Goal: Task Accomplishment & Management: Manage account settings

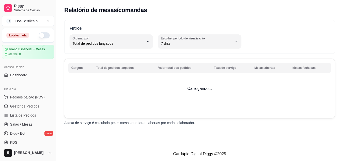
select select "TOTAL_OF_ORDERS"
select select "7"
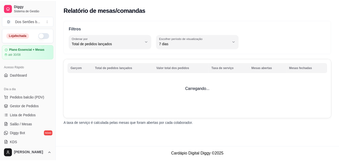
scroll to position [120, 0]
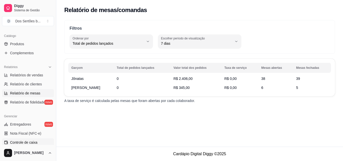
click at [21, 141] on span "Controle de caixa" at bounding box center [23, 142] width 27 height 5
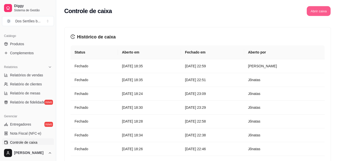
click at [319, 7] on button "Abrir caixa" at bounding box center [319, 11] width 24 height 10
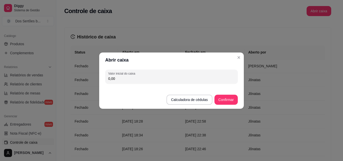
click at [124, 80] on input "0,00" at bounding box center [171, 78] width 126 height 5
type input "258,15"
click at [225, 102] on button "Confirmar" at bounding box center [226, 100] width 23 height 10
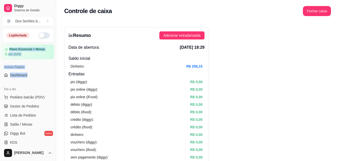
click at [52, 32] on div "Loja fechada Plano Essencial + Mesas até 30/08 Acesso Rápido Dashboard Dia a di…" at bounding box center [28, 86] width 56 height 117
click at [44, 34] on button "button" at bounding box center [44, 35] width 11 height 6
click at [26, 104] on span "Gestor de Pedidos" at bounding box center [24, 106] width 29 height 5
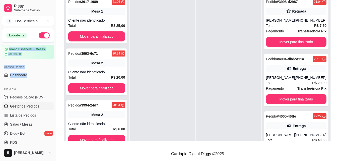
scroll to position [14, 0]
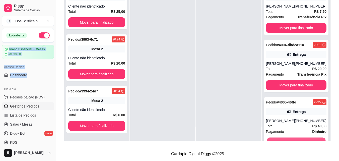
click at [286, 139] on button "Mover para finalizado" at bounding box center [296, 143] width 59 height 10
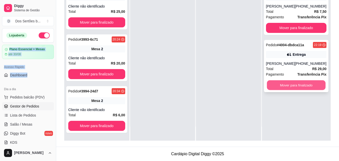
click at [276, 89] on button "Mover para finalizado" at bounding box center [296, 85] width 59 height 10
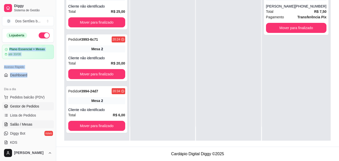
click at [37, 122] on link "Salão / Mesas" at bounding box center [28, 124] width 52 height 8
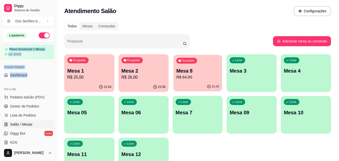
click at [180, 74] on p "Mesa 8" at bounding box center [197, 71] width 43 height 7
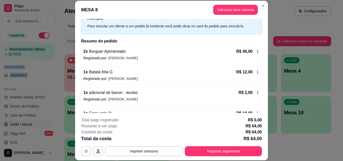
scroll to position [35, 0]
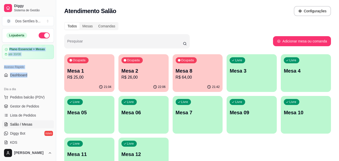
click at [141, 76] on p "R$ 26,00" at bounding box center [143, 77] width 44 height 6
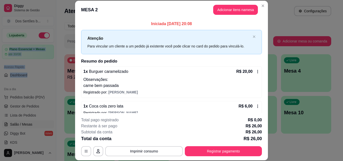
scroll to position [8, 0]
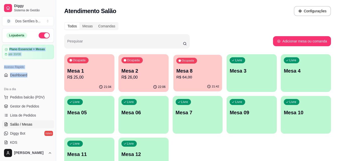
click at [179, 68] on p "Mesa 8" at bounding box center [197, 71] width 43 height 7
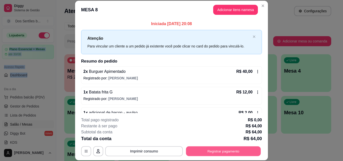
click at [201, 151] on button "Registrar pagamento" at bounding box center [223, 151] width 75 height 10
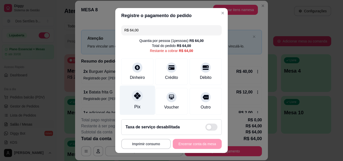
click at [135, 98] on icon at bounding box center [137, 95] width 7 height 7
type input "R$ 0,00"
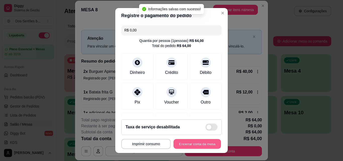
click at [190, 141] on button "Encerrar conta da mesa" at bounding box center [196, 144] width 47 height 10
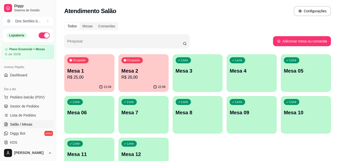
click at [127, 72] on p "Mesa 2" at bounding box center [143, 70] width 44 height 7
click at [110, 68] on p "Mesa 1" at bounding box center [89, 71] width 43 height 7
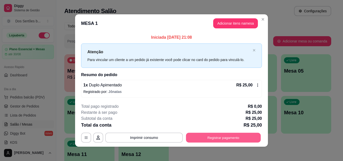
click at [223, 138] on button "Registrar pagamento" at bounding box center [223, 138] width 75 height 10
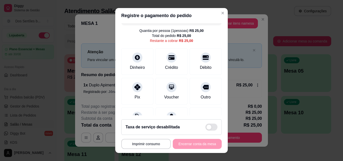
scroll to position [20, 0]
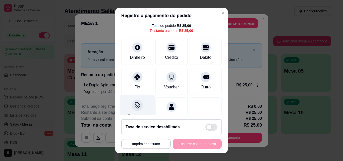
click at [147, 104] on div "Desconto" at bounding box center [137, 109] width 35 height 29
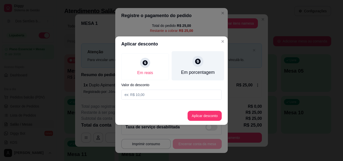
click at [196, 68] on div "Em porcentagem" at bounding box center [198, 65] width 52 height 29
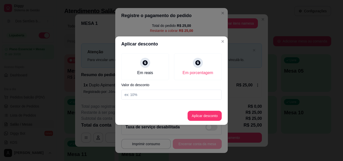
click at [147, 95] on input at bounding box center [171, 95] width 100 height 10
type input "50"
click at [206, 112] on button "Aplicar desconto" at bounding box center [204, 116] width 33 height 10
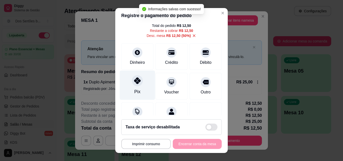
click at [134, 89] on div "Pix" at bounding box center [137, 91] width 6 height 7
type input "R$ 0,00"
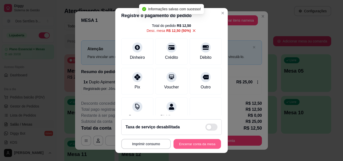
click at [190, 144] on button "Encerrar conta da mesa" at bounding box center [196, 144] width 47 height 10
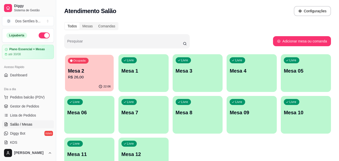
click at [88, 67] on div "Ocupada Mesa 2 R$ 26,00" at bounding box center [89, 68] width 49 height 27
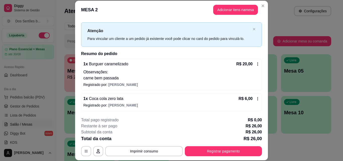
scroll to position [15, 0]
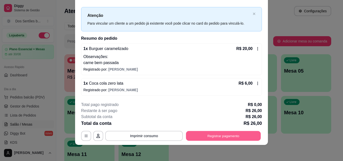
click at [234, 136] on button "Registrar pagamento" at bounding box center [223, 136] width 75 height 10
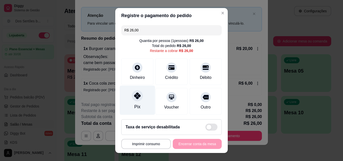
click at [142, 91] on div "Pix" at bounding box center [137, 100] width 35 height 29
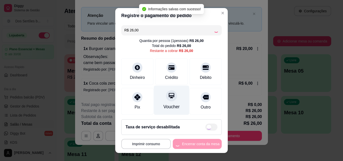
type input "R$ 0,00"
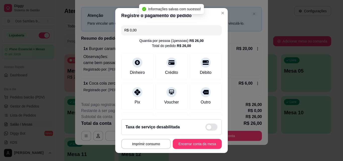
click at [117, 100] on div "R$ 0,00 Quantia por pessoa ( 1 pessoas) R$ 26,00 Total do pedido R$ 26,00 Dinhe…" at bounding box center [171, 69] width 112 height 92
click at [139, 89] on div at bounding box center [137, 90] width 11 height 11
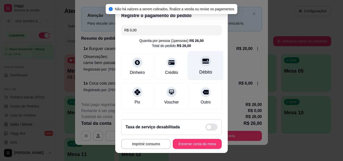
scroll to position [58, 0]
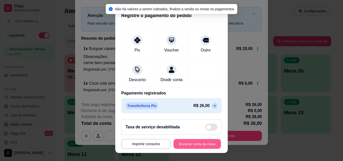
click at [200, 140] on button "Encerrar conta da mesa" at bounding box center [196, 144] width 47 height 10
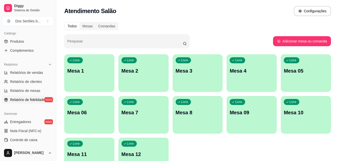
scroll to position [200, 0]
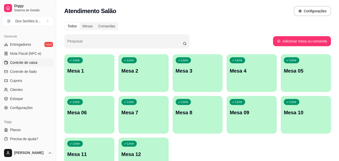
click at [22, 62] on span "Controle de caixa" at bounding box center [23, 62] width 27 height 5
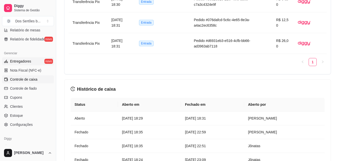
scroll to position [159, 0]
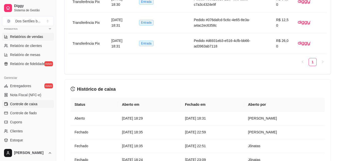
click at [25, 33] on link "Relatórios de vendas" at bounding box center [28, 37] width 52 height 8
select select "ALL"
select select "0"
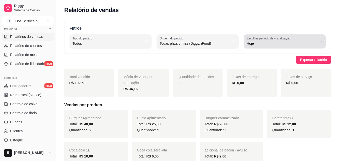
click at [315, 41] on div "Hoje" at bounding box center [282, 41] width 70 height 10
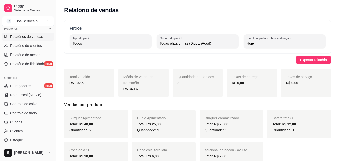
click at [252, 79] on span "15 dias" at bounding box center [282, 80] width 66 height 5
type input "15"
select select "15"
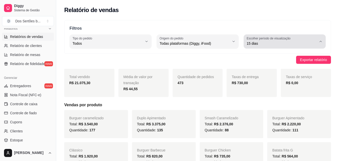
click at [303, 40] on div "15 dias" at bounding box center [282, 41] width 70 height 10
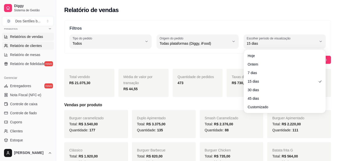
click at [22, 44] on span "Relatório de clientes" at bounding box center [26, 45] width 32 height 5
select select "30"
select select "HIGHEST_TOTAL_SPENT_WITH_ORDERS"
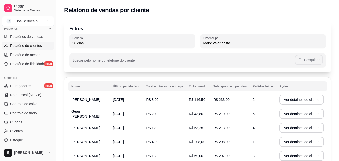
click at [339, 108] on div "Filtros 30 Período Hoje Ontem 7 dias 15 dias 30 dias 45 dias 60 dias Período 30…" at bounding box center [197, 136] width 283 height 239
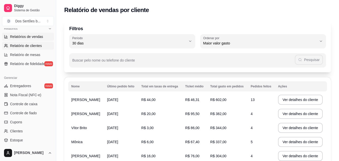
click at [29, 40] on link "Relatórios de vendas" at bounding box center [28, 37] width 52 height 8
select select "ALL"
select select "0"
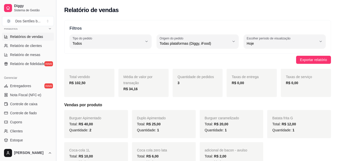
click at [54, 31] on button "Toggle Sidebar" at bounding box center [56, 80] width 4 height 161
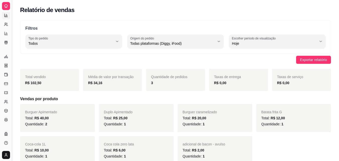
scroll to position [99, 0]
click at [13, 29] on button "Toggle Sidebar" at bounding box center [12, 80] width 4 height 161
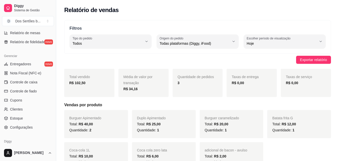
scroll to position [171, 0]
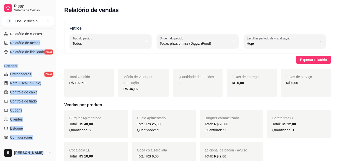
click at [54, 31] on div "Loja aberta Plano Essencial + Mesas até 30/08 Acesso Rápido Dashboard Dia a dia…" at bounding box center [28, 86] width 56 height 117
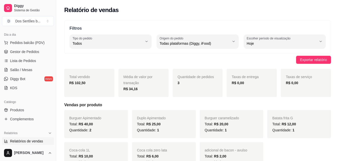
scroll to position [44, 0]
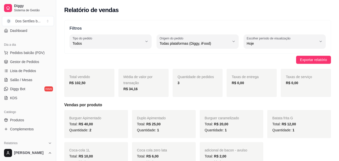
click at [52, 31] on div "Acesso Rápido Dashboard" at bounding box center [28, 27] width 56 height 20
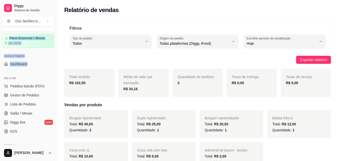
scroll to position [0, 0]
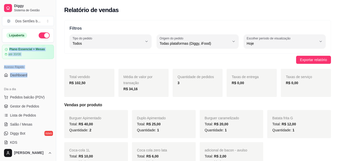
click at [53, 31] on div "Loja aberta Plano Essencial + Mesas até 30/08 Acesso Rápido Dashboard Dia a dia…" at bounding box center [28, 86] width 56 height 117
click at [21, 106] on span "Gestor de Pedidos" at bounding box center [24, 106] width 29 height 5
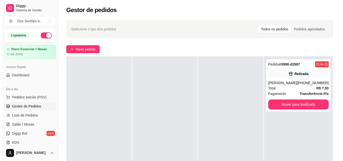
scroll to position [21, 0]
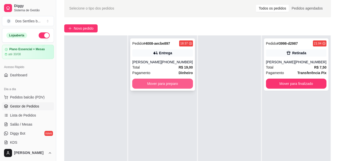
click at [150, 86] on button "Mover para preparo" at bounding box center [162, 84] width 60 height 10
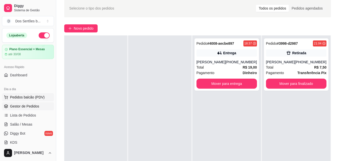
click at [41, 94] on button "Pedidos balcão (PDV)" at bounding box center [28, 97] width 52 height 8
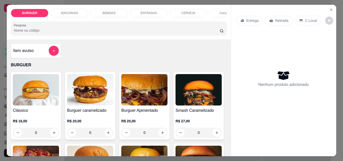
click at [141, 11] on p "ENTRADAS" at bounding box center [149, 13] width 16 height 4
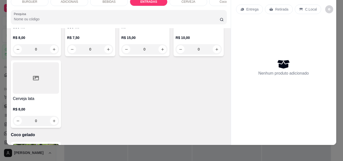
type input "1"
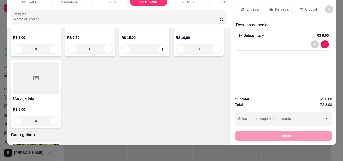
click at [302, 5] on div "C.Local" at bounding box center [308, 10] width 26 height 10
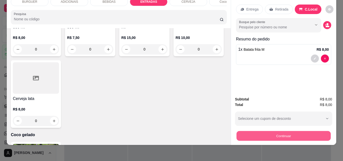
click at [261, 134] on button "Continuar" at bounding box center [283, 136] width 94 height 10
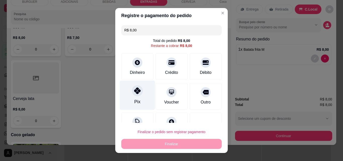
click at [131, 84] on div "Pix" at bounding box center [137, 95] width 35 height 29
type input "R$ 0,00"
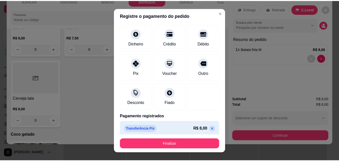
scroll to position [27, 0]
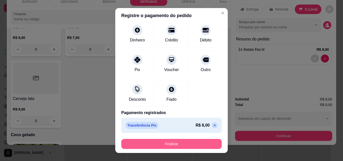
click at [191, 142] on button "Finalizar" at bounding box center [171, 144] width 100 height 10
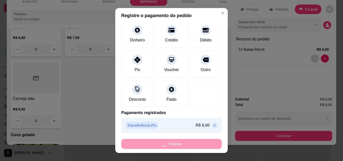
type input "0"
type input "-R$ 8,00"
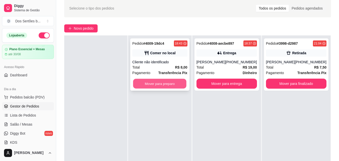
click at [165, 81] on button "Mover para preparo" at bounding box center [159, 84] width 53 height 10
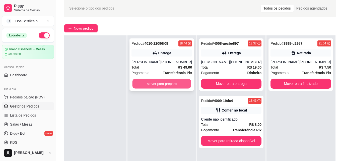
click at [168, 80] on button "Mover para preparo" at bounding box center [162, 84] width 59 height 10
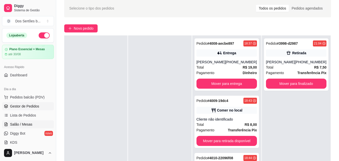
click at [27, 120] on link "Salão / Mesas" at bounding box center [28, 124] width 52 height 8
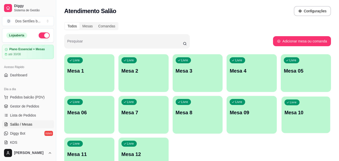
click at [299, 104] on div "Livre Mesa 10" at bounding box center [306, 111] width 49 height 31
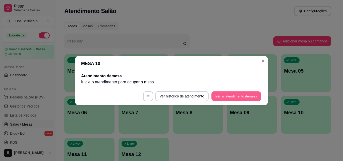
click at [226, 96] on button "Iniciar atendimento de mesa" at bounding box center [236, 96] width 50 height 10
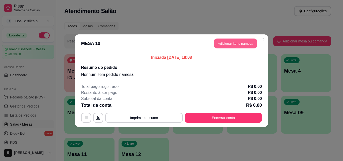
click at [227, 42] on button "Adicionar itens na mesa" at bounding box center [235, 43] width 43 height 10
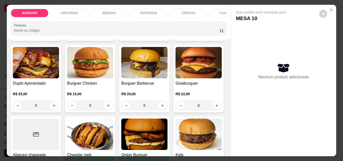
click at [113, 92] on div "R$ 15,00 0" at bounding box center [90, 98] width 46 height 24
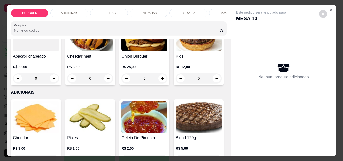
click at [161, 9] on icon "increase-product-quantity" at bounding box center [163, 7] width 4 height 4
type input "1"
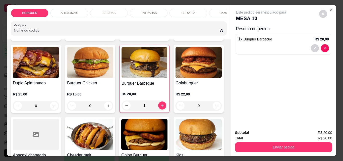
scroll to position [0, 0]
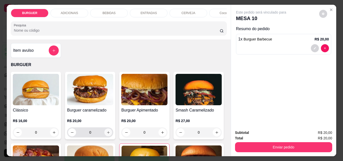
click at [106, 133] on icon "increase-product-quantity" at bounding box center [108, 133] width 4 height 4
type input "1"
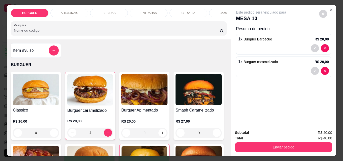
click at [107, 9] on div "BEBIDAS" at bounding box center [109, 13] width 38 height 9
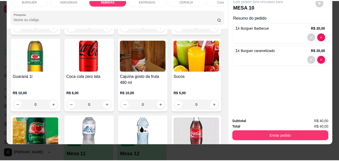
scroll to position [571, 0]
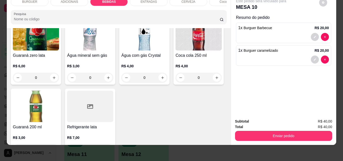
click at [112, 10] on button "increase-product-quantity" at bounding box center [108, 6] width 8 height 8
click at [112, 11] on div "1" at bounding box center [90, 6] width 44 height 10
type input "2"
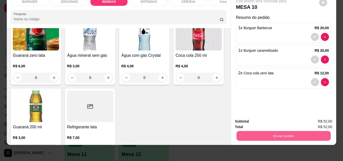
click at [243, 131] on button "Enviar pedido" at bounding box center [283, 136] width 94 height 10
click at [256, 119] on button "Não registrar e enviar pedido" at bounding box center [266, 119] width 51 height 9
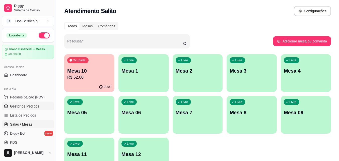
click at [8, 106] on link "Gestor de Pedidos" at bounding box center [28, 106] width 52 height 8
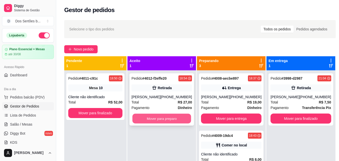
click at [161, 117] on button "Mover para preparo" at bounding box center [162, 119] width 59 height 10
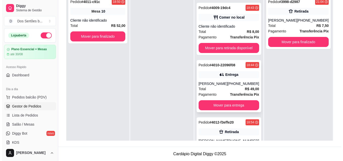
scroll to position [73, 0]
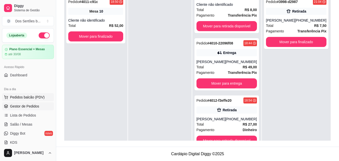
click at [30, 97] on span "Pedidos balcão (PDV)" at bounding box center [27, 97] width 35 height 5
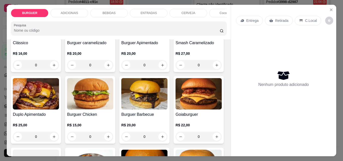
scroll to position [35, 0]
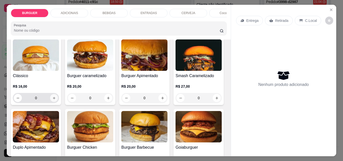
click at [53, 99] on icon "increase-product-quantity" at bounding box center [54, 98] width 3 height 3
type input "1"
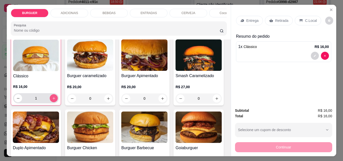
scroll to position [35, 0]
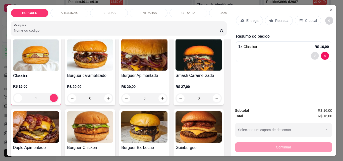
click at [313, 55] on icon "decrease-product-quantity" at bounding box center [314, 55] width 3 height 3
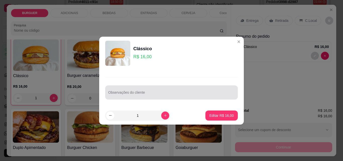
click at [136, 90] on div at bounding box center [171, 92] width 126 height 10
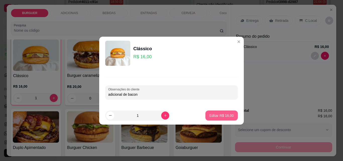
type input "adicional de bacon"
click at [223, 114] on p "Editar R$ 16,00" at bounding box center [222, 115] width 24 height 5
type input "0"
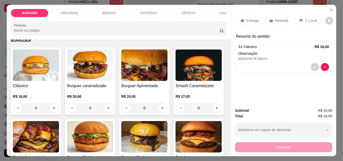
scroll to position [15, 0]
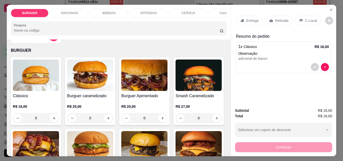
click at [50, 41] on div at bounding box center [54, 36] width 10 height 10
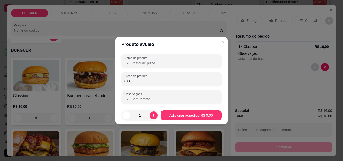
click at [136, 62] on input "Nome do produto" at bounding box center [171, 62] width 94 height 5
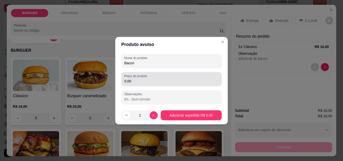
type input "Bacon"
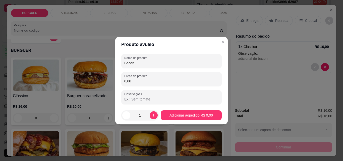
click at [135, 81] on input "0,00" at bounding box center [171, 81] width 94 height 5
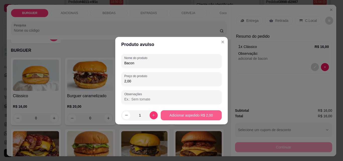
type input "2,00"
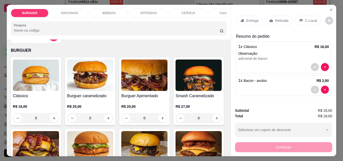
click at [139, 10] on div "ENTRADAS" at bounding box center [149, 13] width 38 height 9
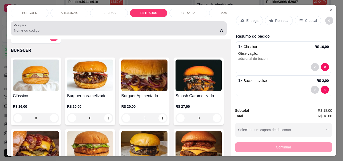
scroll to position [13, 0]
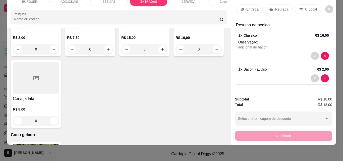
type input "1"
click at [103, 1] on div "BEBIDAS" at bounding box center [109, 1] width 38 height 9
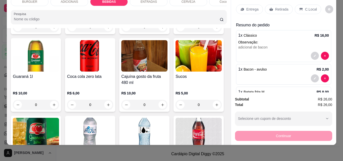
scroll to position [526, 0]
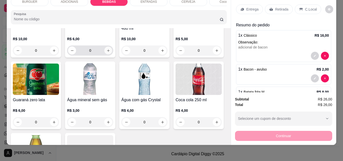
click at [112, 54] on button "increase-product-quantity" at bounding box center [108, 51] width 8 height 8
type input "1"
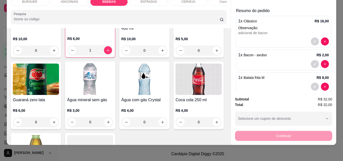
scroll to position [0, 0]
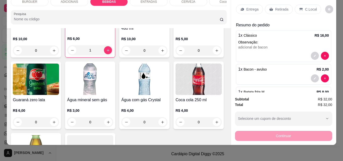
click at [272, 6] on div "Retirada" at bounding box center [279, 10] width 28 height 10
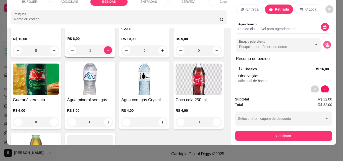
click at [323, 41] on button "decrease-product-quantity" at bounding box center [327, 45] width 8 height 8
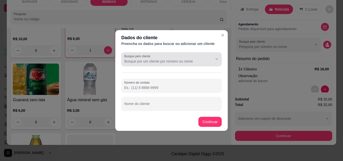
click at [159, 59] on input "Busque pelo cliente" at bounding box center [164, 61] width 80 height 5
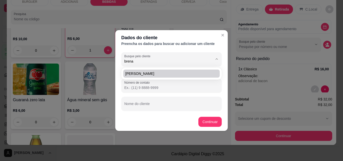
click at [144, 72] on span "[PERSON_NAME]" at bounding box center [168, 73] width 87 height 5
type input "[PERSON_NAME]"
type input "[PHONE_NUMBER]"
type input "[PERSON_NAME]"
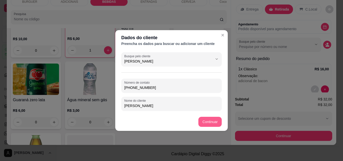
type input "[PERSON_NAME]"
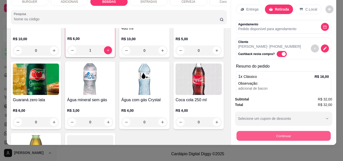
click at [258, 131] on button "Continuar" at bounding box center [283, 136] width 94 height 10
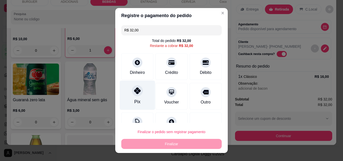
click at [147, 100] on div "Pix" at bounding box center [137, 95] width 35 height 29
type input "R$ 0,00"
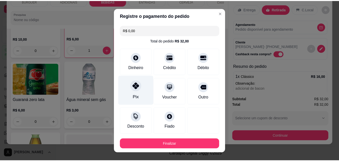
scroll to position [27, 0]
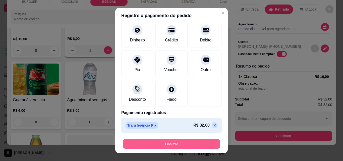
click at [197, 141] on button "Finalizar" at bounding box center [171, 144] width 97 height 10
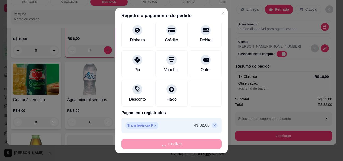
type input "0"
type input "-R$ 32,00"
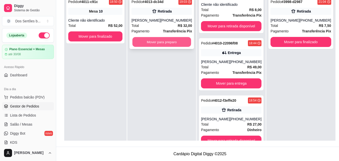
click at [162, 41] on button "Mover para preparo" at bounding box center [162, 42] width 59 height 10
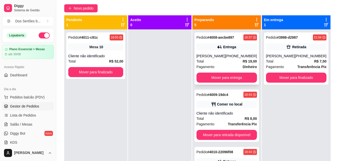
scroll to position [37, 0]
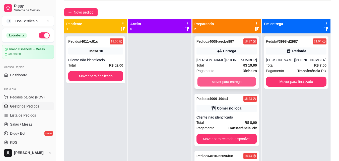
click at [221, 83] on button "Mover para entrega" at bounding box center [226, 82] width 59 height 10
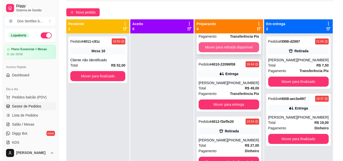
scroll to position [36, 0]
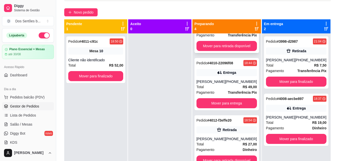
click at [247, 79] on div "[PHONE_NUMBER]" at bounding box center [241, 81] width 32 height 5
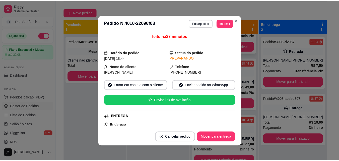
scroll to position [1, 0]
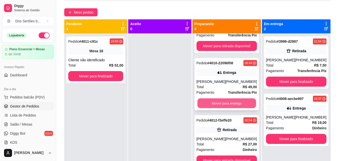
click at [231, 103] on button "Mover para entrega" at bounding box center [226, 103] width 59 height 10
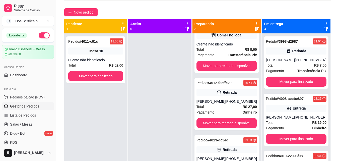
scroll to position [16, 0]
drag, startPoint x: 230, startPoint y: 103, endPoint x: 241, endPoint y: 102, distance: 10.8
click at [241, 102] on div "[PHONE_NUMBER]" at bounding box center [241, 101] width 32 height 5
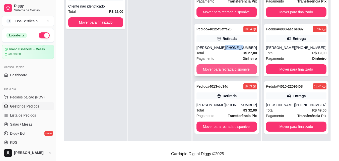
scroll to position [0, 0]
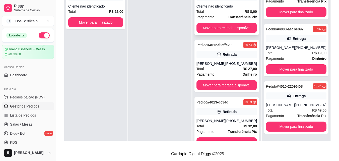
click at [237, 17] on strong "Transferência Pix" at bounding box center [242, 17] width 29 height 4
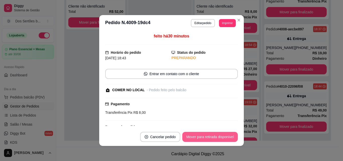
click at [200, 136] on button "Mover para retirada disponível" at bounding box center [209, 137] width 55 height 10
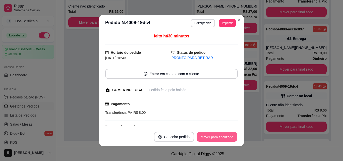
click at [200, 136] on button "Mover para finalizado" at bounding box center [217, 137] width 40 height 10
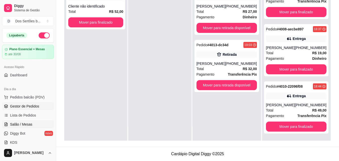
click at [22, 122] on span "Salão / Mesas" at bounding box center [21, 124] width 22 height 5
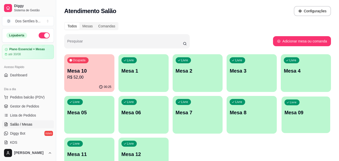
click at [315, 105] on div "Livre Mesa 09" at bounding box center [306, 111] width 49 height 31
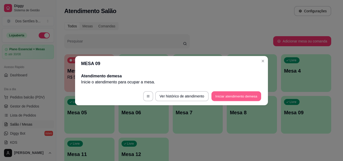
click at [230, 94] on button "Iniciar atendimento de mesa" at bounding box center [236, 96] width 50 height 10
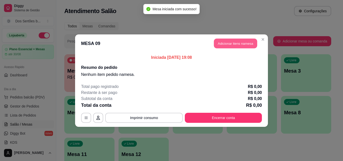
click at [230, 40] on button "Adicionar itens na mesa" at bounding box center [235, 43] width 43 height 10
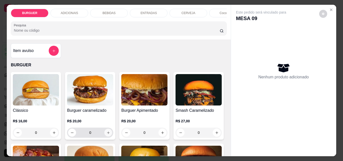
click at [108, 133] on icon "increase-product-quantity" at bounding box center [108, 133] width 4 height 4
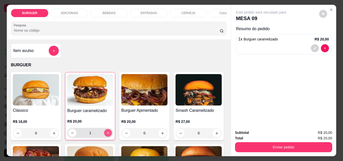
click at [108, 133] on icon "increase-product-quantity" at bounding box center [108, 133] width 4 height 4
type input "2"
click at [103, 9] on div "BEBIDAS" at bounding box center [109, 13] width 38 height 9
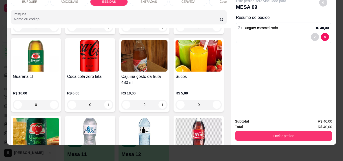
scroll to position [571, 0]
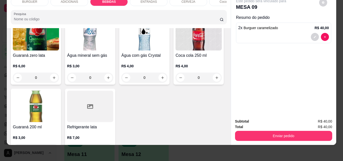
type input "1"
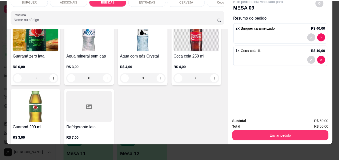
scroll to position [571, 0]
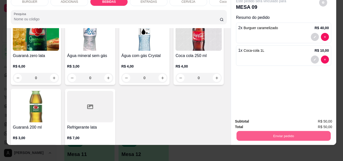
click at [270, 134] on button "Enviar pedido" at bounding box center [283, 136] width 94 height 10
click at [261, 131] on button "Enviar pedido" at bounding box center [283, 136] width 94 height 10
click at [249, 120] on button "Não registrar e enviar pedido" at bounding box center [266, 119] width 51 height 9
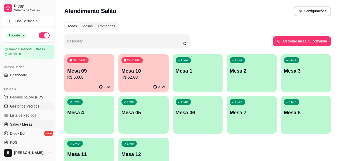
click at [23, 108] on span "Gestor de Pedidos" at bounding box center [24, 106] width 29 height 5
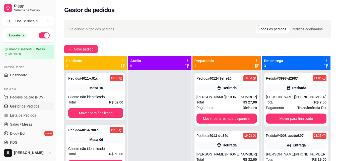
click at [261, 108] on div "Preparando 2 Pedido # 4012-f3effe20 18:54 Retirada [PERSON_NAME] [PHONE_NUMBER]…" at bounding box center [226, 143] width 69 height 175
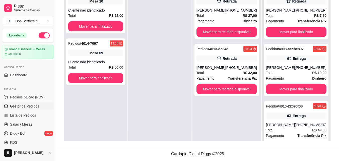
scroll to position [14, 0]
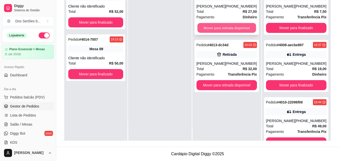
click at [226, 28] on button "Mover para retirada disponível" at bounding box center [226, 28] width 59 height 10
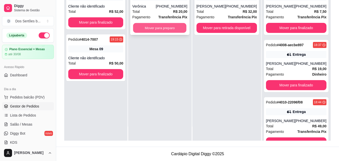
click at [145, 25] on button "Mover para preparo" at bounding box center [159, 28] width 53 height 10
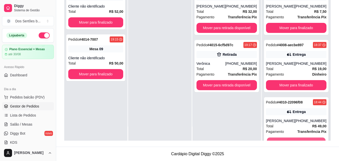
click at [284, 140] on button "Mover para finalizado" at bounding box center [296, 143] width 59 height 10
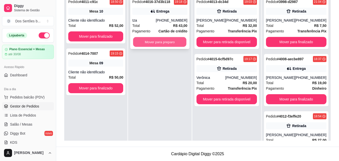
click at [170, 40] on button "Mover para preparo" at bounding box center [159, 42] width 53 height 10
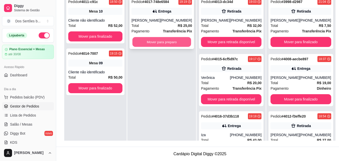
click at [159, 39] on button "Mover para preparo" at bounding box center [162, 42] width 59 height 10
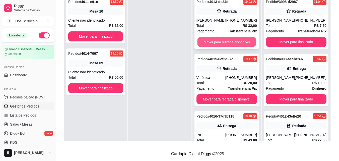
click at [215, 38] on button "Mover para retirada disponível" at bounding box center [226, 42] width 59 height 10
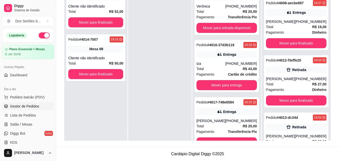
scroll to position [16, 0]
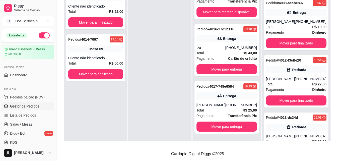
click at [54, 144] on button "Toggle Sidebar" at bounding box center [56, 80] width 4 height 161
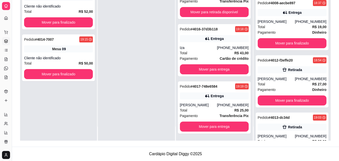
click at [18, 118] on div "Selecione o tipo dos pedidos Todos os pedidos Pedidos agendados Novo pedido Pen…" at bounding box center [175, 44] width 327 height 206
click at [11, 116] on button "Toggle Sidebar" at bounding box center [12, 80] width 4 height 161
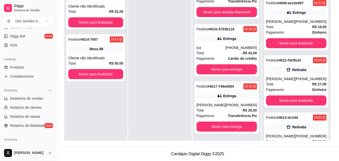
scroll to position [107, 0]
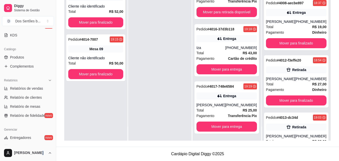
click at [52, 145] on div "[PERSON_NAME]" at bounding box center [28, 153] width 56 height 16
click at [54, 142] on button "Toggle Sidebar" at bounding box center [56, 80] width 4 height 161
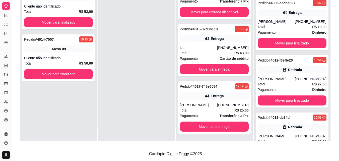
scroll to position [61, 0]
click at [12, 118] on button "Toggle Sidebar" at bounding box center [12, 80] width 4 height 161
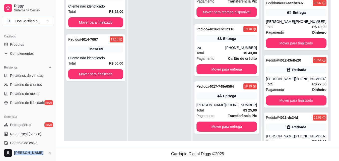
scroll to position [130, 0]
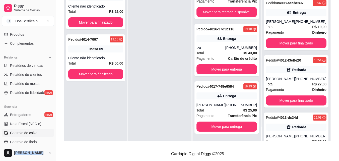
click at [33, 133] on span "Controle de caixa" at bounding box center [23, 132] width 27 height 5
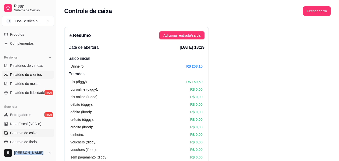
click at [33, 75] on span "Relatório de clientes" at bounding box center [26, 74] width 32 height 5
select select "30"
select select "HIGHEST_TOTAL_SPENT_WITH_ORDERS"
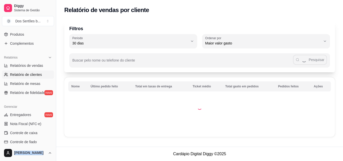
drag, startPoint x: 33, startPoint y: 75, endPoint x: 37, endPoint y: 74, distance: 4.0
click at [34, 75] on span "Relatório de clientes" at bounding box center [26, 74] width 32 height 5
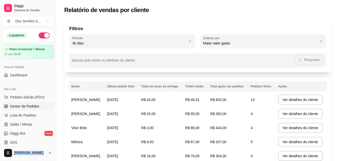
click at [31, 107] on span "Gestor de Pedidos" at bounding box center [24, 106] width 29 height 5
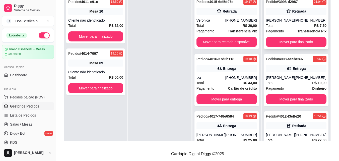
click at [286, 33] on div "Pagamento Transferência Pix" at bounding box center [296, 31] width 60 height 6
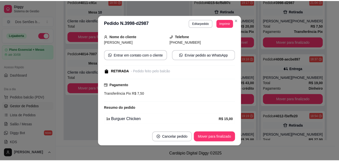
scroll to position [40, 0]
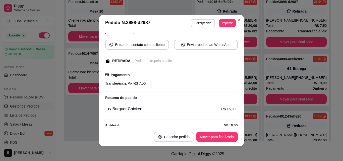
click at [232, 122] on div "feito há 1340 minutos Horário do pedido [DATE] 21:04 Status do pedido PRONTO PA…" at bounding box center [171, 79] width 133 height 93
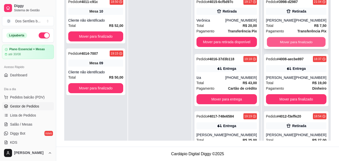
click at [288, 42] on button "Mover para finalizado" at bounding box center [296, 42] width 59 height 10
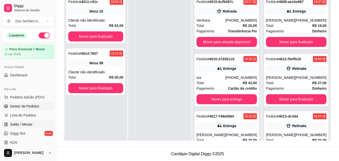
click at [6, 122] on icon at bounding box center [6, 124] width 4 height 4
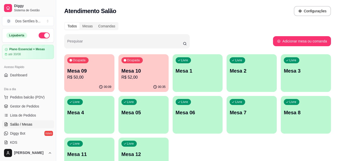
click at [138, 63] on div "Ocupada Mesa 10 R$ 52,00" at bounding box center [143, 68] width 50 height 28
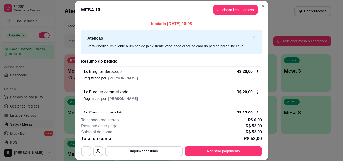
scroll to position [10, 0]
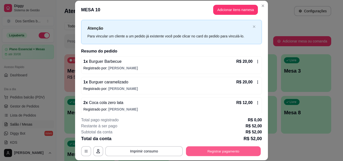
click at [223, 149] on button "Registrar pagamento" at bounding box center [223, 151] width 75 height 10
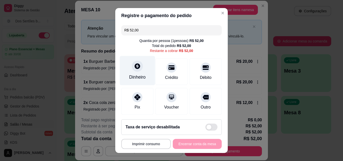
click at [138, 76] on div "Dinheiro" at bounding box center [137, 77] width 17 height 7
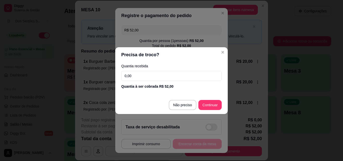
click at [137, 75] on input "0,00" at bounding box center [171, 76] width 100 height 10
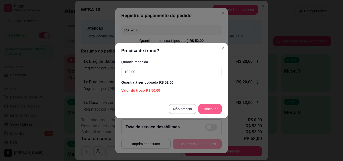
type input "102,00"
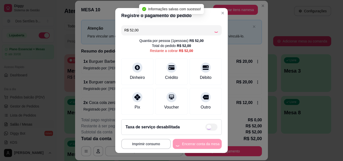
type input "R$ 0,00"
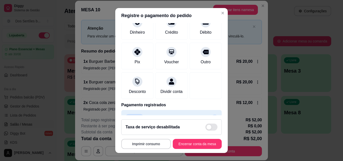
scroll to position [58, 0]
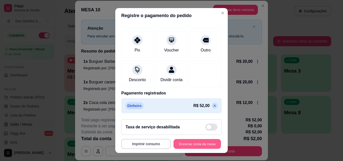
click at [181, 143] on button "Encerrar conta da mesa" at bounding box center [196, 144] width 47 height 10
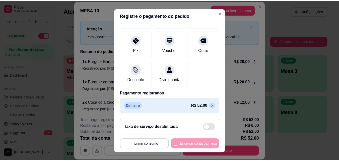
scroll to position [0, 0]
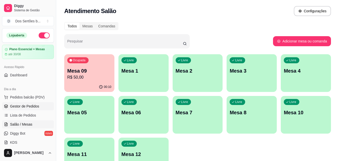
click at [38, 105] on span "Gestor de Pedidos" at bounding box center [24, 106] width 29 height 5
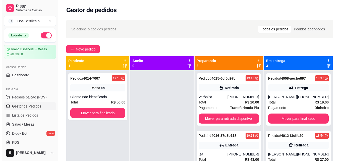
scroll to position [77, 0]
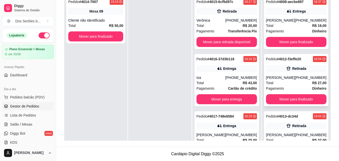
click at [299, 76] on div "[PHONE_NUMBER]" at bounding box center [311, 77] width 32 height 5
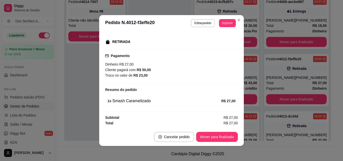
scroll to position [1, 0]
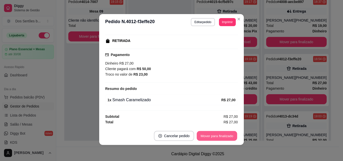
click at [222, 133] on button "Mover para finalizado" at bounding box center [217, 136] width 40 height 10
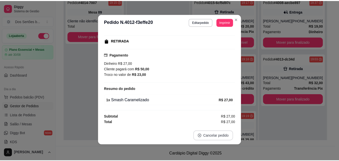
scroll to position [63, 0]
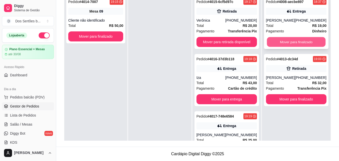
click at [297, 42] on button "Mover para finalizado" at bounding box center [296, 42] width 59 height 10
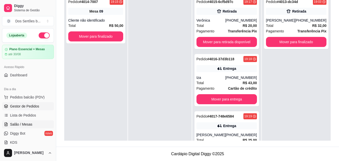
click at [18, 126] on span "Salão / Mesas" at bounding box center [21, 124] width 22 height 5
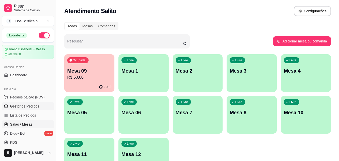
click at [25, 104] on span "Gestor de Pedidos" at bounding box center [24, 106] width 29 height 5
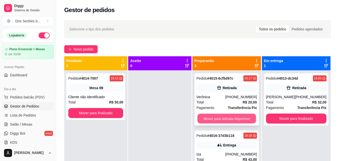
click at [210, 118] on button "Mover para retirada disponível" at bounding box center [226, 119] width 59 height 10
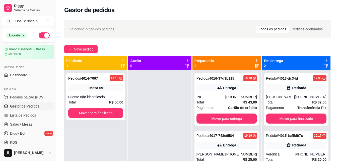
scroll to position [77, 0]
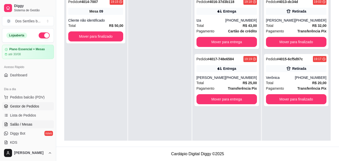
click at [27, 122] on span "Salão / Mesas" at bounding box center [21, 124] width 22 height 5
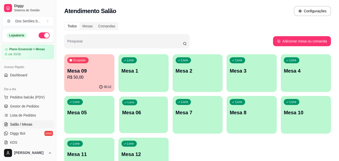
click at [134, 119] on div "Livre Mesa 06" at bounding box center [143, 111] width 49 height 31
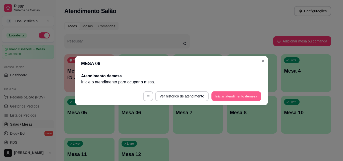
click at [244, 94] on button "Iniciar atendimento de mesa" at bounding box center [236, 96] width 50 height 10
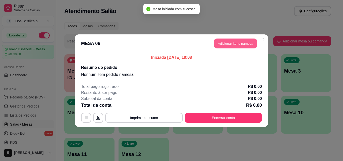
click at [232, 43] on button "Adicionar itens na mesa" at bounding box center [235, 43] width 43 height 10
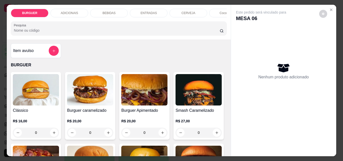
scroll to position [99, 0]
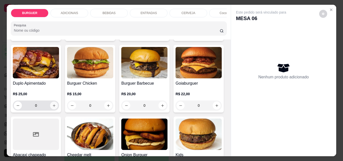
click at [58, 104] on button "increase-product-quantity" at bounding box center [54, 106] width 8 height 8
type input "1"
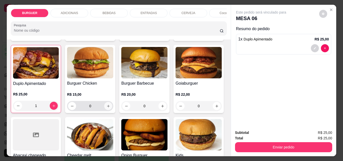
click at [110, 107] on icon "increase-product-quantity" at bounding box center [108, 106] width 3 height 3
type input "1"
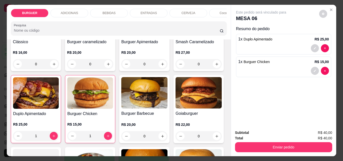
scroll to position [48, 0]
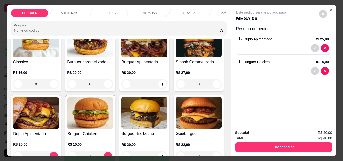
click at [164, 31] on input "Pesquisa" at bounding box center [117, 30] width 206 height 5
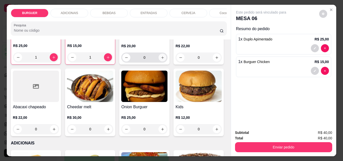
click at [159, 61] on button "increase-product-quantity" at bounding box center [163, 58] width 8 height 8
type input "1"
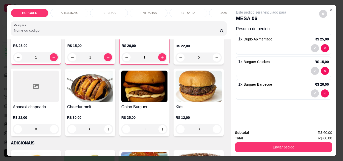
click at [108, 13] on p "BEBIDAS" at bounding box center [108, 13] width 13 height 4
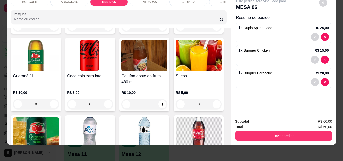
scroll to position [571, 0]
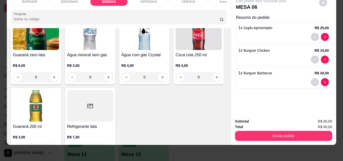
type input "1"
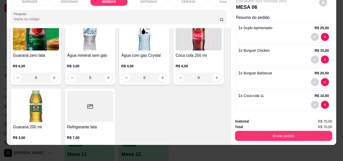
scroll to position [572, 0]
click at [28, 1] on div "BURGUER" at bounding box center [30, 1] width 38 height 9
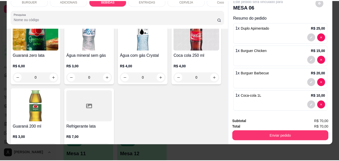
scroll to position [23, 0]
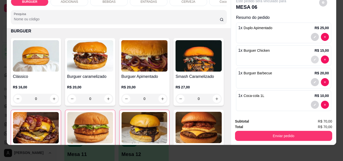
click at [313, 58] on icon "decrease-product-quantity" at bounding box center [314, 59] width 3 height 3
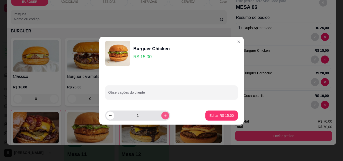
click at [163, 115] on icon "increase-product-quantity" at bounding box center [165, 115] width 4 height 4
type input "2"
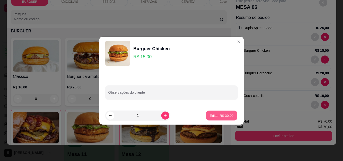
click at [216, 114] on p "Editar R$ 30,00" at bounding box center [222, 115] width 24 height 5
type input "2"
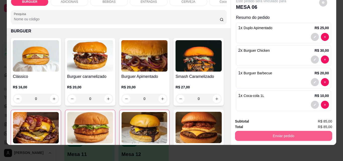
click at [262, 131] on button "Enviar pedido" at bounding box center [283, 136] width 97 height 10
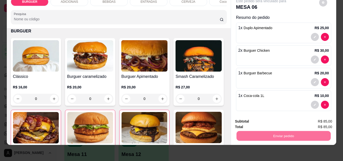
click at [255, 119] on button "Não registrar e enviar pedido" at bounding box center [266, 119] width 51 height 9
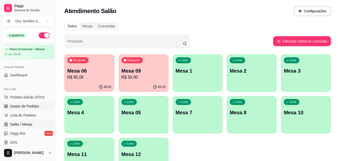
click at [23, 103] on link "Gestor de Pedidos" at bounding box center [28, 106] width 52 height 8
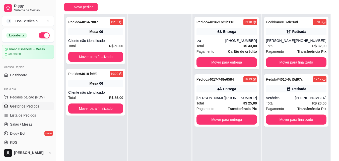
scroll to position [34, 0]
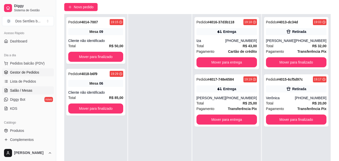
click at [17, 92] on span "Salão / Mesas" at bounding box center [21, 90] width 22 height 5
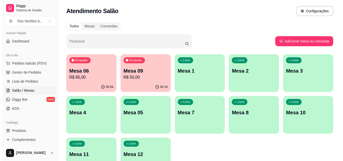
scroll to position [35, 0]
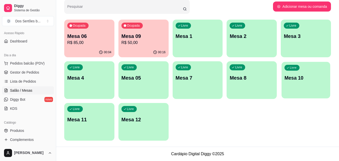
click at [289, 81] on p "Mesa 10" at bounding box center [306, 78] width 43 height 7
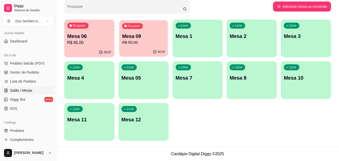
click at [133, 37] on p "Mesa 09" at bounding box center [143, 36] width 43 height 7
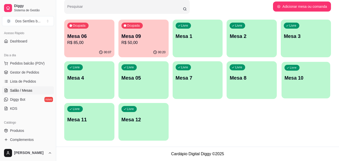
click at [296, 76] on p "Mesa 10" at bounding box center [306, 78] width 43 height 7
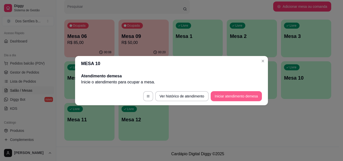
click at [219, 96] on button "Iniciar atendimento de mesa" at bounding box center [236, 96] width 51 height 10
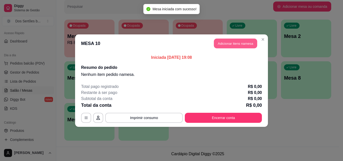
click at [224, 43] on button "Adicionar itens na mesa" at bounding box center [235, 43] width 43 height 10
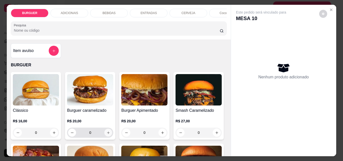
click at [106, 132] on button "increase-product-quantity" at bounding box center [108, 133] width 8 height 8
type input "1"
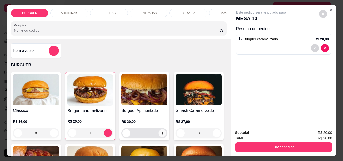
click at [161, 134] on icon "increase-product-quantity" at bounding box center [163, 133] width 4 height 4
type input "1"
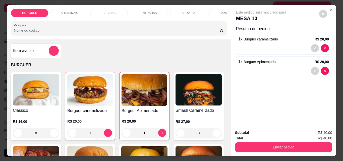
click at [114, 9] on div "BEBIDAS" at bounding box center [109, 13] width 38 height 9
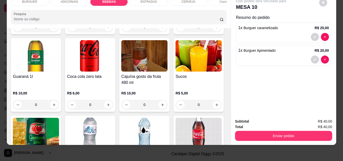
click at [114, 9] on div "BURGUER ADICIONAIS BEBIDAS ENTRADAS CERVEJA Coco gelado Abacaxi Pesquisa" at bounding box center [119, 10] width 224 height 35
click at [224, 87] on div "Item avulso BURGUER Clássico R$ 16,00 0 Burguer caramelizado R$ 20,00 1 Burguer…" at bounding box center [119, 86] width 224 height 117
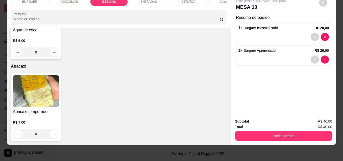
scroll to position [1023, 0]
type input "1"
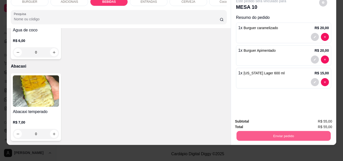
click at [257, 131] on button "Enviar pedido" at bounding box center [283, 136] width 94 height 10
click at [244, 118] on button "Não registrar e enviar pedido" at bounding box center [266, 119] width 51 height 9
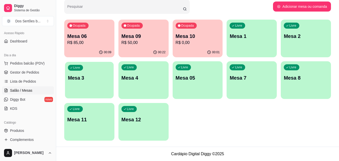
click at [80, 91] on div "Livre Mesa 3" at bounding box center [89, 77] width 49 height 31
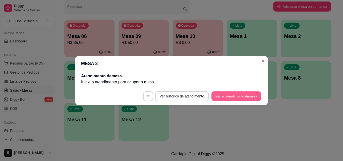
click at [238, 95] on button "Iniciar atendimento de mesa" at bounding box center [236, 96] width 50 height 10
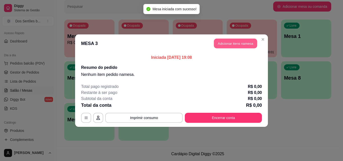
click at [226, 38] on button "Adicionar itens na mesa" at bounding box center [235, 43] width 43 height 10
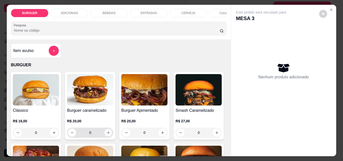
click at [106, 134] on icon "increase-product-quantity" at bounding box center [108, 133] width 4 height 4
type input "1"
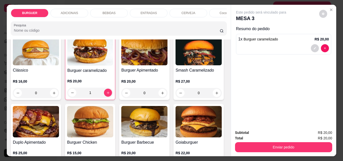
scroll to position [60, 0]
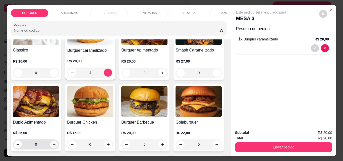
click at [58, 144] on button "increase-product-quantity" at bounding box center [54, 145] width 8 height 8
type input "1"
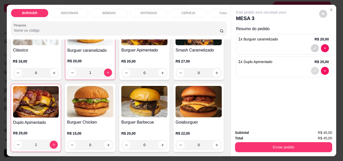
click at [313, 67] on button "decrease-product-quantity" at bounding box center [315, 71] width 8 height 8
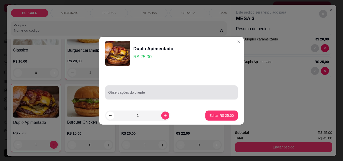
click at [172, 97] on div "Observações do cliente" at bounding box center [171, 92] width 133 height 14
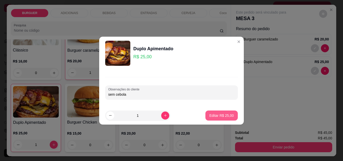
type input "sem cebola"
click at [225, 112] on button "Editar R$ 25,00" at bounding box center [221, 115] width 31 height 10
type input "0"
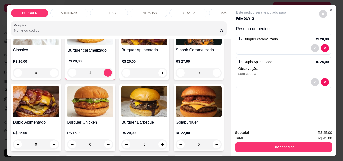
click at [148, 11] on p "ENTRADAS" at bounding box center [149, 13] width 16 height 4
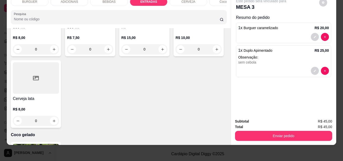
type input "1"
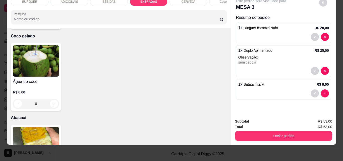
click at [224, 121] on div "Item avulso BURGUER Clássico R$ 16,00 0 Burguer caramelizado R$ 20,00 1 Burguer…" at bounding box center [119, 86] width 224 height 117
click at [225, 123] on div "Item avulso BURGUER Clássico R$ 16,00 0 Burguer caramelizado R$ 20,00 1 Burguer…" at bounding box center [119, 86] width 224 height 117
click at [225, 124] on div "Item avulso BURGUER Clássico R$ 16,00 0 Burguer caramelizado R$ 20,00 1 Burguer…" at bounding box center [119, 86] width 224 height 117
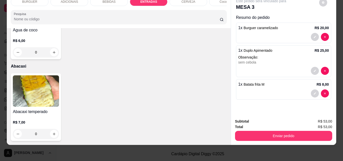
click at [114, 2] on div "BEBIDAS" at bounding box center [109, 1] width 38 height 9
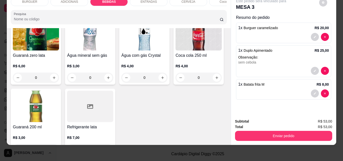
scroll to position [670, 0]
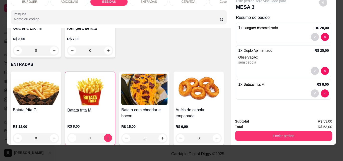
type input "2"
click at [311, 112] on button "decrease-product-quantity" at bounding box center [315, 116] width 8 height 8
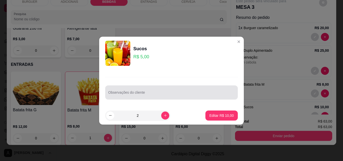
click at [150, 90] on div at bounding box center [171, 92] width 126 height 10
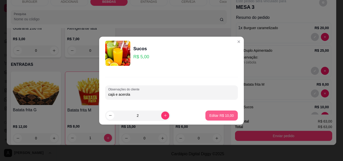
type input "cajá e acerola"
click at [220, 113] on p "Editar R$ 10,00" at bounding box center [222, 115] width 24 height 5
type input "0"
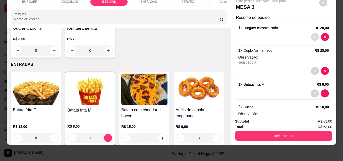
click at [311, 33] on button "decrease-product-quantity" at bounding box center [315, 37] width 8 height 8
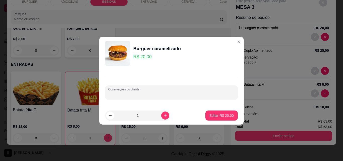
click at [117, 95] on input "Observações do cliente" at bounding box center [171, 94] width 126 height 5
type input "carne bem passada pra mais"
click at [221, 114] on p "Editar R$ 20,00" at bounding box center [222, 115] width 24 height 5
type input "0"
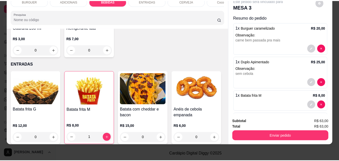
scroll to position [669, 0]
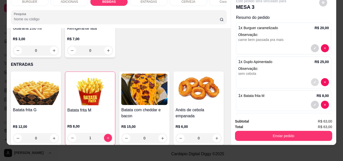
click at [313, 81] on icon "decrease-product-quantity" at bounding box center [314, 82] width 3 height 3
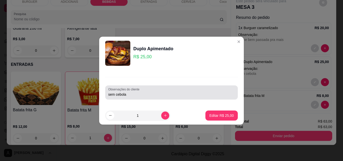
click at [155, 99] on div "Observações do cliente sem cebola" at bounding box center [171, 92] width 133 height 14
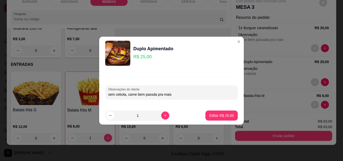
click at [152, 94] on input "sem cebola, carne bem passda pra mais" at bounding box center [171, 94] width 126 height 5
type input "sem cebola, carne bem passada pra mais"
click at [218, 112] on button "Editar R$ 25,00" at bounding box center [221, 115] width 31 height 10
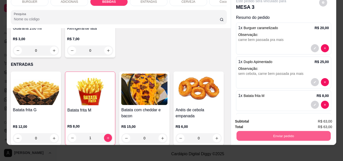
click at [264, 131] on button "Enviar pedido" at bounding box center [283, 136] width 94 height 10
click at [247, 118] on button "Não registrar e enviar pedido" at bounding box center [267, 120] width 52 height 10
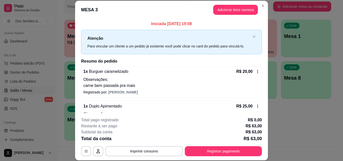
click at [248, 118] on p "R$ 0,00" at bounding box center [255, 120] width 14 height 6
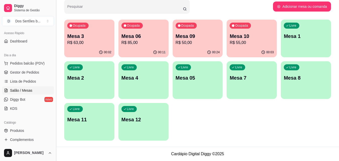
click at [54, 31] on button "Toggle Sidebar" at bounding box center [56, 80] width 4 height 161
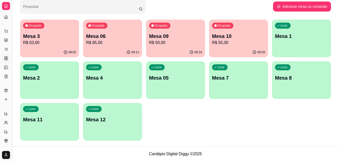
click at [12, 32] on button "Toggle Sidebar" at bounding box center [12, 80] width 4 height 161
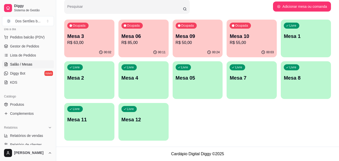
scroll to position [50, 0]
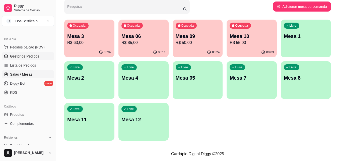
click at [35, 56] on span "Gestor de Pedidos" at bounding box center [24, 56] width 29 height 5
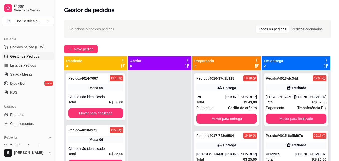
scroll to position [77, 0]
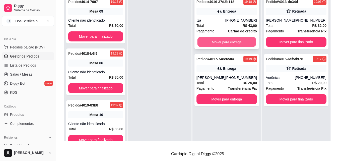
click at [212, 39] on button "Mover para entrega" at bounding box center [226, 42] width 59 height 10
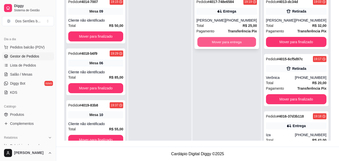
click at [222, 40] on button "Mover para entrega" at bounding box center [226, 42] width 59 height 10
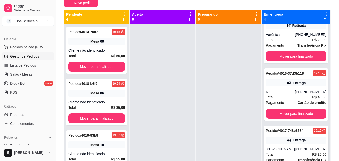
scroll to position [14, 0]
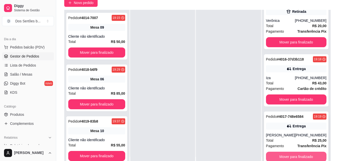
click at [298, 155] on button "Mover para finalizado" at bounding box center [296, 157] width 60 height 10
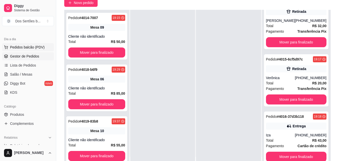
click at [35, 48] on span "Pedidos balcão (PDV)" at bounding box center [27, 47] width 35 height 5
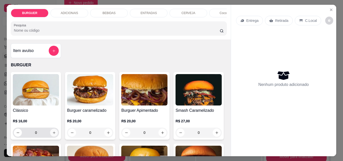
click at [53, 135] on icon "increase-product-quantity" at bounding box center [54, 133] width 4 height 4
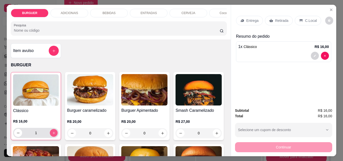
click at [53, 135] on icon "increase-product-quantity" at bounding box center [54, 133] width 4 height 4
type input "2"
click at [329, 9] on icon "Close" at bounding box center [331, 10] width 4 height 4
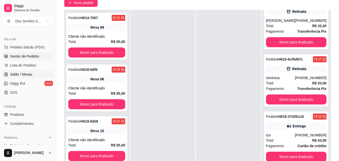
click at [19, 73] on span "Salão / Mesas" at bounding box center [21, 74] width 22 height 5
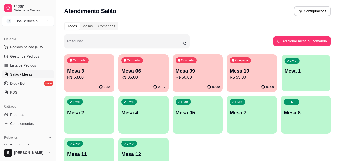
click at [297, 74] on div "Livre Mesa 1" at bounding box center [306, 70] width 49 height 31
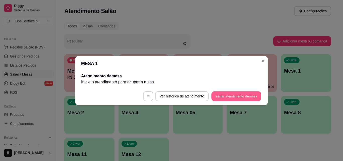
click at [235, 94] on button "Iniciar atendimento de mesa" at bounding box center [236, 96] width 50 height 10
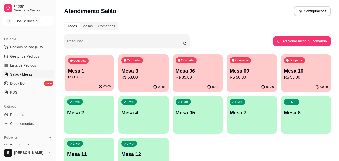
click at [88, 79] on p "R$ 0,00" at bounding box center [89, 77] width 43 height 6
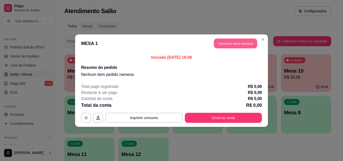
click at [226, 41] on button "Adicionar itens na mesa" at bounding box center [235, 43] width 43 height 10
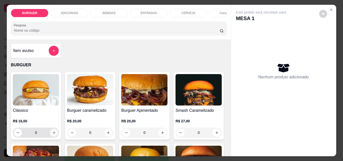
click at [50, 133] on button "increase-product-quantity" at bounding box center [54, 132] width 8 height 8
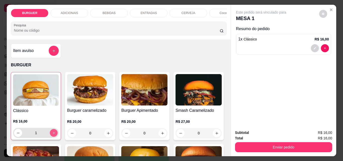
click at [50, 133] on button "increase-product-quantity" at bounding box center [54, 133] width 8 height 8
type input "2"
click at [67, 11] on p "ADICIONAIS" at bounding box center [69, 13] width 17 height 4
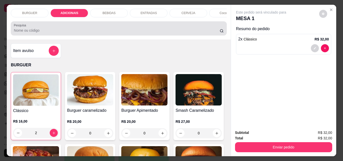
scroll to position [13, 0]
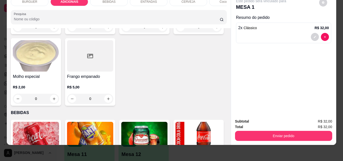
click at [175, 80] on div "Cheddar R$ 3,00 0 Picles R$ 1,00 0 Geleia De Pimenta R$ 2,00 0 Blend 120g R$ 5,…" at bounding box center [119, 36] width 216 height 139
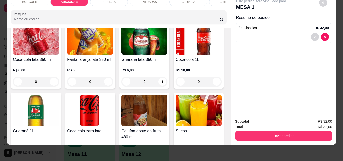
type input "1"
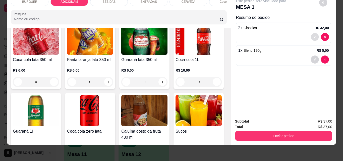
click at [312, 33] on button "decrease-product-quantity" at bounding box center [315, 37] width 8 height 8
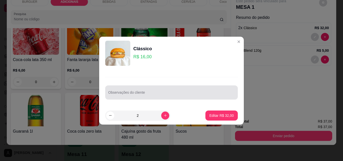
click at [147, 87] on div at bounding box center [171, 92] width 126 height 10
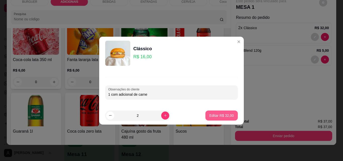
type input "1 com adicional de carne"
click at [211, 114] on p "Editar R$ 32,00" at bounding box center [222, 115] width 24 height 5
type input "0"
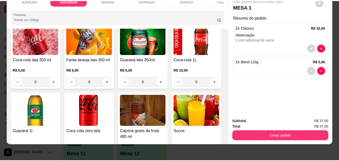
scroll to position [516, 0]
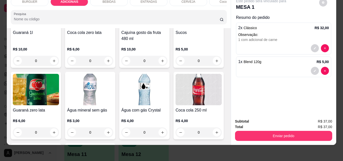
type input "1"
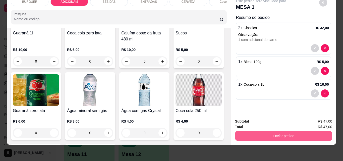
click at [245, 131] on button "Enviar pedido" at bounding box center [283, 136] width 97 height 10
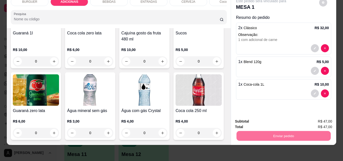
click at [246, 119] on button "Não registrar e enviar pedido" at bounding box center [266, 119] width 51 height 9
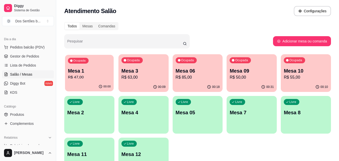
click at [94, 79] on p "R$ 47,00" at bounding box center [89, 77] width 43 height 6
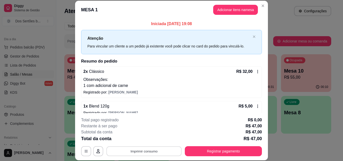
click at [154, 151] on button "Imprimir consumo" at bounding box center [143, 151] width 75 height 10
click at [136, 138] on button "Impressora" at bounding box center [143, 140] width 36 height 8
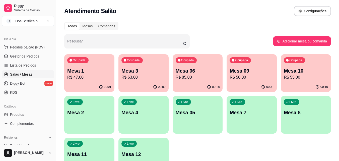
click at [338, 137] on div "Todos Mesas Comandas Pesquisar Adicionar mesa ou comanda Ocupada Mesa 1 R$ 47,0…" at bounding box center [197, 100] width 283 height 162
click at [338, 135] on div "Todos Mesas Comandas Pesquisar Adicionar mesa ou comanda Ocupada Mesa 1 R$ 47,0…" at bounding box center [197, 100] width 283 height 162
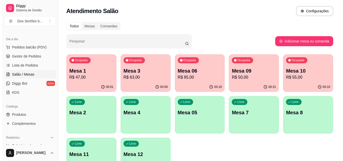
scroll to position [35, 0]
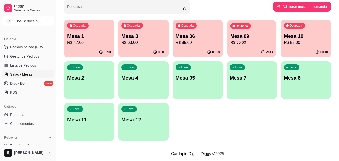
click at [243, 40] on p "R$ 50,00" at bounding box center [251, 43] width 43 height 6
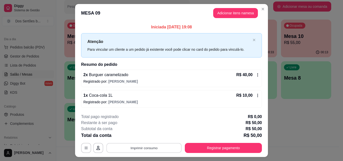
click at [140, 148] on button "Imprimir consumo" at bounding box center [143, 148] width 75 height 10
click at [137, 135] on button "Impressora" at bounding box center [143, 136] width 35 height 8
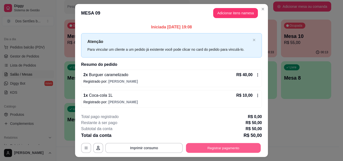
click at [213, 148] on button "Registrar pagamento" at bounding box center [223, 148] width 75 height 10
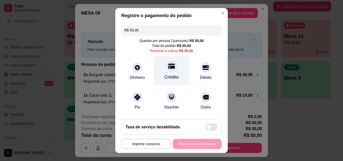
click at [161, 62] on div "Crédito" at bounding box center [171, 70] width 35 height 29
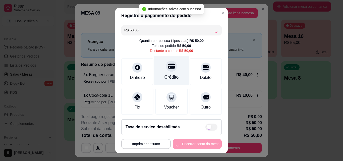
type input "R$ 0,00"
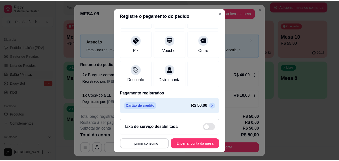
scroll to position [58, 0]
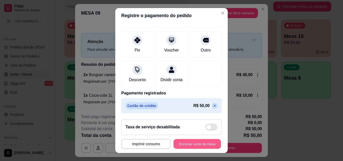
click at [200, 143] on button "Encerrar conta da mesa" at bounding box center [196, 144] width 47 height 10
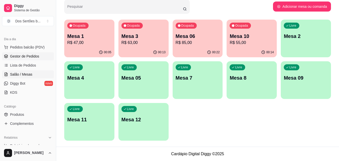
click at [28, 55] on span "Gestor de Pedidos" at bounding box center [24, 56] width 29 height 5
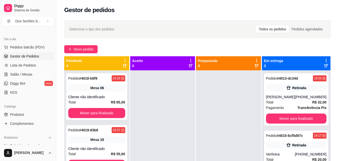
click at [294, 142] on div "Retirada" at bounding box center [296, 145] width 60 height 7
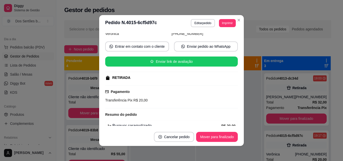
scroll to position [63, 0]
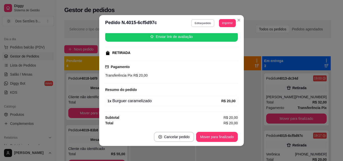
click at [202, 23] on button "Editar pedido" at bounding box center [202, 23] width 23 height 8
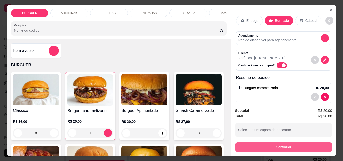
click at [255, 142] on button "Continuar" at bounding box center [283, 147] width 97 height 10
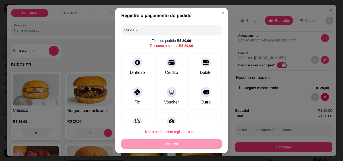
click at [132, 112] on div "R$ 20,00 Total do pedido R$ 20,00 Restante a cobrar R$ 20,00 Dinheiro Crédito D…" at bounding box center [171, 73] width 112 height 100
click at [135, 114] on div "Desconto" at bounding box center [137, 124] width 35 height 29
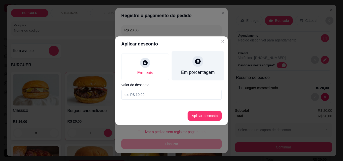
click at [200, 68] on div "Em porcentagem" at bounding box center [198, 65] width 52 height 29
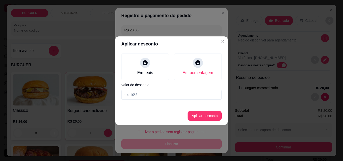
click at [143, 92] on input at bounding box center [171, 95] width 100 height 10
type input "2"
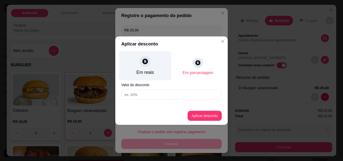
click at [146, 67] on div at bounding box center [145, 61] width 11 height 11
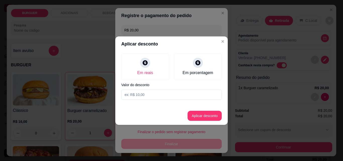
click at [132, 92] on input at bounding box center [171, 95] width 100 height 10
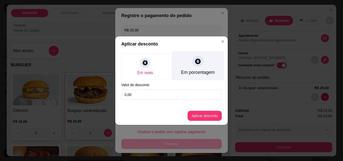
type input "0,00"
click at [190, 60] on div "Em porcentagem" at bounding box center [198, 65] width 52 height 29
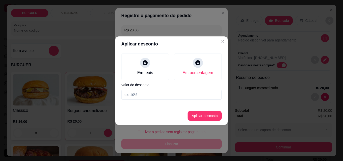
click at [134, 93] on input at bounding box center [171, 95] width 100 height 10
type input "20"
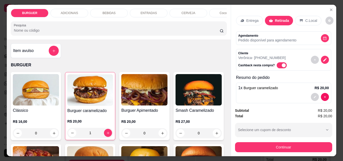
scroll to position [7, 0]
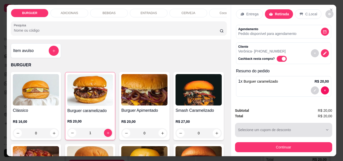
click at [265, 125] on button "Selecione um cupom de desconto" at bounding box center [283, 130] width 97 height 14
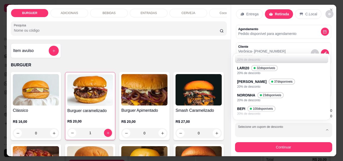
scroll to position [59, 0]
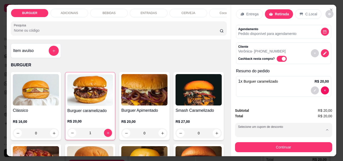
click at [253, 82] on span "100 disponíveis" at bounding box center [263, 84] width 21 height 4
type input "689e904026838b02dc7bd4f5"
select select "689e904026838b02dc7bd4f5"
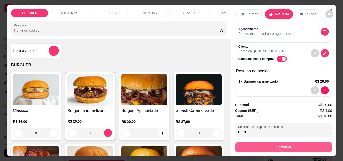
click at [268, 143] on button "Continuar" at bounding box center [283, 147] width 97 height 10
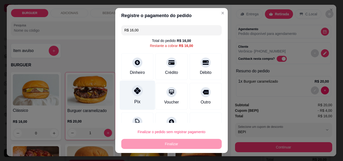
click at [139, 90] on div at bounding box center [137, 90] width 11 height 11
type input "R$ 0,00"
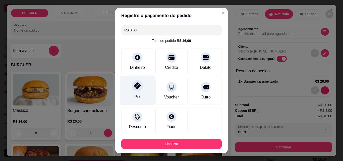
drag, startPoint x: 139, startPoint y: 90, endPoint x: 138, endPoint y: 94, distance: 4.1
click at [138, 94] on div "Pix" at bounding box center [137, 90] width 35 height 29
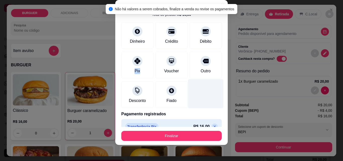
scroll to position [27, 0]
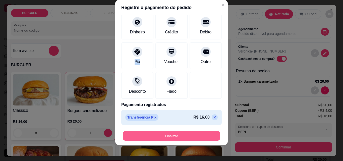
click at [175, 135] on button "Finalizar" at bounding box center [171, 136] width 97 height 10
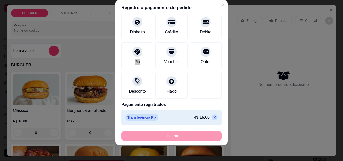
type input "0"
type input "-R$ 16,00"
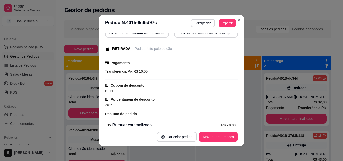
scroll to position [59, 0]
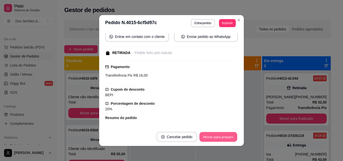
click at [217, 134] on button "Mover para preparo" at bounding box center [218, 137] width 38 height 10
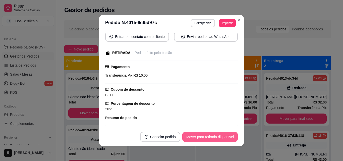
click at [217, 134] on button "Mover para retirada disponível" at bounding box center [209, 137] width 55 height 10
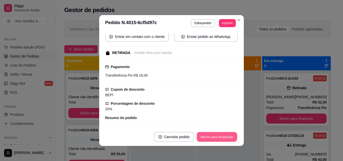
click at [217, 134] on button "Mover para finalizado" at bounding box center [217, 137] width 40 height 10
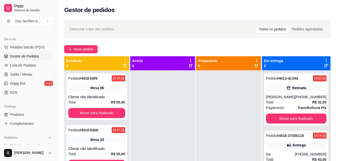
scroll to position [77, 0]
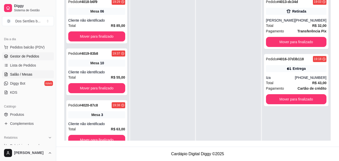
click at [22, 75] on span "Salão / Mesas" at bounding box center [21, 74] width 22 height 5
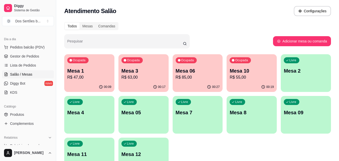
scroll to position [9, 0]
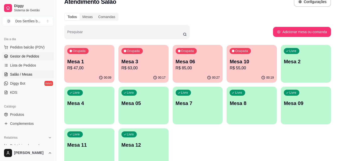
drag, startPoint x: 189, startPoint y: 78, endPoint x: 22, endPoint y: 56, distance: 168.1
click at [22, 56] on span "Gestor de Pedidos" at bounding box center [24, 56] width 29 height 5
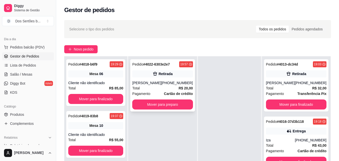
click at [161, 81] on div "[PERSON_NAME]" at bounding box center [146, 82] width 29 height 5
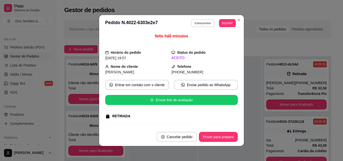
click at [198, 22] on button "Editar pedido" at bounding box center [202, 23] width 23 height 8
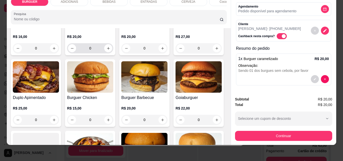
scroll to position [26, 0]
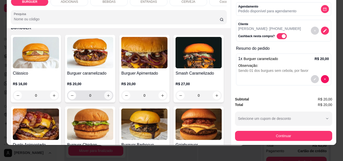
click at [107, 94] on icon "increase-product-quantity" at bounding box center [108, 96] width 4 height 4
type input "1"
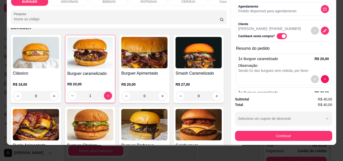
scroll to position [39, 0]
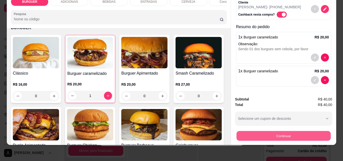
click at [255, 134] on button "Continuar" at bounding box center [283, 136] width 94 height 10
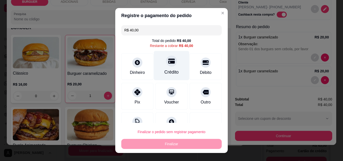
click at [159, 66] on div "Crédito" at bounding box center [171, 65] width 35 height 29
type input "R$ 0,00"
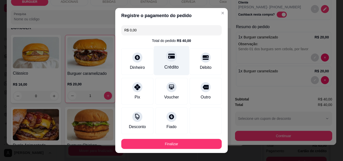
drag, startPoint x: 159, startPoint y: 66, endPoint x: 173, endPoint y: 59, distance: 15.0
click at [173, 59] on div "Crédito" at bounding box center [171, 60] width 35 height 29
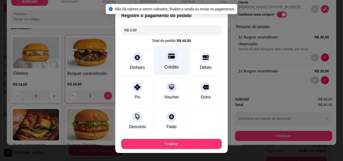
scroll to position [27, 0]
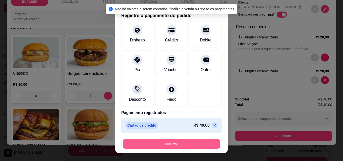
click at [172, 142] on button "Finalizar" at bounding box center [171, 144] width 97 height 10
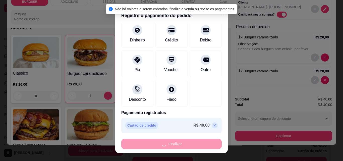
type input "0"
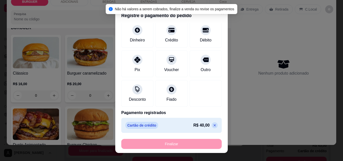
type input "-R$ 40,00"
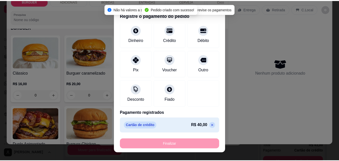
scroll to position [0, 0]
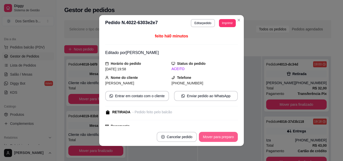
click at [215, 136] on button "Mover para preparo" at bounding box center [218, 137] width 39 height 10
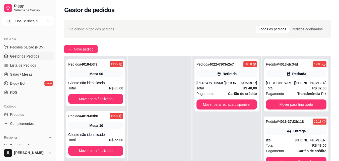
scroll to position [48, 0]
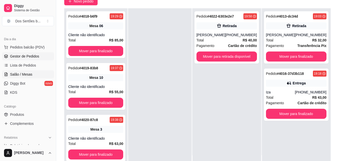
click at [21, 77] on link "Salão / Mesas" at bounding box center [28, 74] width 52 height 8
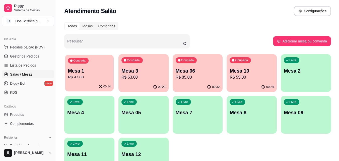
click at [91, 73] on p "Mesa 1" at bounding box center [89, 71] width 43 height 7
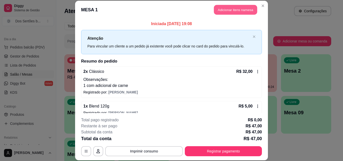
click at [232, 9] on button "Adicionar itens na mesa" at bounding box center [235, 10] width 43 height 10
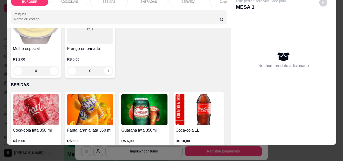
scroll to position [443, 0]
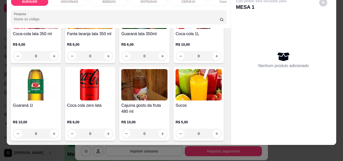
type input "1"
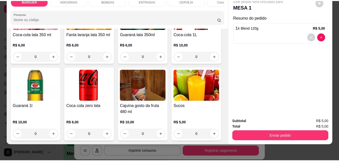
scroll to position [443, 0]
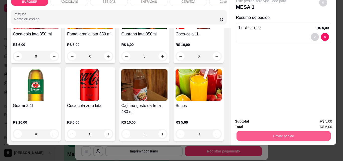
click at [247, 131] on button "Enviar pedido" at bounding box center [283, 136] width 94 height 10
click at [258, 120] on button "Não registrar e enviar pedido" at bounding box center [266, 119] width 51 height 9
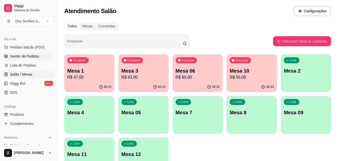
click at [32, 55] on span "Gestor de Pedidos" at bounding box center [24, 56] width 29 height 5
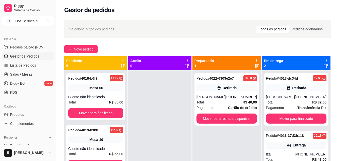
scroll to position [77, 0]
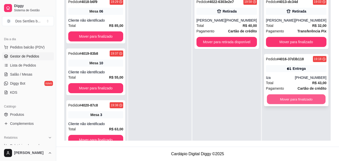
click at [299, 99] on button "Mover para finalizado" at bounding box center [296, 99] width 59 height 10
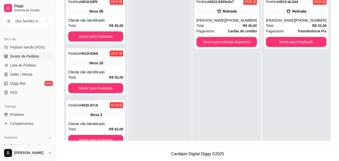
scroll to position [43, 0]
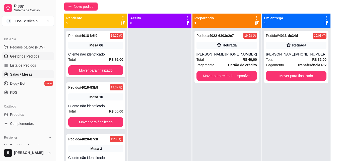
click at [17, 72] on span "Salão / Mesas" at bounding box center [21, 74] width 22 height 5
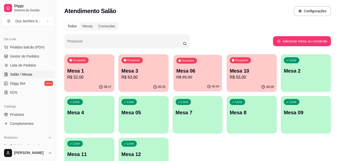
click at [196, 77] on p "R$ 85,00" at bounding box center [197, 77] width 43 height 6
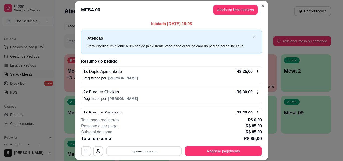
click at [140, 149] on button "Imprimir consumo" at bounding box center [143, 151] width 75 height 10
click at [134, 140] on button "Impressora" at bounding box center [143, 140] width 35 height 8
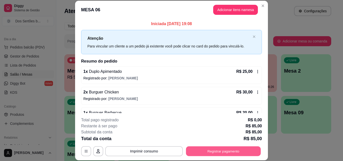
click at [216, 150] on button "Registrar pagamento" at bounding box center [223, 151] width 75 height 10
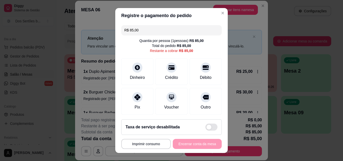
click at [140, 34] on input "R$ 85,00" at bounding box center [171, 30] width 94 height 10
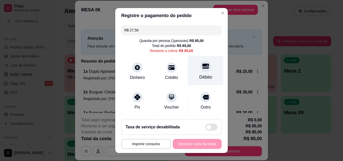
click at [200, 64] on div at bounding box center [205, 65] width 11 height 11
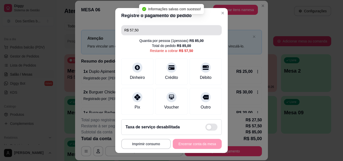
click at [148, 32] on input "R$ 57,50" at bounding box center [171, 30] width 94 height 10
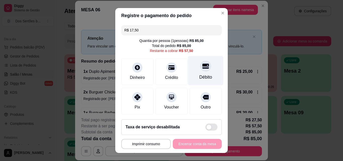
click at [201, 70] on div at bounding box center [205, 65] width 11 height 11
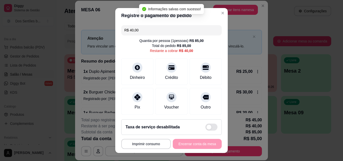
click at [144, 32] on input "R$ 40,00" at bounding box center [171, 30] width 94 height 10
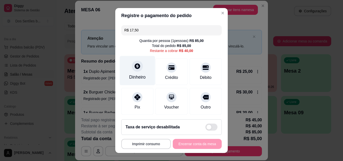
click at [133, 75] on div "Dinheiro" at bounding box center [137, 77] width 17 height 7
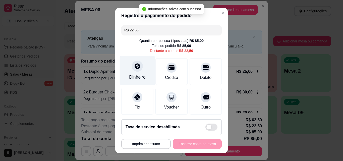
click at [141, 75] on div "Dinheiro" at bounding box center [137, 77] width 17 height 7
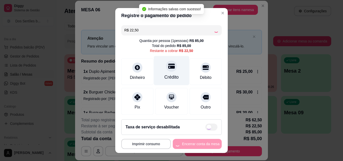
type input "R$ 0,00"
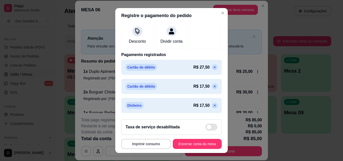
scroll to position [115, 0]
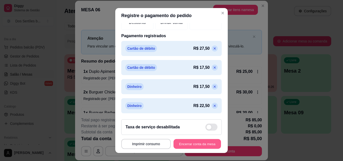
click at [190, 143] on button "Encerrar conta da mesa" at bounding box center [196, 144] width 47 height 10
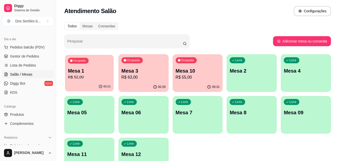
click at [81, 74] on div "Mesa 1 R$ 52,00" at bounding box center [89, 74] width 43 height 13
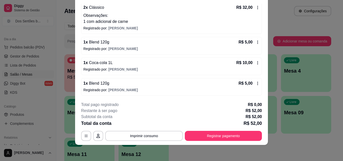
scroll to position [15, 0]
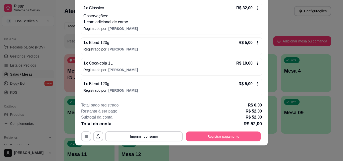
click at [223, 135] on button "Registrar pagamento" at bounding box center [223, 136] width 75 height 10
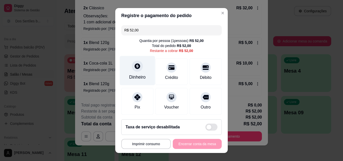
click at [136, 70] on div at bounding box center [137, 65] width 11 height 11
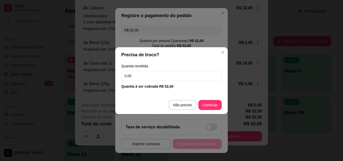
click at [142, 71] on input "0,00" at bounding box center [171, 76] width 100 height 10
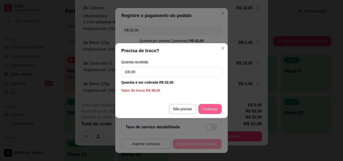
type input "100,00"
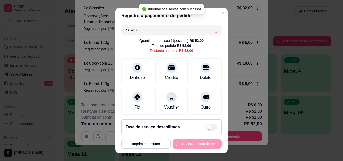
type input "R$ 0,00"
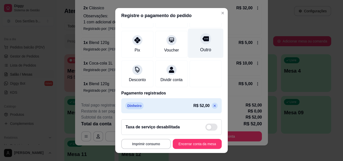
scroll to position [58, 0]
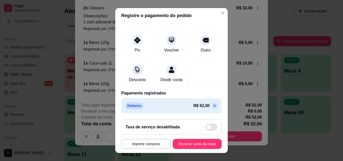
click at [196, 138] on footer "**********" at bounding box center [171, 134] width 112 height 38
click at [190, 142] on button "Encerrar conta da mesa" at bounding box center [197, 144] width 49 height 10
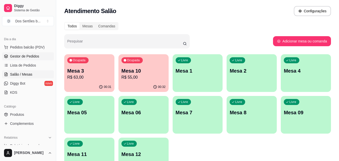
click at [12, 55] on span "Gestor de Pedidos" at bounding box center [24, 56] width 29 height 5
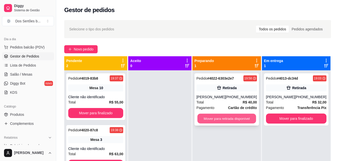
click at [221, 119] on button "Mover para retirada disponível" at bounding box center [226, 119] width 59 height 10
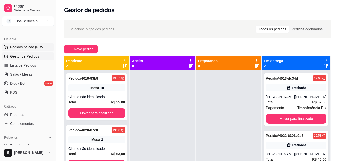
click at [6, 46] on icon at bounding box center [6, 47] width 4 height 4
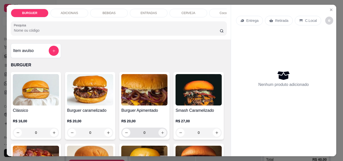
click at [161, 134] on icon "increase-product-quantity" at bounding box center [162, 132] width 3 height 3
type input "1"
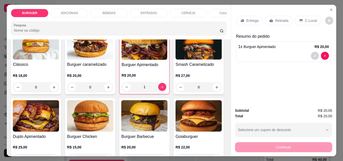
scroll to position [82, 0]
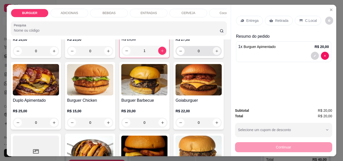
click at [213, 55] on button "increase-product-quantity" at bounding box center [217, 51] width 8 height 8
type input "1"
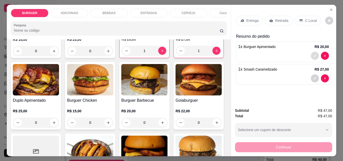
click at [314, 54] on icon "decrease-product-quantity" at bounding box center [314, 55] width 3 height 3
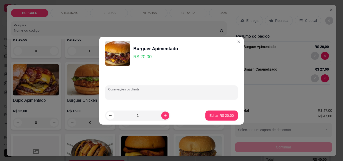
click at [151, 94] on input "Observações do cliente" at bounding box center [171, 94] width 126 height 5
type input "sem cebola"
click at [214, 112] on button "Editar R$ 20,00" at bounding box center [221, 115] width 32 height 10
type input "0"
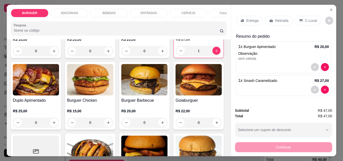
scroll to position [82, 0]
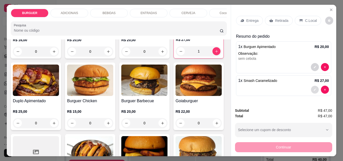
click at [311, 87] on button "decrease-product-quantity" at bounding box center [315, 90] width 8 height 8
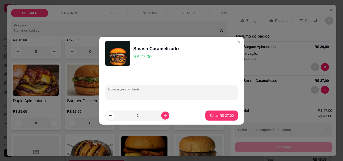
click at [171, 94] on input "Observações do cliente" at bounding box center [171, 94] width 126 height 5
type input "sem cebola"
click at [211, 113] on p "Editar R$ 27,00" at bounding box center [222, 115] width 24 height 5
type input "0"
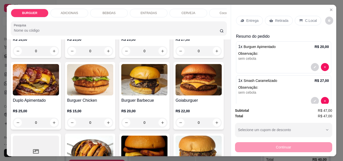
click at [108, 11] on p "BEBIDAS" at bounding box center [108, 13] width 13 height 4
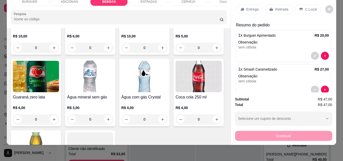
scroll to position [543, 0]
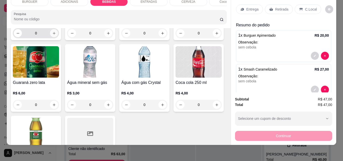
click at [58, 37] on button "increase-product-quantity" at bounding box center [54, 33] width 8 height 8
type input "1"
click at [136, 1] on div "ENTRADAS" at bounding box center [149, 1] width 38 height 9
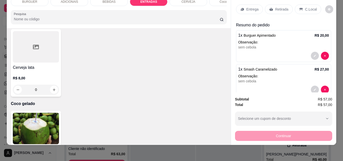
scroll to position [931, 0]
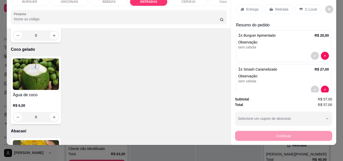
type input "1"
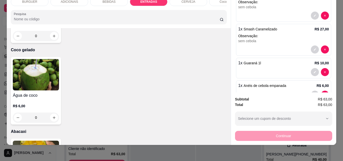
scroll to position [0, 0]
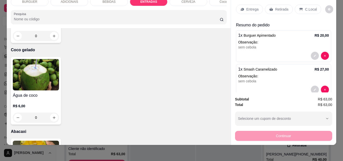
click at [246, 7] on p "Entrega" at bounding box center [252, 9] width 12 height 5
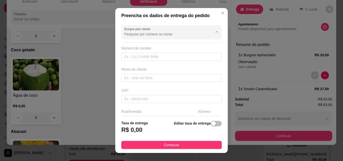
click at [140, 34] on input "Busque pelo cliente" at bounding box center [164, 34] width 80 height 5
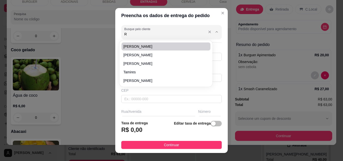
drag, startPoint x: 140, startPoint y: 34, endPoint x: 131, endPoint y: 33, distance: 8.3
click at [131, 33] on input "R" at bounding box center [164, 34] width 80 height 5
click at [127, 49] on span "R Phones" at bounding box center [163, 46] width 80 height 5
type input "R Phones"
type input "8698423722"
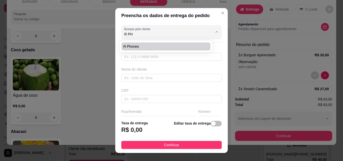
type input "R Phones"
type input "Rua [PERSON_NAME]\ centro"
type input "197"
type input "App 05\ posto [PERSON_NAME]"
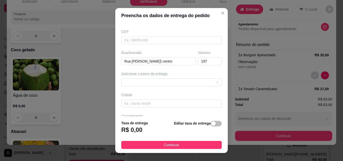
scroll to position [76, 0]
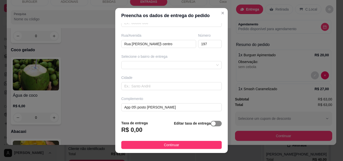
type input "R Phones"
click at [211, 121] on div "button" at bounding box center [213, 123] width 5 height 5
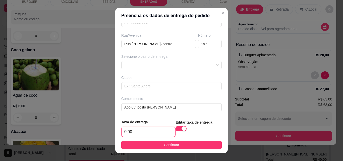
click at [146, 129] on input "0,00" at bounding box center [148, 132] width 54 height 10
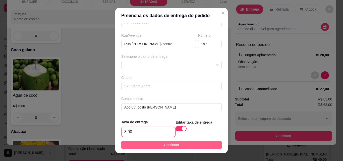
type input "3,00"
click at [181, 144] on button "Continuar" at bounding box center [171, 145] width 100 height 8
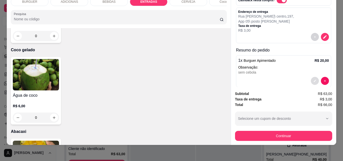
scroll to position [89, 0]
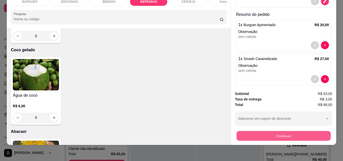
click at [277, 133] on button "Continuar" at bounding box center [283, 136] width 94 height 10
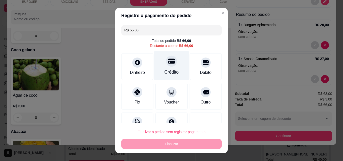
click at [168, 61] on icon at bounding box center [171, 61] width 7 height 5
type input "R$ 0,00"
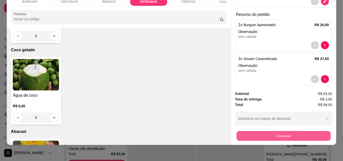
click at [251, 131] on button "Continuar" at bounding box center [283, 136] width 94 height 10
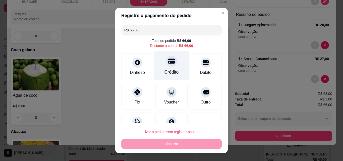
click at [169, 57] on div at bounding box center [171, 60] width 11 height 11
type input "R$ 0,00"
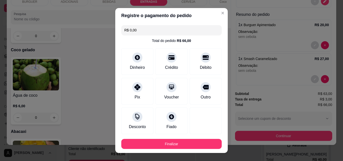
scroll to position [27, 0]
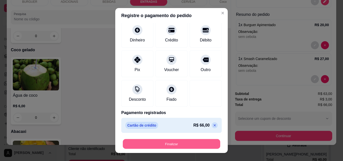
click at [187, 147] on button "Finalizar" at bounding box center [171, 144] width 97 height 10
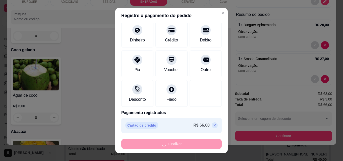
type input "0"
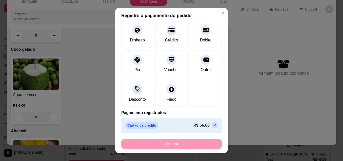
type input "-R$ 66,00"
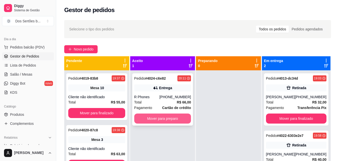
click at [158, 120] on button "Mover para preparo" at bounding box center [162, 118] width 57 height 10
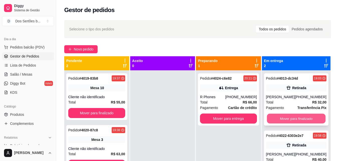
click at [281, 117] on button "Mover para finalizado" at bounding box center [296, 119] width 59 height 10
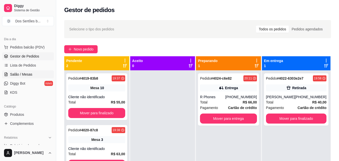
click at [19, 76] on span "Salão / Mesas" at bounding box center [21, 74] width 22 height 5
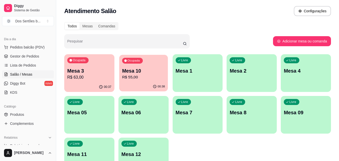
click at [139, 82] on div "Ocupada Mesa 10 R$ 55,00" at bounding box center [143, 68] width 49 height 27
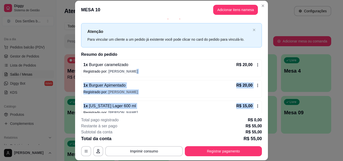
drag, startPoint x: 187, startPoint y: 78, endPoint x: 263, endPoint y: 109, distance: 81.7
click at [263, 109] on div "Iniciada [DATE] 19:08 Atenção Para vincular um cliente a um pedido já existente…" at bounding box center [171, 66] width 193 height 94
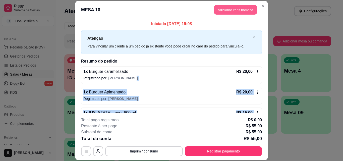
click at [227, 10] on button "Adicionar itens na mesa" at bounding box center [235, 10] width 43 height 10
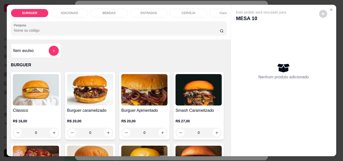
click at [102, 11] on p "BEBIDAS" at bounding box center [108, 13] width 13 height 4
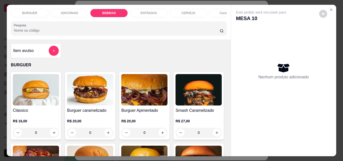
scroll to position [13, 0]
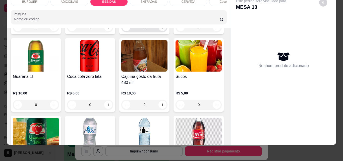
click at [161, 29] on icon "increase-product-quantity" at bounding box center [163, 27] width 4 height 4
type input "1"
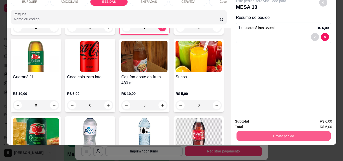
click at [257, 132] on button "Enviar pedido" at bounding box center [283, 136] width 94 height 10
click at [251, 118] on button "Não registrar e enviar pedido" at bounding box center [266, 119] width 51 height 9
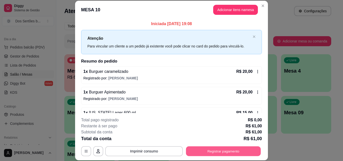
click at [203, 150] on button "Registrar pagamento" at bounding box center [223, 151] width 75 height 10
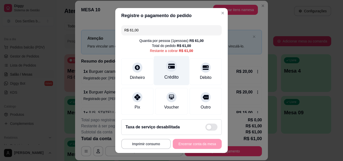
click at [160, 70] on div "Crédito" at bounding box center [171, 70] width 35 height 29
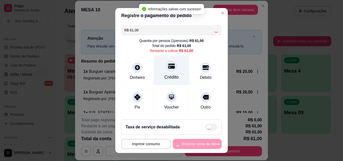
type input "R$ 0,00"
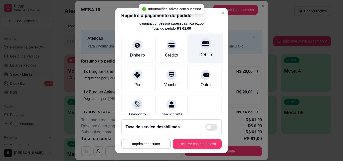
scroll to position [58, 0]
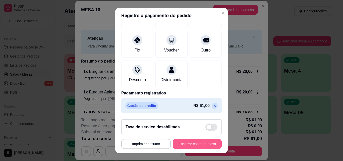
click at [187, 142] on button "Encerrar conta da mesa" at bounding box center [197, 144] width 49 height 10
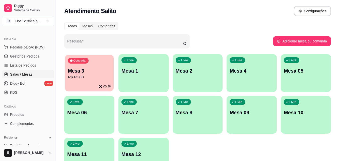
click at [77, 75] on p "R$ 63,00" at bounding box center [89, 77] width 43 height 6
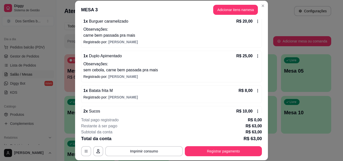
scroll to position [60, 0]
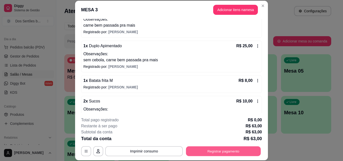
click at [229, 150] on button "Registrar pagamento" at bounding box center [223, 151] width 75 height 10
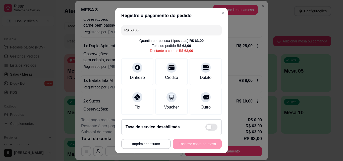
click at [135, 87] on div "R$ 63,00 Quantia por pessoa ( 1 pessoas) R$ 63,00 Total do pedido R$ 63,00 Rest…" at bounding box center [171, 69] width 112 height 92
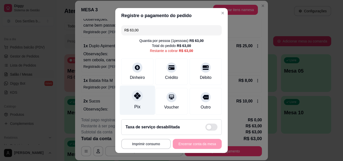
click at [134, 95] on icon at bounding box center [137, 95] width 7 height 7
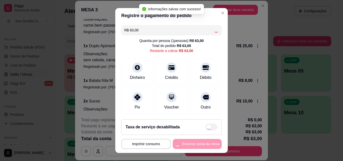
type input "R$ 0,00"
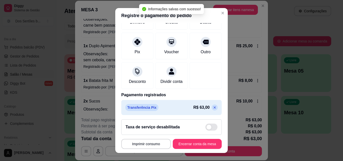
scroll to position [58, 0]
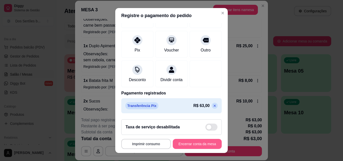
click at [195, 144] on button "Encerrar conta da mesa" at bounding box center [197, 144] width 49 height 10
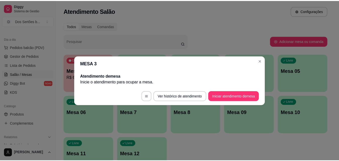
scroll to position [0, 0]
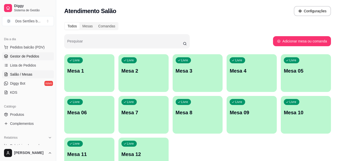
click at [19, 52] on link "Gestor de Pedidos" at bounding box center [28, 56] width 52 height 8
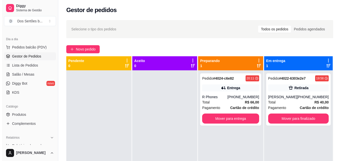
scroll to position [14, 0]
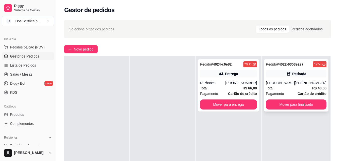
click at [277, 79] on div "Pedido # 4022-6303e2e7 19:58 Retirada [PERSON_NAME] [PHONE_NUMBER] Total R$ 40,…" at bounding box center [296, 85] width 64 height 52
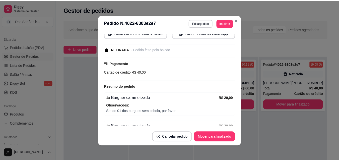
scroll to position [88, 0]
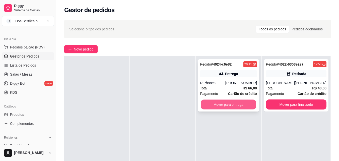
click at [215, 102] on button "Mover para entrega" at bounding box center [228, 105] width 55 height 10
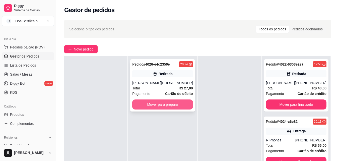
click at [149, 104] on button "Mover para preparo" at bounding box center [162, 104] width 60 height 10
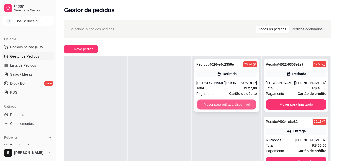
click at [216, 101] on button "Mover para retirada disponível" at bounding box center [226, 105] width 59 height 10
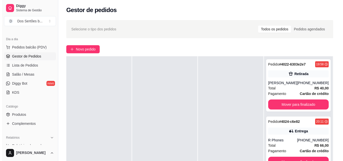
scroll to position [77, 0]
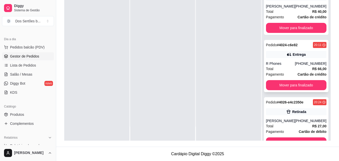
click at [304, 70] on div "Total R$ 66,00" at bounding box center [296, 69] width 60 height 6
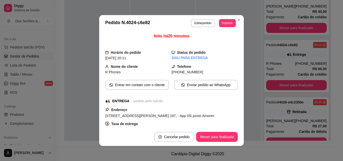
scroll to position [10, 0]
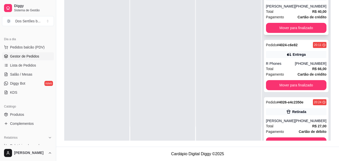
click at [291, 16] on div "Pagamento Cartão de crédito" at bounding box center [296, 17] width 60 height 6
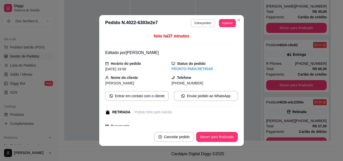
click at [200, 23] on button "Editar pedido" at bounding box center [203, 23] width 24 height 8
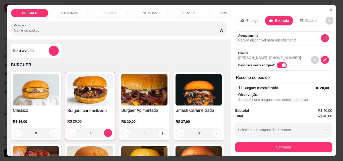
click at [105, 12] on p "BEBIDAS" at bounding box center [108, 13] width 13 height 4
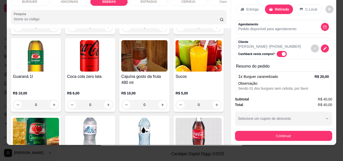
drag, startPoint x: 134, startPoint y: 93, endPoint x: 191, endPoint y: 35, distance: 81.6
click at [191, 35] on div "Item avulso BURGUER Clássico R$ 16,00 0 Burguer caramelizado R$ 20,00 1 Burguer…" at bounding box center [119, 86] width 224 height 117
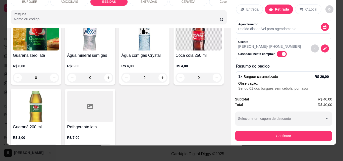
click at [110, 8] on icon "increase-product-quantity" at bounding box center [108, 6] width 4 height 4
type input "1"
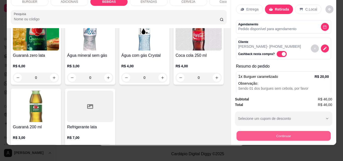
click at [265, 133] on button "Continuar" at bounding box center [283, 136] width 94 height 10
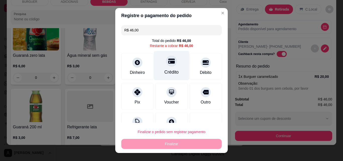
click at [168, 60] on icon at bounding box center [171, 61] width 7 height 7
type input "R$ 0,00"
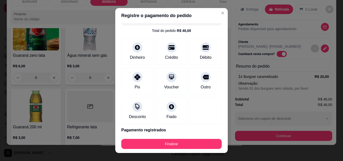
scroll to position [27, 0]
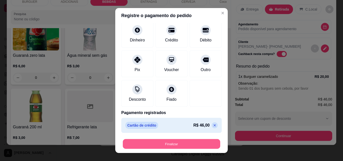
click at [194, 143] on button "Finalizar" at bounding box center [171, 144] width 97 height 10
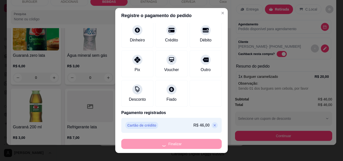
type input "0"
type input "-R$ 46,00"
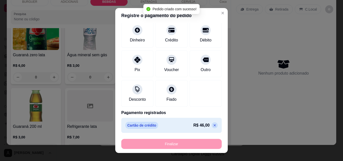
scroll to position [570, 0]
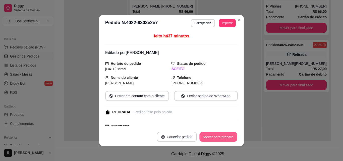
click at [217, 135] on button "Mover para preparo" at bounding box center [218, 137] width 38 height 10
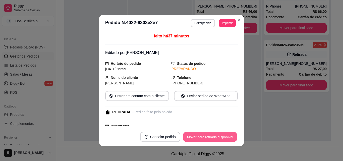
click at [217, 135] on button "Mover para retirada disponível" at bounding box center [210, 137] width 54 height 10
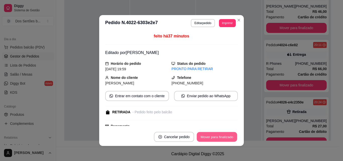
click at [216, 135] on button "Mover para finalizado" at bounding box center [217, 137] width 40 height 10
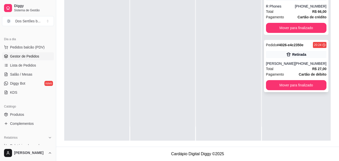
click at [276, 53] on div "Retirada" at bounding box center [296, 54] width 60 height 7
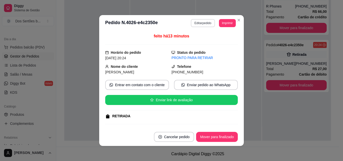
click at [193, 20] on button "Editar pedido" at bounding box center [203, 23] width 24 height 8
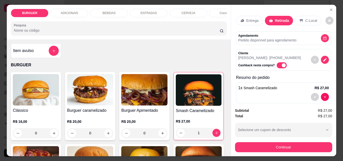
click at [108, 13] on p "BEBIDAS" at bounding box center [108, 13] width 13 height 4
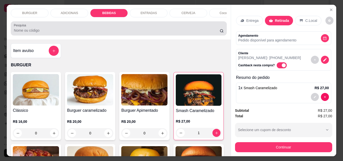
scroll to position [13, 0]
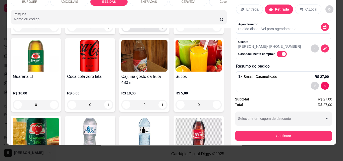
click at [161, 28] on icon "increase-product-quantity" at bounding box center [162, 27] width 3 height 3
type input "1"
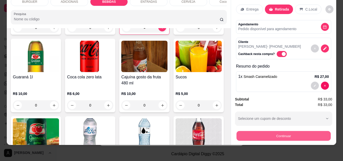
click at [263, 131] on button "Continuar" at bounding box center [283, 136] width 94 height 10
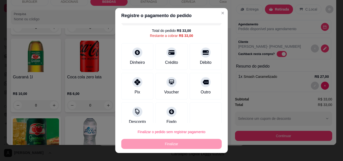
scroll to position [18, 0]
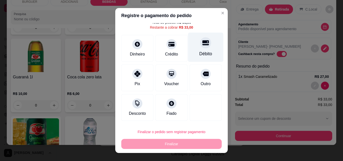
click at [191, 48] on div "Débito" at bounding box center [205, 47] width 35 height 29
type input "R$ 0,00"
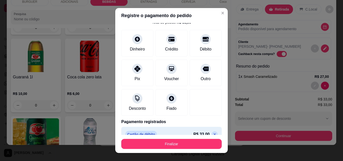
scroll to position [27, 0]
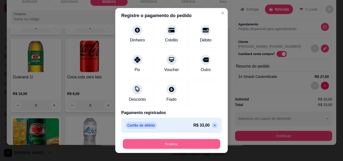
click at [204, 142] on button "Finalizar" at bounding box center [171, 144] width 97 height 10
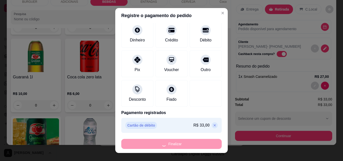
type input "0"
type input "-R$ 33,00"
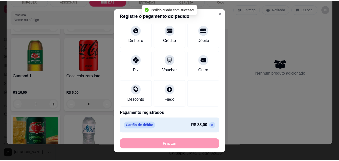
scroll to position [472, 0]
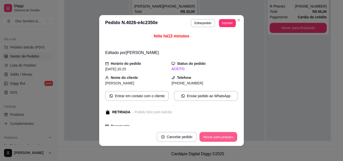
click at [204, 135] on button "Mover para preparo" at bounding box center [218, 137] width 38 height 10
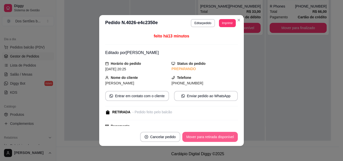
click at [204, 135] on button "Mover para retirada disponível" at bounding box center [209, 137] width 55 height 10
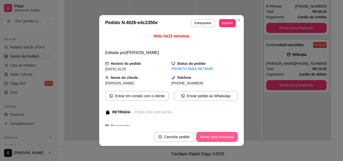
click at [204, 135] on button "Mover para finalizado" at bounding box center [217, 137] width 42 height 10
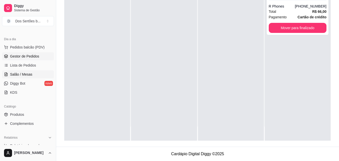
click at [27, 77] on link "Salão / Mesas" at bounding box center [28, 74] width 52 height 8
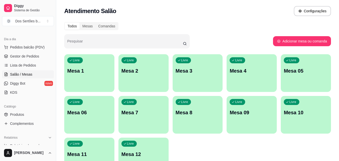
click at [310, 120] on div "Livre Mesa 10" at bounding box center [306, 112] width 50 height 32
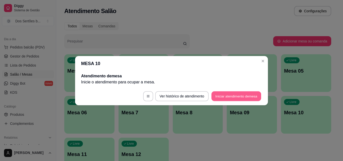
click at [231, 95] on button "Iniciar atendimento de mesa" at bounding box center [236, 96] width 50 height 10
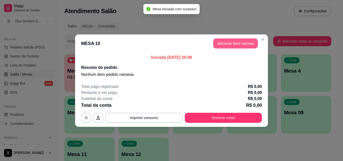
click at [219, 42] on button "Adicionar itens na mesa" at bounding box center [235, 43] width 45 height 10
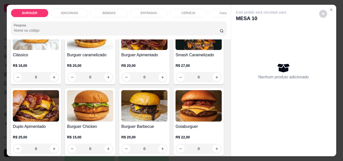
scroll to position [76, 0]
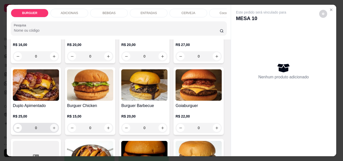
click at [56, 129] on icon "increase-product-quantity" at bounding box center [54, 128] width 4 height 4
type input "1"
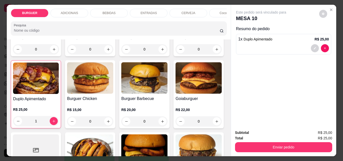
scroll to position [116, 0]
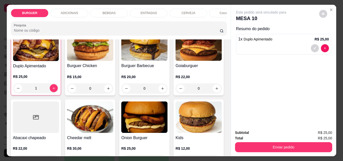
click at [215, 18] on icon "increase-product-quantity" at bounding box center [217, 17] width 4 height 4
type input "1"
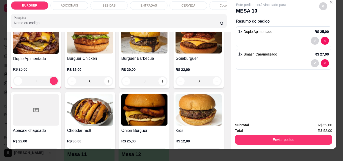
scroll to position [9, 0]
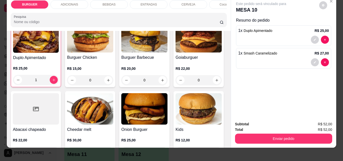
click at [119, 2] on div "BEBIDAS" at bounding box center [109, 4] width 38 height 9
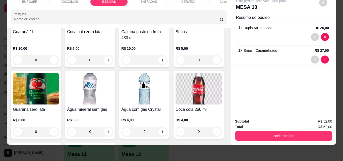
scroll to position [559, 0]
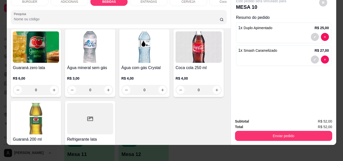
type input "1"
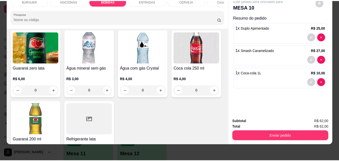
scroll to position [559, 0]
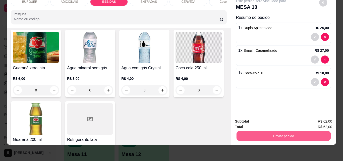
click at [265, 131] on button "Enviar pedido" at bounding box center [283, 136] width 94 height 10
click at [249, 119] on button "Não registrar e enviar pedido" at bounding box center [266, 119] width 51 height 9
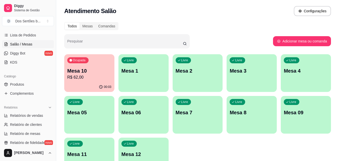
scroll to position [90, 0]
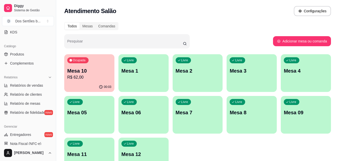
scroll to position [120, 0]
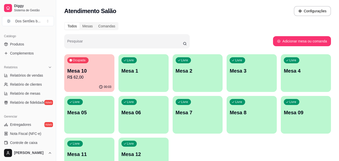
click at [53, 146] on div "[PERSON_NAME]" at bounding box center [28, 153] width 56 height 16
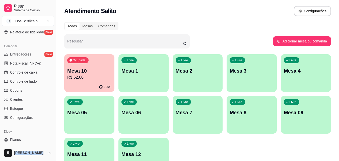
scroll to position [200, 0]
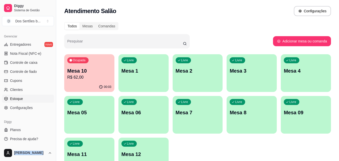
click at [24, 97] on link "Estoque" at bounding box center [28, 99] width 52 height 8
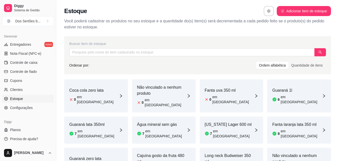
click at [87, 95] on article "em [GEOGRAPHIC_DATA]" at bounding box center [98, 99] width 42 height 10
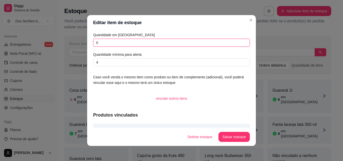
click at [99, 44] on input "0" at bounding box center [171, 43] width 157 height 8
type input "24"
click at [235, 135] on button "Salvar estoque" at bounding box center [234, 137] width 31 height 10
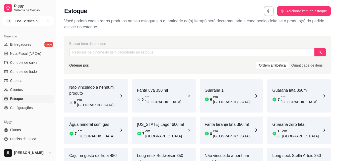
click at [290, 91] on article "Guaraná lata 350ml" at bounding box center [297, 90] width 50 height 6
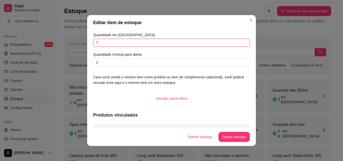
click at [112, 42] on input "7" at bounding box center [171, 43] width 157 height 8
type input "24"
click at [226, 135] on button "Salvar estoque" at bounding box center [234, 137] width 31 height 10
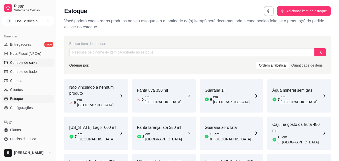
click at [31, 63] on span "Controle de caixa" at bounding box center [23, 62] width 27 height 5
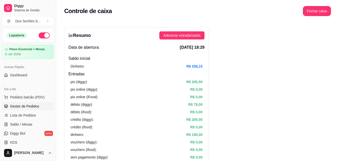
click at [38, 108] on span "Gestor de Pedidos" at bounding box center [24, 106] width 29 height 5
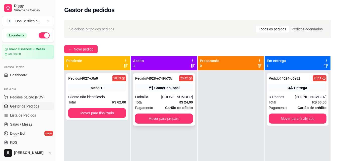
click at [176, 88] on div "Comer no local" at bounding box center [166, 87] width 25 height 5
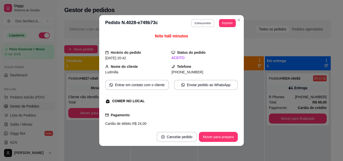
click at [198, 25] on button "Editar pedido" at bounding box center [202, 23] width 23 height 8
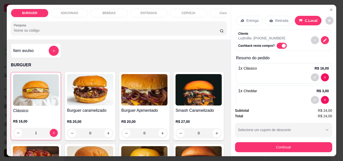
click at [330, 97] on div "Entrega Retirada C.Local Cliente Ludmilla - [PHONE_NUMBER] Cashback nesta compr…" at bounding box center [283, 54] width 105 height 99
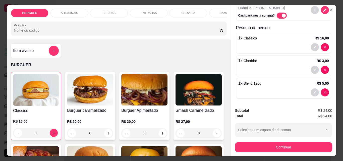
scroll to position [32, 0]
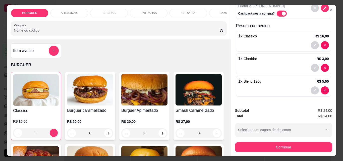
click at [107, 9] on div "BEBIDAS" at bounding box center [109, 13] width 38 height 9
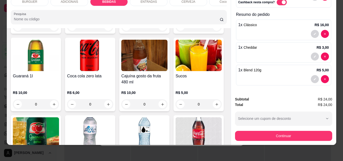
scroll to position [572, 0]
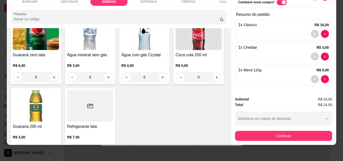
click at [110, 8] on icon "increase-product-quantity" at bounding box center [108, 6] width 4 height 4
type input "1"
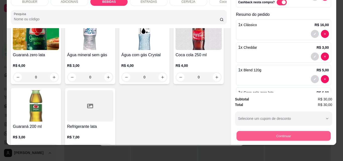
click at [268, 133] on button "Continuar" at bounding box center [283, 136] width 94 height 10
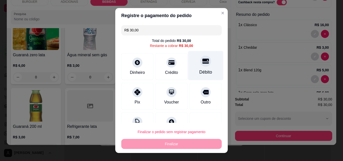
click at [192, 65] on div "Débito" at bounding box center [205, 65] width 35 height 29
type input "R$ 0,00"
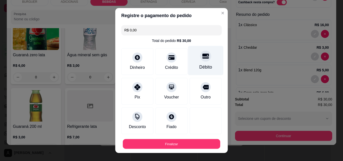
click at [139, 144] on button "Finalizar" at bounding box center [171, 144] width 97 height 10
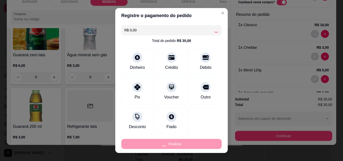
type input "0"
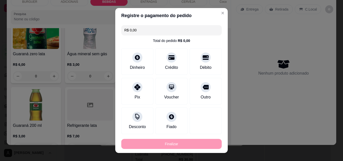
type input "-R$ 30,00"
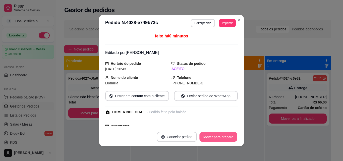
click at [217, 139] on button "Mover para preparo" at bounding box center [218, 137] width 38 height 10
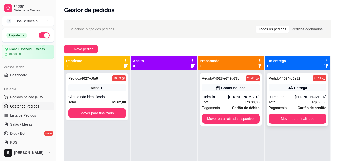
click at [290, 92] on div "Pedido # 4024-c6e82 20:11 Entrega R Phones [PHONE_NUMBER] Total R$ 66,00 Pagame…" at bounding box center [298, 99] width 62 height 52
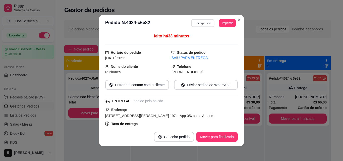
click at [201, 23] on button "Editar pedido" at bounding box center [202, 23] width 23 height 8
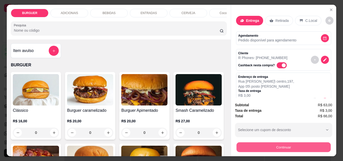
click at [261, 146] on button "Continuar" at bounding box center [283, 147] width 94 height 10
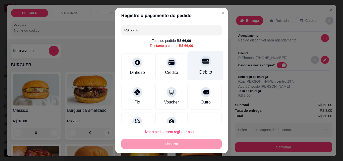
click at [202, 63] on icon at bounding box center [205, 61] width 7 height 5
type input "R$ 0,00"
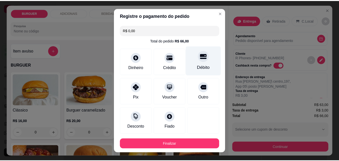
scroll to position [27, 0]
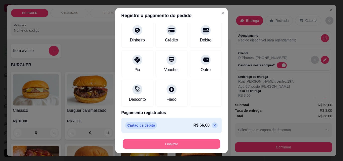
click at [168, 142] on button "Finalizar" at bounding box center [171, 144] width 97 height 10
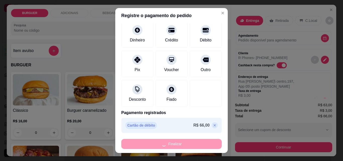
type input "0"
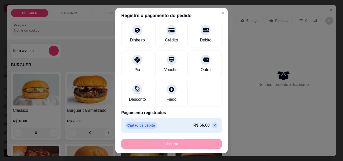
type input "-R$ 66,00"
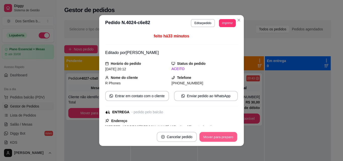
click at [203, 135] on button "Mover para preparo" at bounding box center [218, 137] width 38 height 10
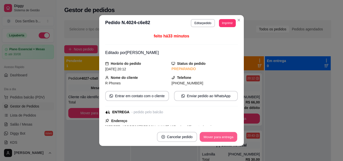
click at [203, 135] on button "Mover para entrega" at bounding box center [219, 137] width 38 height 10
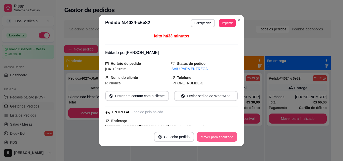
click at [203, 135] on button "Mover para finalizado" at bounding box center [217, 137] width 40 height 10
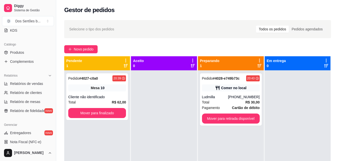
scroll to position [200, 0]
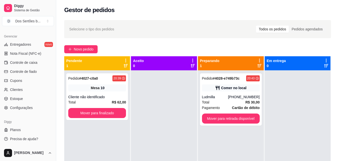
click at [52, 140] on div "Diggy Planos Precisa de ajuda?" at bounding box center [28, 130] width 56 height 29
click at [52, 30] on div "Gerenciar Entregadores novo Nota Fiscal (NFC-e) Controle de caixa Controle de f…" at bounding box center [28, 71] width 56 height 83
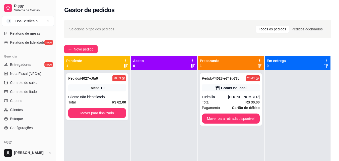
scroll to position [170, 0]
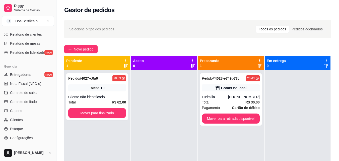
click at [54, 30] on button "Toggle Sidebar" at bounding box center [56, 80] width 4 height 161
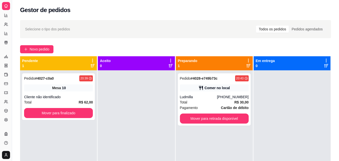
scroll to position [99, 0]
click at [11, 28] on button "Toggle Sidebar" at bounding box center [12, 80] width 4 height 161
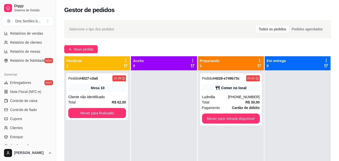
scroll to position [152, 0]
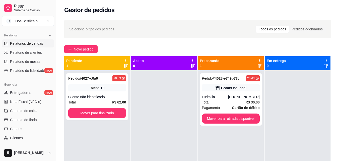
click at [33, 42] on span "Relatórios de vendas" at bounding box center [26, 43] width 33 height 5
select select "ALL"
select select "0"
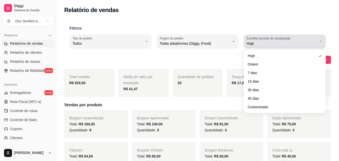
click at [271, 45] on span "Hoje" at bounding box center [282, 43] width 70 height 5
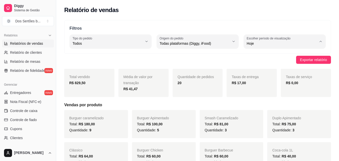
click at [252, 107] on span "Customizado" at bounding box center [282, 104] width 66 height 5
type input "-1"
select select "-1"
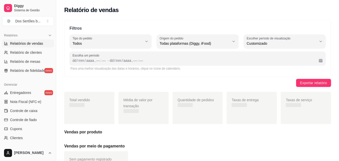
scroll to position [5, 0]
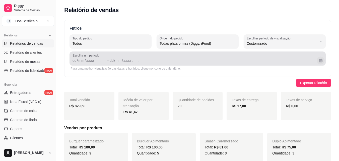
click at [319, 61] on button "Calendário" at bounding box center [321, 60] width 8 height 8
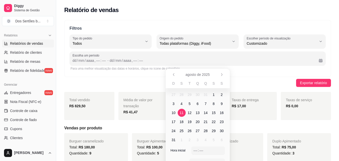
click at [182, 112] on span "11" at bounding box center [182, 112] width 4 height 5
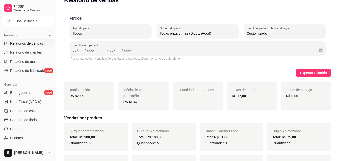
scroll to position [20, 0]
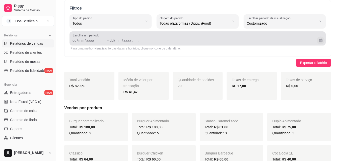
click at [320, 39] on button "Calendário" at bounding box center [321, 40] width 8 height 8
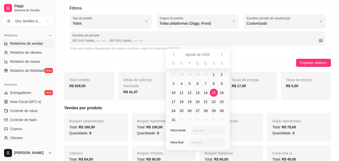
click at [215, 90] on span "15" at bounding box center [214, 92] width 4 height 5
click at [180, 91] on span "11" at bounding box center [182, 92] width 4 height 5
click at [194, 133] on div "–– : ––" at bounding box center [207, 130] width 29 height 6
click at [193, 142] on div "––" at bounding box center [193, 142] width 5 height 5
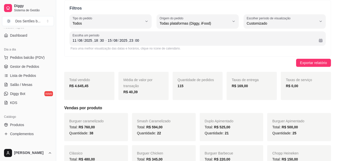
scroll to position [0, 0]
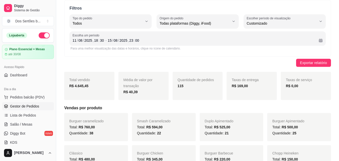
click at [24, 108] on span "Gestor de Pedidos" at bounding box center [24, 106] width 29 height 5
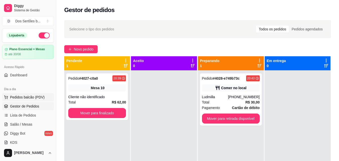
click at [26, 96] on span "Pedidos balcão (PDV)" at bounding box center [27, 97] width 35 height 5
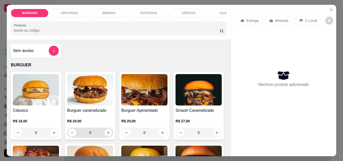
click at [108, 137] on button "increase-product-quantity" at bounding box center [108, 133] width 8 height 8
type input "1"
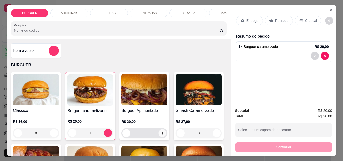
click at [161, 134] on icon "increase-product-quantity" at bounding box center [162, 133] width 3 height 3
type input "1"
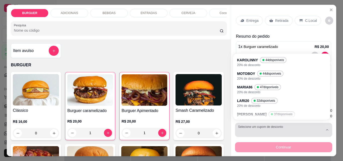
click at [258, 127] on div "button" at bounding box center [280, 130] width 85 height 10
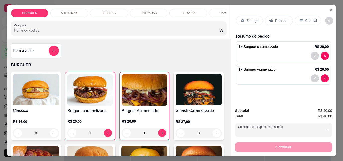
click at [247, 105] on p "20% de desconto" at bounding box center [258, 106] width 39 height 4
type input "6855e5e5ae30188eda1c1b7f"
select select "6855e5e5ae30188eda1c1b7f"
click at [275, 18] on p "Retirada" at bounding box center [281, 20] width 13 height 5
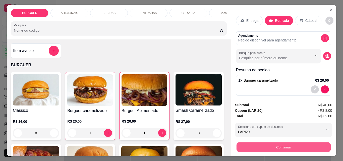
click at [279, 145] on button "Continuar" at bounding box center [283, 147] width 94 height 10
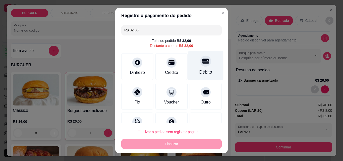
click at [199, 73] on div "Débito" at bounding box center [205, 72] width 13 height 7
type input "R$ 0,00"
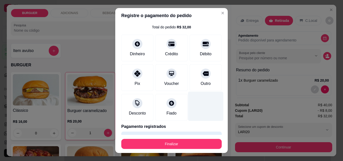
scroll to position [27, 0]
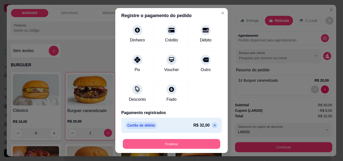
click at [162, 143] on button "Finalizar" at bounding box center [171, 144] width 97 height 10
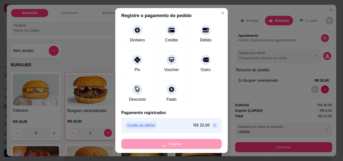
type input "0"
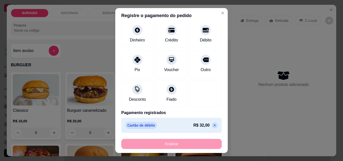
type input "-R$ 32,00"
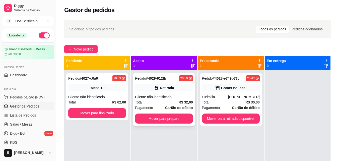
click at [171, 96] on div "Cliente não identificado" at bounding box center [164, 96] width 58 height 5
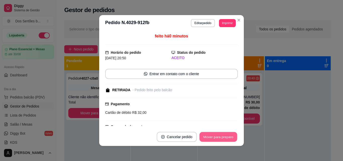
click at [213, 134] on button "Mover para preparo" at bounding box center [218, 137] width 38 height 10
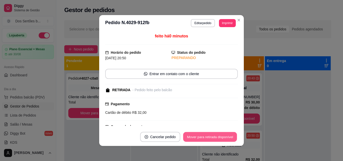
click at [213, 134] on button "Mover para retirada disponível" at bounding box center [210, 137] width 54 height 10
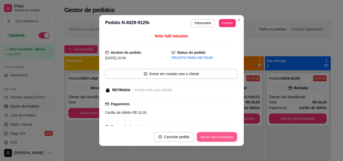
click at [213, 134] on button "Mover para finalizado" at bounding box center [217, 137] width 40 height 10
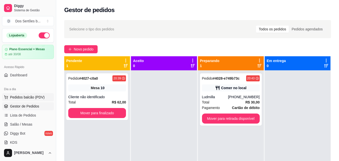
click at [39, 96] on span "Pedidos balcão (PDV)" at bounding box center [27, 97] width 35 height 5
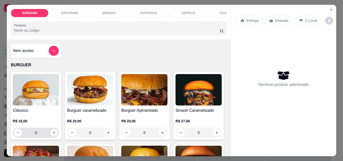
click at [54, 135] on icon "increase-product-quantity" at bounding box center [54, 133] width 4 height 4
type input "1"
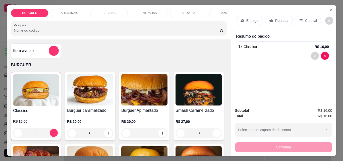
click at [299, 20] on icon at bounding box center [301, 21] width 4 height 4
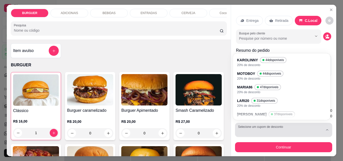
click at [276, 123] on button "Selecione um cupom de desconto" at bounding box center [283, 130] width 97 height 14
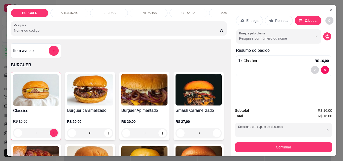
click at [253, 89] on div "MARIA86 47 disponíveis" at bounding box center [260, 89] width 42 height 6
type input "67fba131fb27f8bab9211fa1"
select select "67fba131fb27f8bab9211fa1"
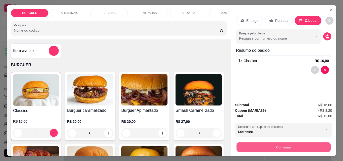
click at [276, 144] on button "Continuar" at bounding box center [283, 147] width 94 height 10
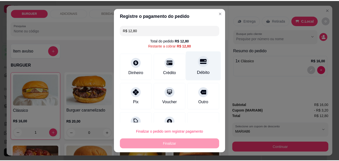
scroll to position [18, 0]
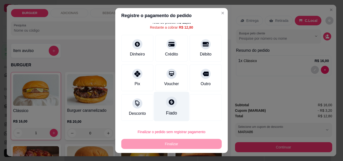
click at [169, 102] on icon at bounding box center [172, 102] width 6 height 6
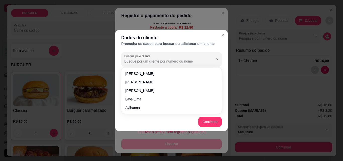
click at [134, 62] on input "Busque pelo cliente" at bounding box center [164, 61] width 80 height 5
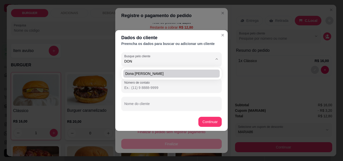
click at [144, 73] on span "Dona [PERSON_NAME]" at bounding box center [168, 73] width 87 height 5
type input "Dona [PERSON_NAME]"
type input "[PHONE_NUMBER]"
type input "Dona [PERSON_NAME]"
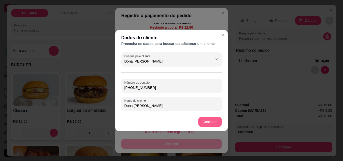
type input "Dona [PERSON_NAME]"
type input "R$ 0,00"
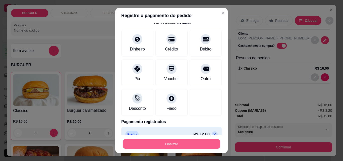
click at [187, 142] on button "Finalizar" at bounding box center [171, 144] width 97 height 10
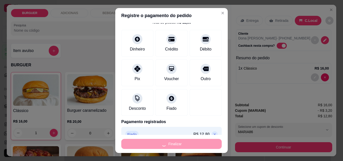
type input "0"
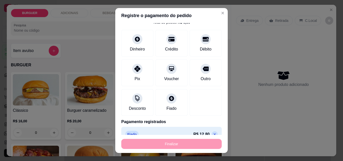
type input "-R$ 12,80"
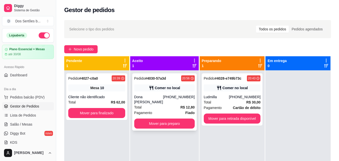
click at [171, 87] on div "Comer no local" at bounding box center [167, 87] width 25 height 5
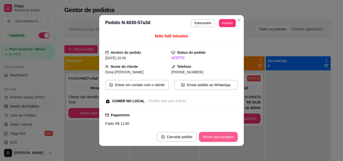
click at [213, 137] on button "Mover para preparo" at bounding box center [218, 137] width 39 height 10
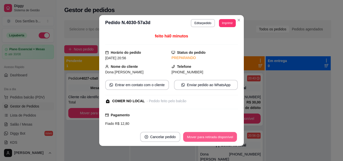
click at [213, 137] on button "Mover para retirada disponível" at bounding box center [210, 137] width 54 height 10
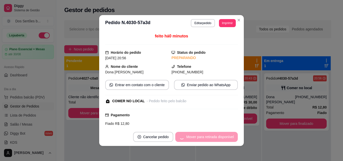
click at [213, 137] on div "Mover para retirada disponível" at bounding box center [206, 137] width 62 height 10
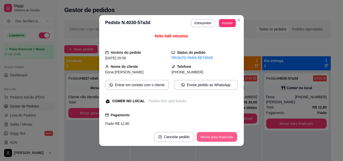
click at [213, 137] on button "Mover para finalizado" at bounding box center [217, 137] width 40 height 10
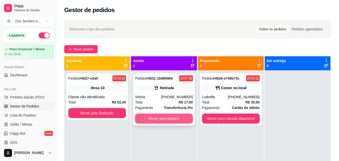
click at [167, 117] on button "Mover para preparo" at bounding box center [164, 118] width 58 height 10
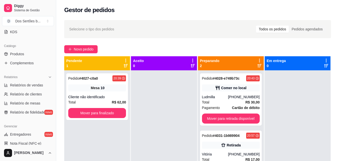
scroll to position [120, 0]
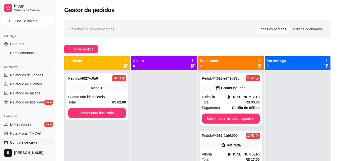
click at [38, 142] on link "Controle de caixa" at bounding box center [28, 142] width 52 height 8
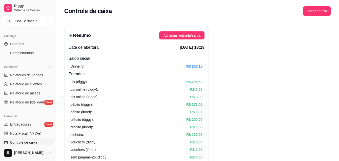
drag, startPoint x: 147, startPoint y: 37, endPoint x: 301, endPoint y: 68, distance: 157.2
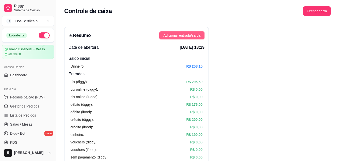
click at [170, 33] on span "Adicionar entrada/saída" at bounding box center [181, 36] width 37 height 6
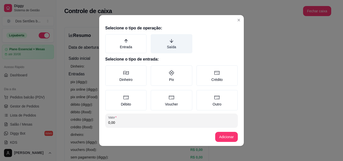
click at [161, 45] on label "Saída" at bounding box center [171, 43] width 41 height 19
click at [154, 38] on button "Saída" at bounding box center [152, 36] width 4 height 4
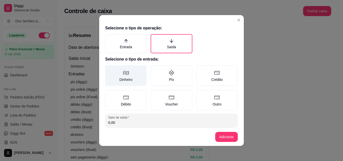
click at [124, 72] on icon at bounding box center [126, 73] width 6 height 4
click at [109, 69] on button "Dinheiro" at bounding box center [107, 67] width 4 height 4
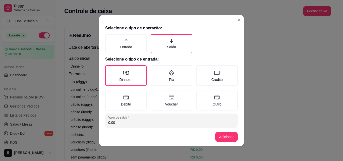
click at [124, 122] on input "0,00" at bounding box center [171, 122] width 126 height 5
type input "250,00"
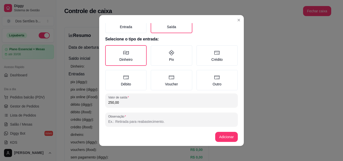
scroll to position [27, 0]
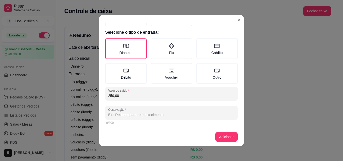
click at [156, 115] on input "Observação" at bounding box center [171, 114] width 126 height 5
type input "j"
type input "JONATAS"
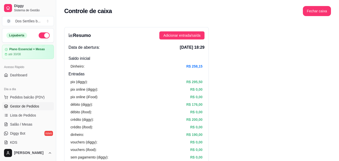
click at [26, 106] on span "Gestor de Pedidos" at bounding box center [24, 106] width 29 height 5
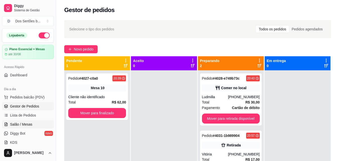
click at [17, 125] on span "Salão / Mesas" at bounding box center [21, 124] width 22 height 5
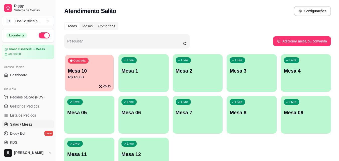
click at [101, 72] on p "Mesa 10" at bounding box center [89, 71] width 43 height 7
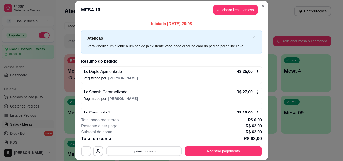
click at [158, 151] on button "Imprimir consumo" at bounding box center [143, 151] width 75 height 10
click at [146, 141] on button "Impressora" at bounding box center [143, 140] width 35 height 8
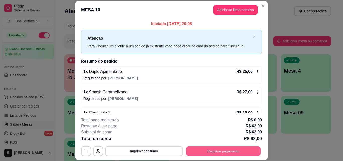
click at [211, 151] on button "Registrar pagamento" at bounding box center [223, 151] width 75 height 10
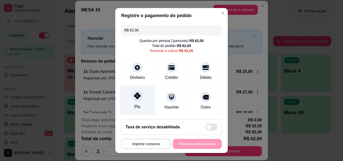
click at [135, 92] on div at bounding box center [137, 95] width 11 height 11
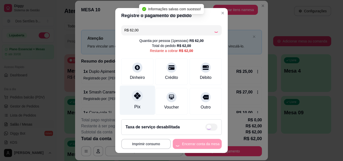
type input "R$ 0,00"
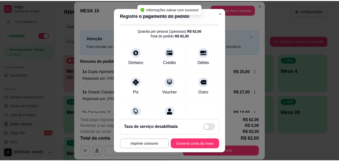
scroll to position [58, 0]
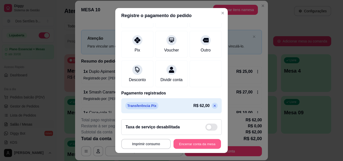
click at [197, 143] on button "Encerrar conta da mesa" at bounding box center [196, 144] width 47 height 10
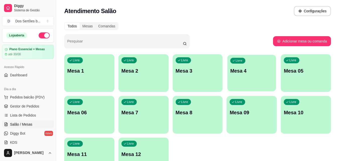
click at [266, 59] on div "Livre Mesa 4" at bounding box center [251, 70] width 49 height 31
click at [31, 108] on span "Gestor de Pedidos" at bounding box center [24, 106] width 29 height 5
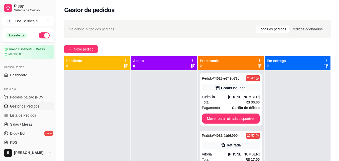
scroll to position [77, 0]
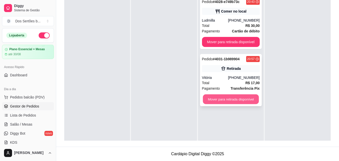
click at [223, 101] on button "Mover para retirada disponível" at bounding box center [231, 99] width 56 height 10
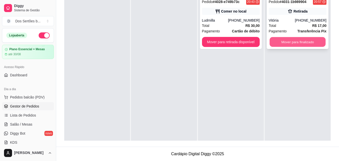
click at [284, 41] on button "Mover para finalizado" at bounding box center [298, 42] width 56 height 10
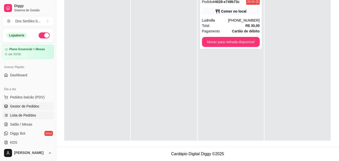
click at [20, 115] on span "Lista de Pedidos" at bounding box center [23, 115] width 26 height 5
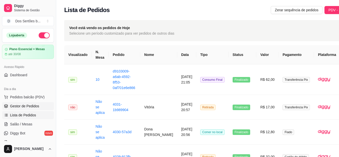
click at [28, 107] on span "Gestor de Pedidos" at bounding box center [24, 106] width 29 height 5
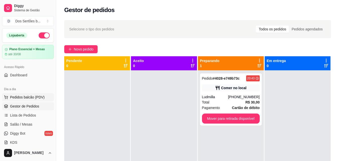
click at [24, 95] on span "Pedidos balcão (PDV)" at bounding box center [27, 97] width 35 height 5
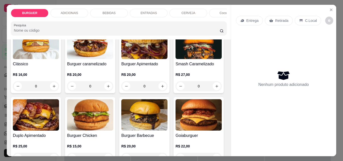
scroll to position [104, 0]
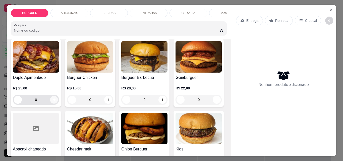
click at [55, 101] on icon "increase-product-quantity" at bounding box center [54, 99] width 3 height 3
type input "1"
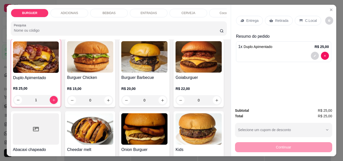
click at [301, 16] on div "C.Local" at bounding box center [308, 21] width 26 height 10
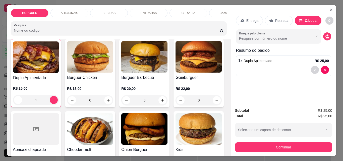
click at [112, 11] on p "BEBIDAS" at bounding box center [108, 13] width 13 height 4
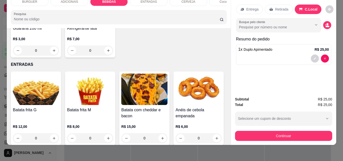
scroll to position [768, 0]
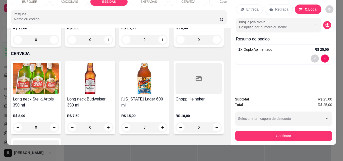
type input "1"
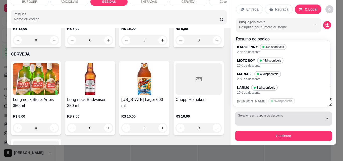
click at [262, 115] on div "button" at bounding box center [280, 118] width 85 height 10
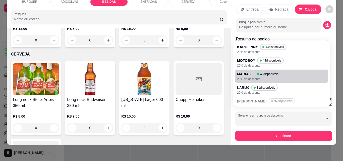
scroll to position [2, 0]
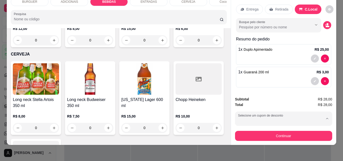
click at [258, 58] on div "44 disponíveis" at bounding box center [270, 61] width 25 height 6
type input "67fba114fb27f8bab9211f9e"
select select "67fba114fb27f8bab9211f9e"
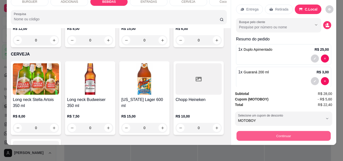
click at [259, 131] on button "Continuar" at bounding box center [283, 136] width 94 height 10
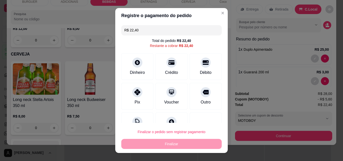
scroll to position [18, 0]
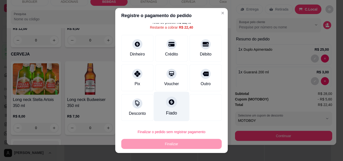
click at [174, 102] on div "Fiado" at bounding box center [171, 106] width 35 height 29
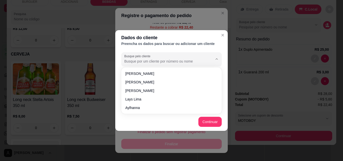
click at [143, 60] on input "Busque pelo cliente" at bounding box center [164, 61] width 80 height 5
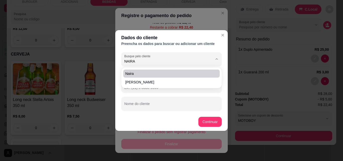
click at [135, 73] on span "Naira" at bounding box center [168, 73] width 87 height 5
type input "Naira"
type input "[PHONE_NUMBER]"
type input "Naira"
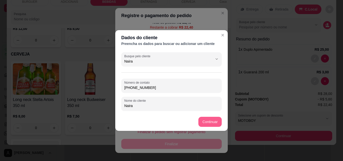
type input "Naira"
type input "R$ 0,00"
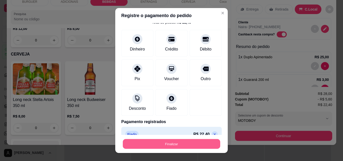
click at [188, 143] on button "Finalizar" at bounding box center [171, 144] width 97 height 10
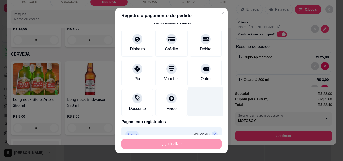
type input "0"
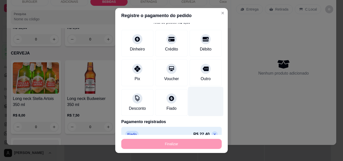
type input "-R$ 22,40"
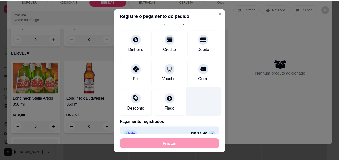
scroll to position [767, 0]
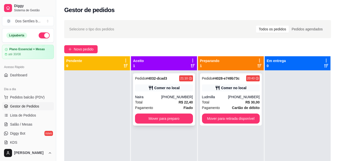
click at [153, 93] on div "Pedido # 4032-dcad3 21:10 Comer no local Naira [PHONE_NUMBER] Total R$ 22,40 Pa…" at bounding box center [164, 99] width 62 height 52
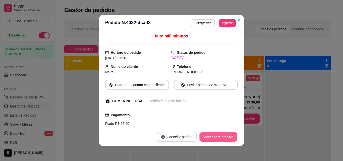
click at [226, 137] on button "Mover para preparo" at bounding box center [218, 137] width 38 height 10
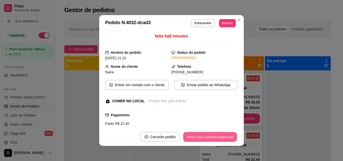
click at [226, 137] on button "Mover para retirada disponível" at bounding box center [210, 137] width 54 height 10
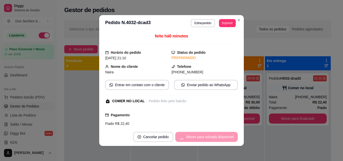
click at [226, 138] on div "Mover para retirada disponível" at bounding box center [206, 137] width 62 height 10
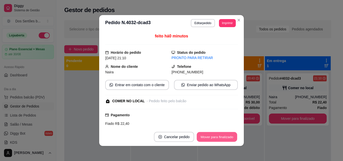
click at [226, 138] on button "Mover para finalizado" at bounding box center [217, 137] width 40 height 10
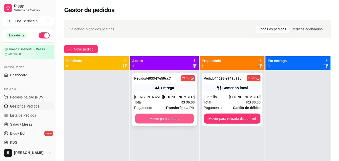
click at [148, 115] on button "Mover para preparo" at bounding box center [164, 119] width 59 height 10
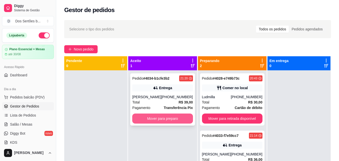
click at [173, 123] on button "Mover para preparo" at bounding box center [162, 118] width 60 height 10
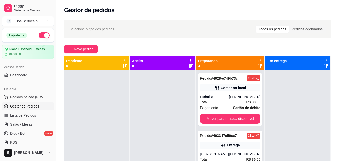
scroll to position [77, 0]
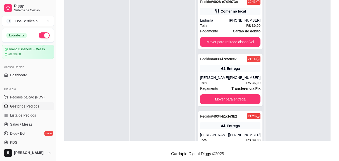
click at [257, 136] on div "Pedido # 4028-e749b73c 20:43 Comer no local Ludmilla [PHONE_NUMBER] Total R$ 30…" at bounding box center [230, 74] width 69 height 161
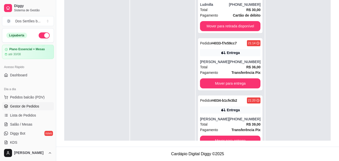
scroll to position [0, 0]
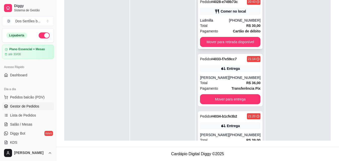
click at [211, 24] on div "Total R$ 30,00" at bounding box center [230, 26] width 60 height 6
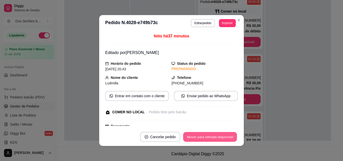
click at [212, 135] on button "Mover para retirada disponível" at bounding box center [210, 137] width 54 height 10
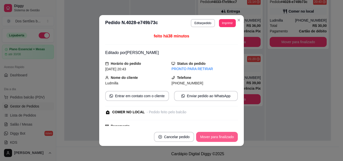
click at [212, 135] on button "Mover para finalizado" at bounding box center [217, 137] width 42 height 10
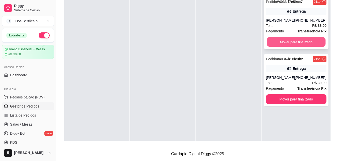
click at [288, 40] on button "Mover para finalizado" at bounding box center [296, 42] width 59 height 10
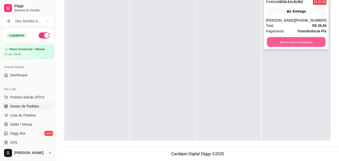
click at [291, 44] on button "Mover para finalizado" at bounding box center [296, 42] width 59 height 10
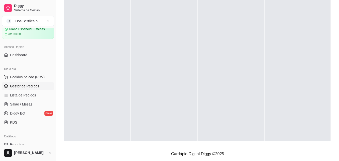
scroll to position [30, 0]
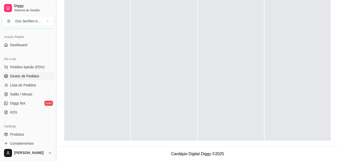
click at [54, 147] on div "Diggy Sistema de Gestão D Dos Sertões b ... Loja aberta Plano Essencial + Mesas…" at bounding box center [28, 80] width 56 height 161
click at [54, 147] on button "Toggle Sidebar" at bounding box center [56, 80] width 4 height 161
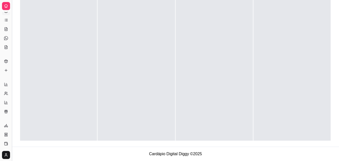
scroll to position [0, 0]
click at [12, 71] on button "Toggle Sidebar" at bounding box center [12, 80] width 4 height 161
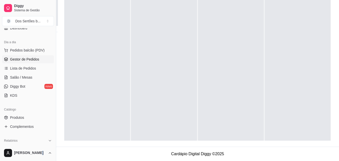
scroll to position [60, 0]
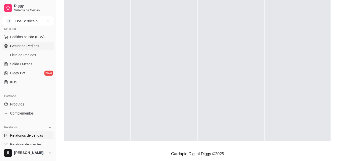
click at [36, 135] on span "Relatórios de vendas" at bounding box center [26, 135] width 33 height 5
select select "ALL"
select select "0"
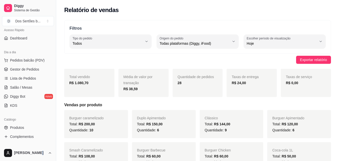
scroll to position [27, 0]
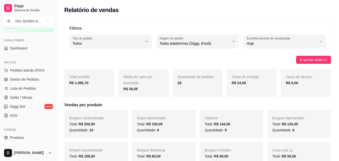
click at [52, 31] on div "Loja aberta Plano Essencial + Mesas até 30/08" at bounding box center [28, 16] width 56 height 31
click at [30, 78] on span "Gestor de Pedidos" at bounding box center [24, 79] width 29 height 5
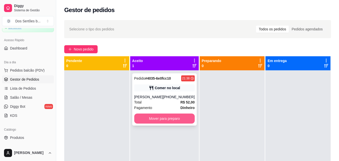
click at [147, 121] on button "Mover para preparo" at bounding box center [164, 118] width 60 height 10
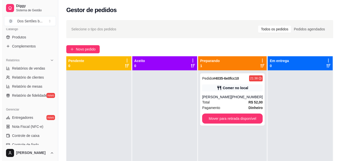
scroll to position [137, 0]
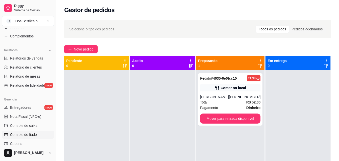
click at [37, 135] on link "Controle de fiado" at bounding box center [28, 135] width 52 height 8
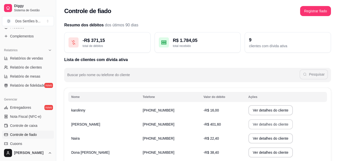
click at [266, 123] on button "Ver detalhes do cliente" at bounding box center [270, 124] width 45 height 10
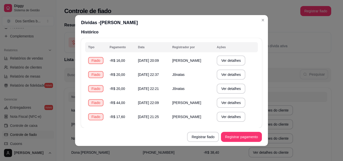
scroll to position [32, 0]
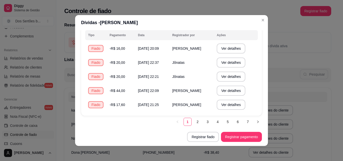
click at [119, 112] on div "Tipo Pagamento Data Registrador por Ações Fiado -R$ 16,00 [DATE] 20:09 [PERSON_…" at bounding box center [171, 71] width 181 height 90
click at [194, 119] on link "2" at bounding box center [198, 122] width 8 height 8
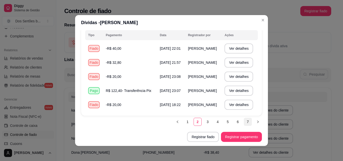
click at [244, 119] on link "7" at bounding box center [248, 122] width 8 height 8
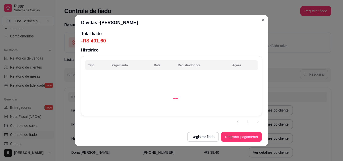
scroll to position [0, 0]
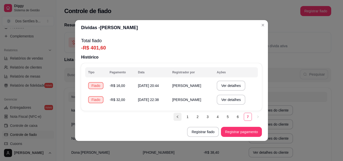
click at [178, 116] on icon "left" at bounding box center [177, 116] width 3 height 3
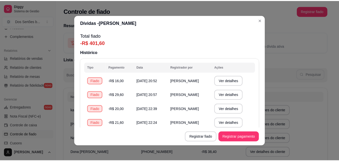
scroll to position [32, 0]
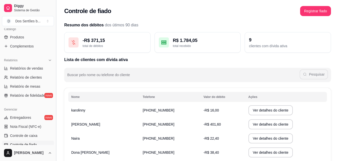
click at [54, 28] on button "Toggle Sidebar" at bounding box center [56, 80] width 4 height 161
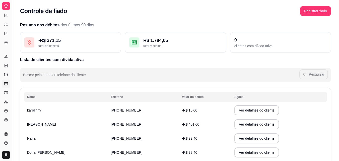
scroll to position [94, 0]
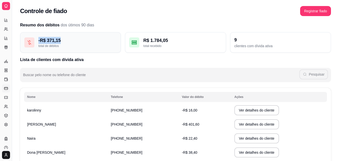
drag, startPoint x: 55, startPoint y: 28, endPoint x: 29, endPoint y: 44, distance: 30.6
click at [29, 44] on div "Resumo dos débitos dos útimos 90 dias - R$ 371,15 total de débitos R$ 1.784,05 …" at bounding box center [175, 37] width 311 height 31
click at [10, 39] on button "Toggle Sidebar" at bounding box center [12, 80] width 4 height 161
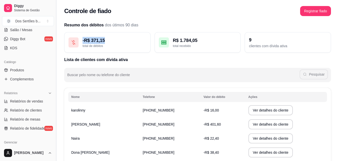
scroll to position [151, 0]
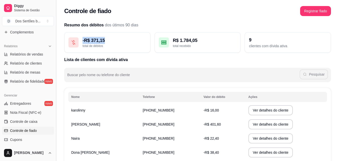
click at [54, 30] on button "Toggle Sidebar" at bounding box center [56, 80] width 4 height 161
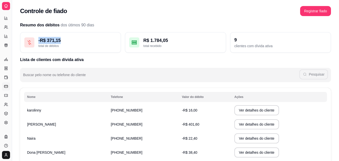
scroll to position [84, 0]
click at [55, 30] on div "Resumo dos débitos dos útimos 90 dias - R$ 371,15 total de débitos R$ 1.784,05 …" at bounding box center [175, 37] width 311 height 31
click at [13, 30] on button "Toggle Sidebar" at bounding box center [12, 80] width 4 height 161
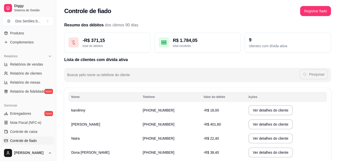
scroll to position [121, 0]
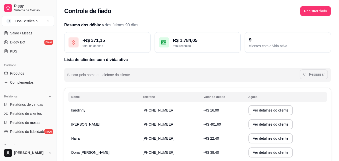
click at [54, 29] on button "Toggle Sidebar" at bounding box center [56, 80] width 4 height 161
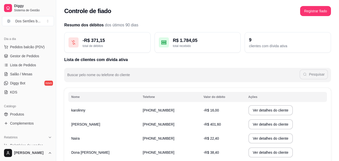
scroll to position [42, 0]
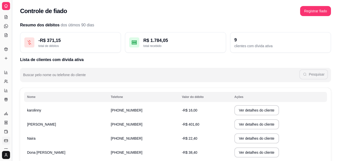
click at [12, 28] on button "Toggle Sidebar" at bounding box center [12, 80] width 4 height 161
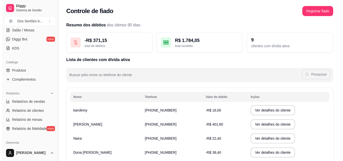
scroll to position [91, 0]
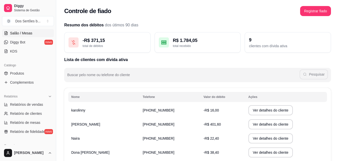
click at [12, 33] on span "Salão / Mesas" at bounding box center [21, 33] width 22 height 5
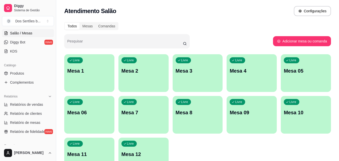
click at [88, 108] on div "Livre Mesa 06" at bounding box center [89, 112] width 50 height 32
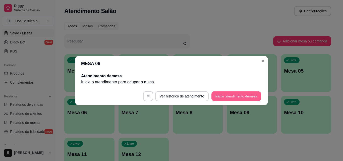
click at [220, 97] on button "Iniciar atendimento de mesa" at bounding box center [236, 96] width 50 height 10
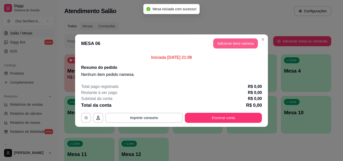
click at [227, 44] on button "Adicionar itens na mesa" at bounding box center [235, 43] width 45 height 10
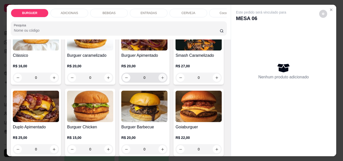
scroll to position [104, 0]
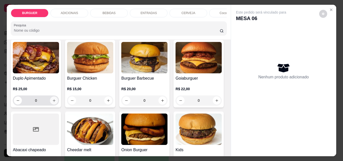
click at [56, 101] on icon "increase-product-quantity" at bounding box center [54, 101] width 4 height 4
type input "1"
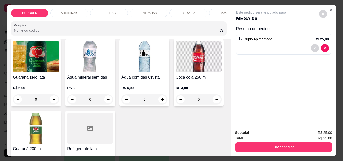
scroll to position [614, 0]
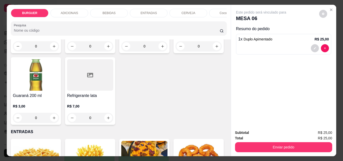
type input "1"
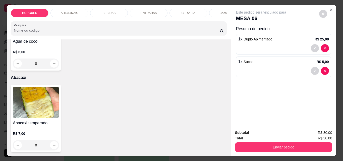
scroll to position [1060, 0]
type input "1"
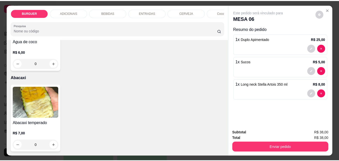
scroll to position [1060, 0]
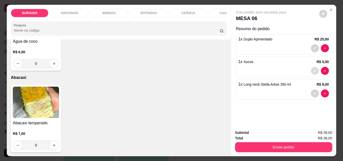
click at [312, 72] on button "decrease-product-quantity" at bounding box center [315, 71] width 8 height 8
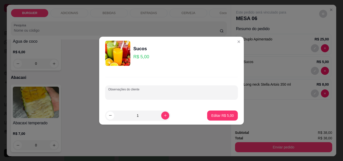
click at [128, 95] on input "Observações do cliente" at bounding box center [171, 94] width 126 height 5
type input "abacaxi"
click at [217, 116] on p "Editar R$ 5,00" at bounding box center [223, 115] width 22 height 5
type input "0"
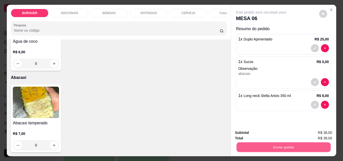
click at [271, 145] on button "Enviar pedido" at bounding box center [283, 147] width 94 height 10
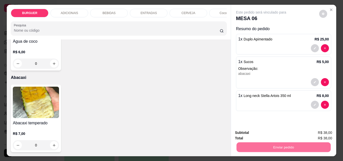
click at [259, 134] on button "Não registrar e enviar pedido" at bounding box center [266, 132] width 51 height 9
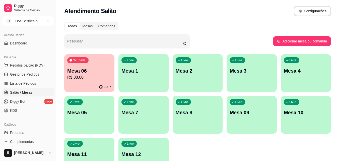
scroll to position [33, 0]
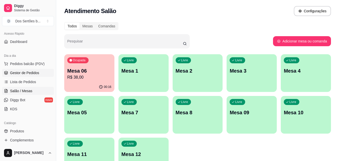
click at [17, 72] on span "Gestor de Pedidos" at bounding box center [24, 72] width 29 height 5
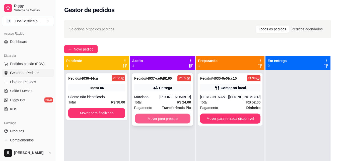
click at [147, 120] on button "Mover para preparo" at bounding box center [162, 119] width 55 height 10
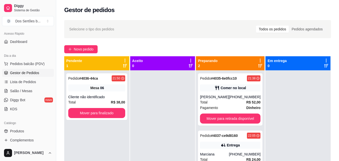
scroll to position [77, 0]
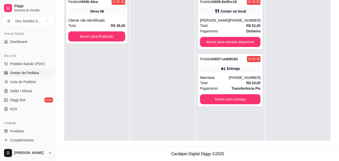
click at [52, 143] on div "Catálogo Produtos Complementos" at bounding box center [28, 131] width 56 height 29
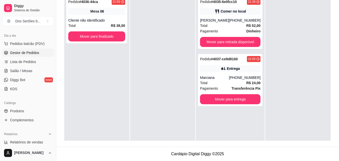
scroll to position [63, 0]
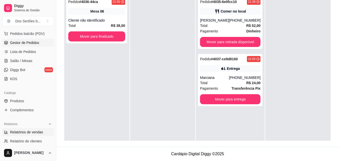
click at [30, 131] on span "Relatórios de vendas" at bounding box center [26, 131] width 33 height 5
select select "ALL"
select select "0"
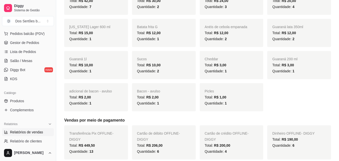
scroll to position [185, 0]
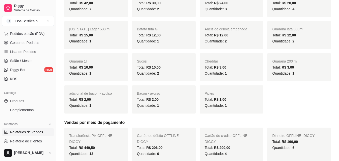
click at [167, 94] on div "Bacon - avulso Total: R$ 2,00 Quantidade: 1" at bounding box center [164, 99] width 64 height 28
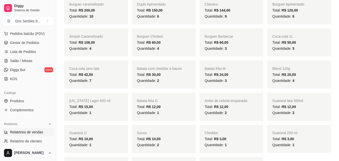
scroll to position [58, 0]
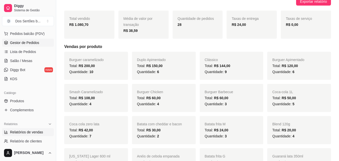
click at [29, 44] on span "Gestor de Pedidos" at bounding box center [24, 42] width 29 height 5
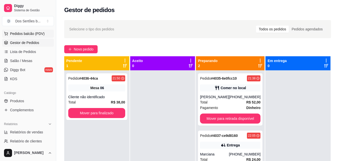
click at [24, 32] on span "Pedidos balcão (PDV)" at bounding box center [27, 33] width 35 height 5
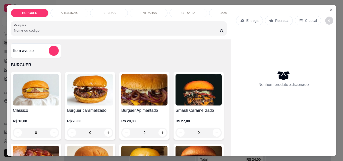
click at [275, 18] on p "Retirada" at bounding box center [281, 20] width 13 height 5
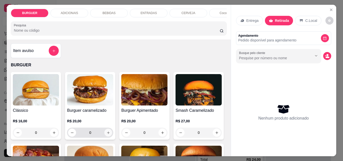
click at [107, 134] on icon "increase-product-quantity" at bounding box center [108, 133] width 4 height 4
type input "1"
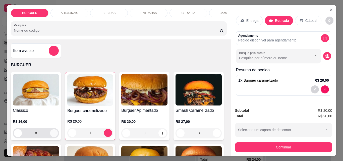
click at [51, 137] on button "increase-product-quantity" at bounding box center [54, 133] width 8 height 8
type input "1"
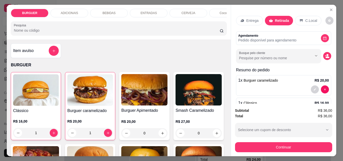
scroll to position [31, 0]
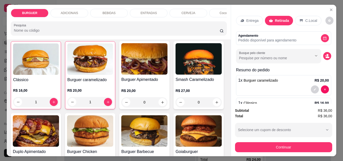
click at [101, 11] on div "BEBIDAS" at bounding box center [109, 13] width 38 height 9
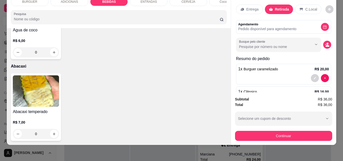
scroll to position [1054, 0]
type input "1"
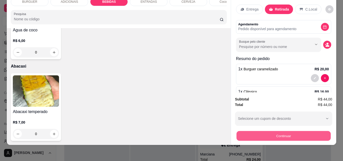
click at [256, 131] on button "Continuar" at bounding box center [283, 136] width 94 height 10
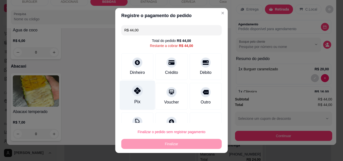
click at [136, 89] on icon at bounding box center [137, 90] width 7 height 7
type input "R$ 0,00"
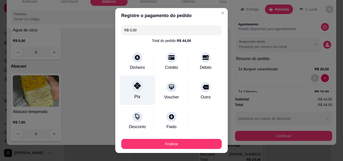
scroll to position [27, 0]
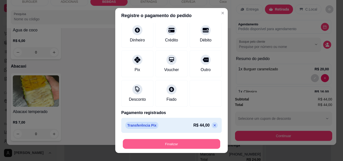
click at [158, 144] on button "Finalizar" at bounding box center [171, 144] width 97 height 10
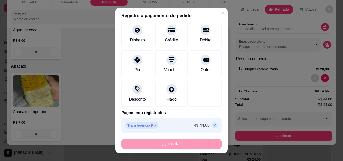
type input "0"
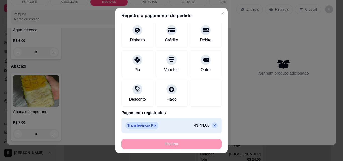
type input "-R$ 44,00"
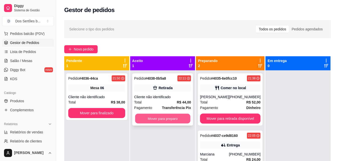
click at [171, 114] on button "Mover para preparo" at bounding box center [162, 119] width 55 height 10
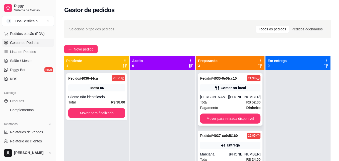
click at [229, 96] on div "[PHONE_NUMBER]" at bounding box center [245, 96] width 32 height 5
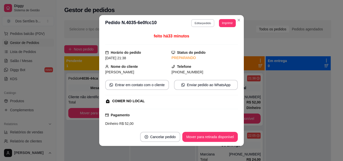
click at [198, 24] on button "Editar pedido" at bounding box center [202, 23] width 23 height 8
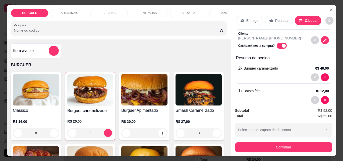
scroll to position [41, 0]
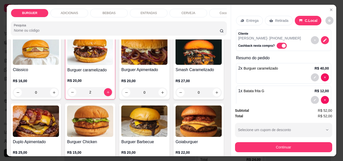
click at [102, 12] on p "BEBIDAS" at bounding box center [108, 13] width 13 height 4
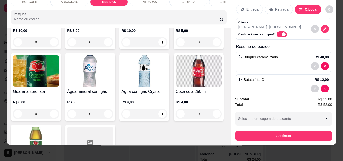
scroll to position [594, 0]
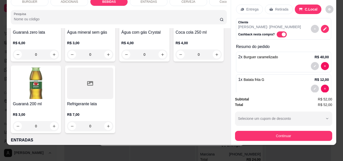
type input "3"
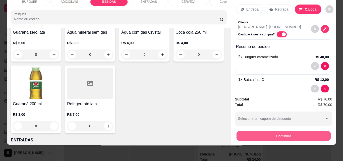
click at [250, 134] on button "Continuar" at bounding box center [283, 136] width 94 height 10
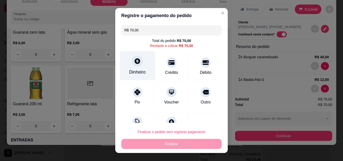
click at [145, 68] on div "Dinheiro" at bounding box center [137, 65] width 35 height 29
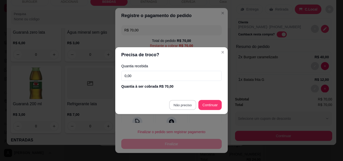
type input "R$ 0,00"
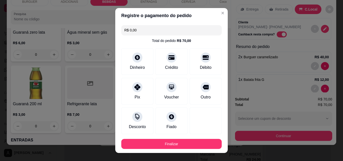
scroll to position [27, 0]
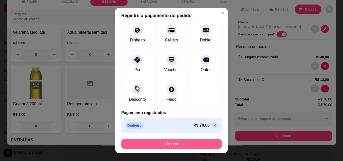
click at [168, 141] on button "Finalizar" at bounding box center [171, 144] width 100 height 10
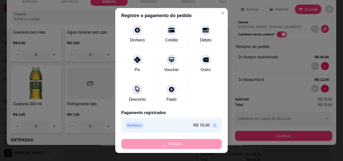
type input "0"
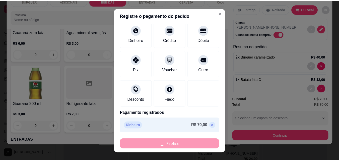
scroll to position [594, 0]
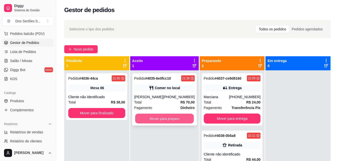
click at [160, 114] on button "Mover para preparo" at bounding box center [164, 119] width 59 height 10
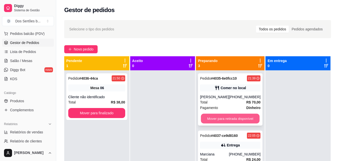
click at [242, 117] on button "Mover para retirada disponível" at bounding box center [230, 119] width 59 height 10
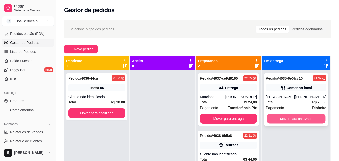
click at [286, 115] on button "Mover para finalizado" at bounding box center [296, 119] width 59 height 10
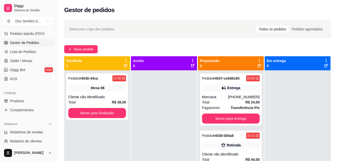
scroll to position [77, 0]
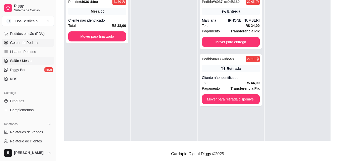
click at [17, 59] on span "Salão / Mesas" at bounding box center [21, 60] width 22 height 5
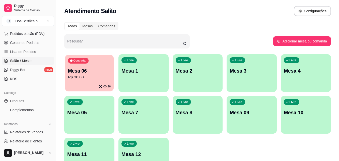
click at [89, 71] on p "Mesa 06" at bounding box center [89, 71] width 43 height 7
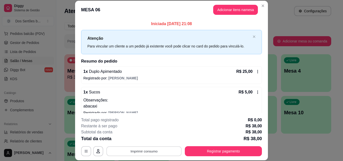
click at [137, 148] on button "Imprimir consumo" at bounding box center [143, 151] width 75 height 10
click at [140, 139] on button "Impressora" at bounding box center [143, 140] width 35 height 8
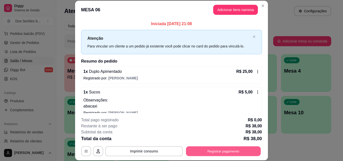
click at [213, 149] on button "Registrar pagamento" at bounding box center [223, 151] width 75 height 10
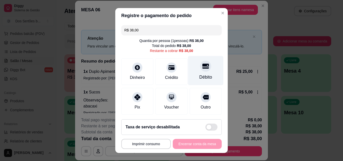
click at [200, 72] on div "Débito" at bounding box center [205, 70] width 35 height 29
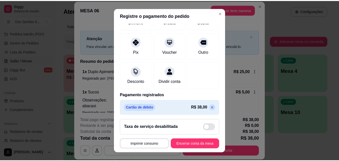
scroll to position [58, 0]
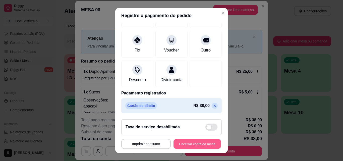
click at [189, 142] on button "Encerrar conta da mesa" at bounding box center [196, 144] width 47 height 10
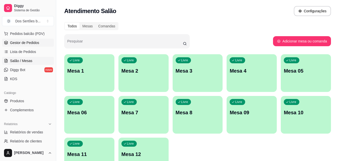
click at [16, 42] on span "Gestor de Pedidos" at bounding box center [24, 42] width 29 height 5
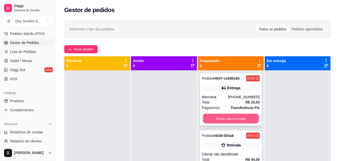
click at [226, 118] on button "Mover para entrega" at bounding box center [231, 119] width 56 height 10
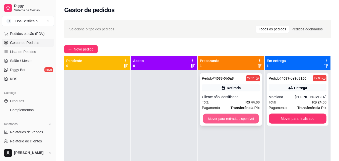
click at [236, 116] on button "Mover para retirada disponível" at bounding box center [231, 119] width 56 height 10
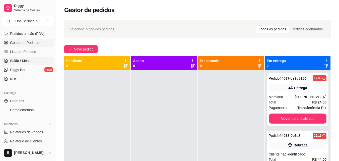
click at [18, 61] on span "Salão / Mesas" at bounding box center [21, 60] width 22 height 5
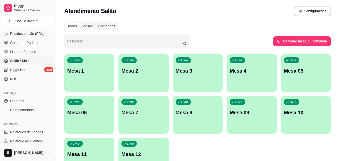
click at [300, 116] on div "Livre Mesa 10" at bounding box center [306, 112] width 50 height 32
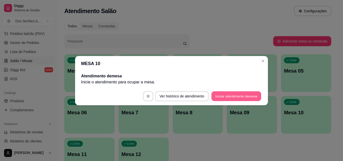
click at [220, 97] on button "Iniciar atendimento de mesa" at bounding box center [236, 96] width 50 height 10
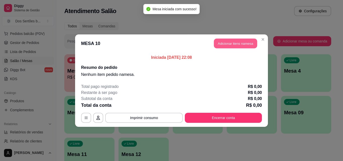
click at [223, 39] on button "Adicionar itens na mesa" at bounding box center [235, 43] width 43 height 10
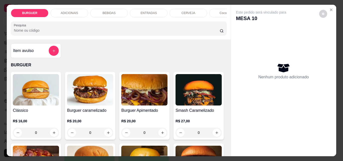
click at [47, 134] on input "0" at bounding box center [36, 132] width 28 height 10
click at [52, 132] on button "increase-product-quantity" at bounding box center [54, 133] width 8 height 8
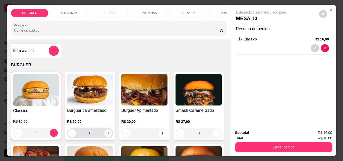
click at [107, 134] on icon "increase-product-quantity" at bounding box center [108, 133] width 3 height 3
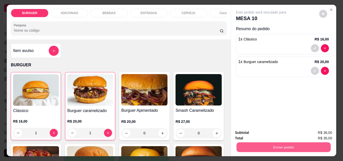
click at [254, 143] on button "Enviar pedido" at bounding box center [283, 147] width 94 height 10
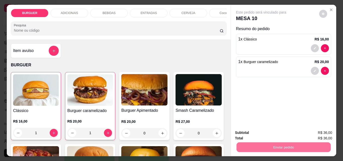
click at [263, 131] on button "Não registrar e enviar pedido" at bounding box center [266, 132] width 51 height 9
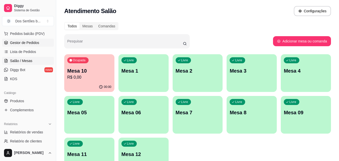
click at [11, 43] on span "Gestor de Pedidos" at bounding box center [24, 42] width 29 height 5
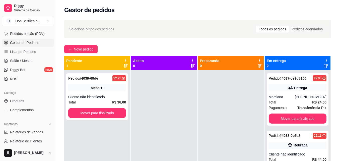
scroll to position [14, 0]
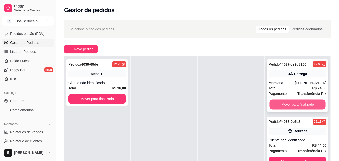
click at [311, 101] on button "Mover para finalizado" at bounding box center [298, 105] width 56 height 10
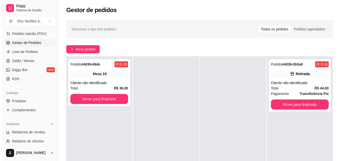
scroll to position [77, 0]
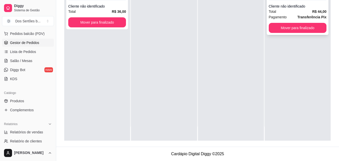
click at [288, 11] on div "Total R$ 44,00" at bounding box center [298, 12] width 58 height 6
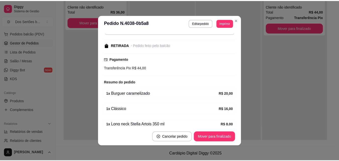
scroll to position [68, 0]
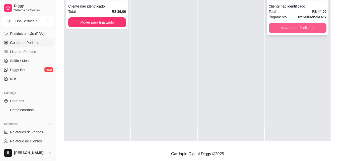
click at [292, 28] on button "Mover para finalizado" at bounding box center [298, 28] width 58 height 10
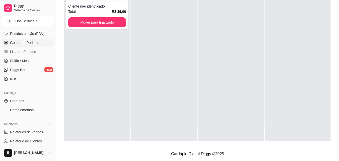
click at [292, 28] on div at bounding box center [298, 60] width 66 height 161
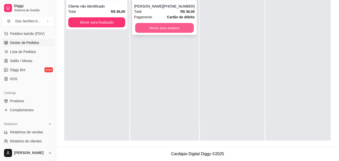
click at [154, 26] on button "Mover para preparo" at bounding box center [164, 28] width 59 height 10
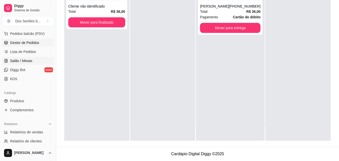
click at [18, 60] on span "Salão / Mesas" at bounding box center [21, 60] width 22 height 5
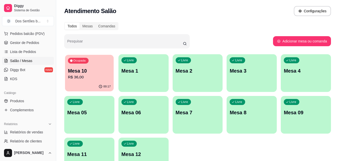
click at [93, 70] on p "Mesa 10" at bounding box center [89, 71] width 43 height 7
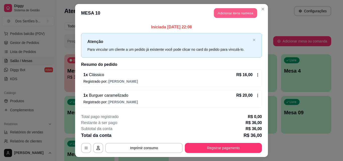
click at [219, 14] on button "Adicionar itens na mesa" at bounding box center [235, 13] width 43 height 10
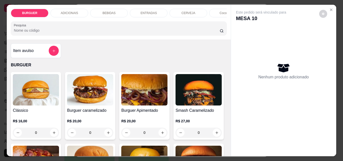
click at [219, 13] on div "Coco gelado" at bounding box center [228, 13] width 38 height 9
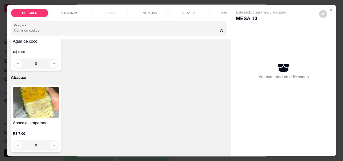
scroll to position [13, 0]
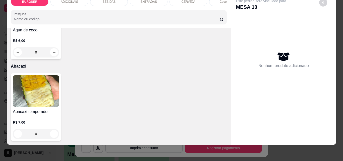
click at [219, 13] on div at bounding box center [119, 17] width 210 height 10
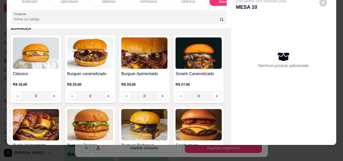
scroll to position [0, 0]
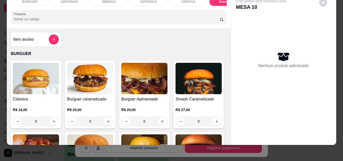
click at [99, 0] on div "BEBIDAS" at bounding box center [109, 1] width 38 height 9
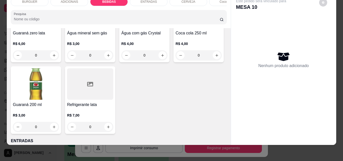
scroll to position [619, 0]
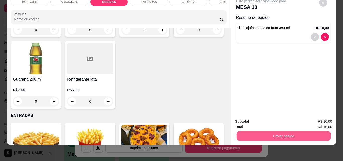
click at [272, 132] on button "Enviar pedido" at bounding box center [283, 136] width 94 height 10
click at [254, 119] on button "Não registrar e enviar pedido" at bounding box center [266, 119] width 51 height 9
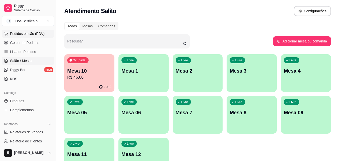
click at [25, 35] on span "Pedidos balcão (PDV)" at bounding box center [27, 33] width 35 height 5
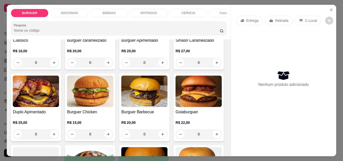
scroll to position [85, 0]
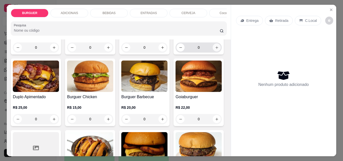
click at [215, 49] on icon "increase-product-quantity" at bounding box center [217, 48] width 4 height 4
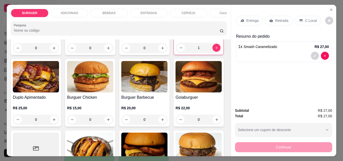
click at [62, 11] on p "ADICIONAIS" at bounding box center [69, 13] width 17 height 4
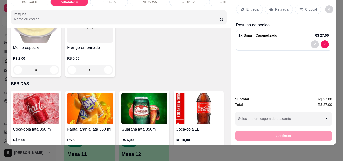
scroll to position [380, 0]
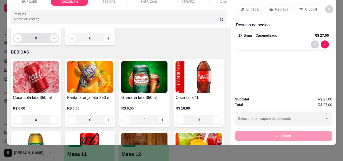
click at [56, 40] on icon "increase-product-quantity" at bounding box center [54, 38] width 4 height 4
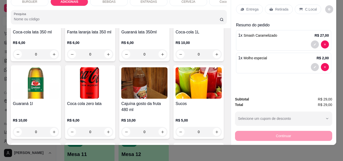
scroll to position [492, 0]
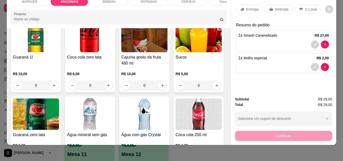
click at [106, 10] on icon "increase-product-quantity" at bounding box center [108, 8] width 4 height 4
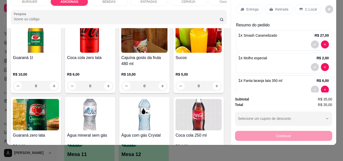
click at [249, 7] on p "Entrega" at bounding box center [252, 9] width 12 height 5
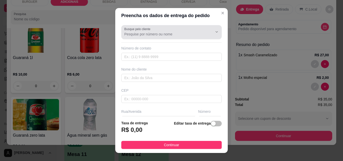
click at [142, 39] on div "Busque pelo cliente" at bounding box center [171, 32] width 100 height 14
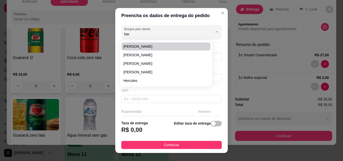
click at [136, 46] on span "[PERSON_NAME]" at bounding box center [163, 46] width 80 height 5
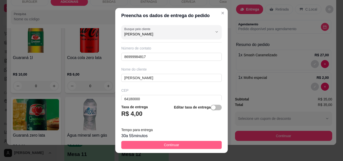
click at [188, 144] on button "Continuar" at bounding box center [171, 145] width 100 height 8
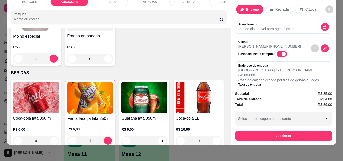
scroll to position [383, 0]
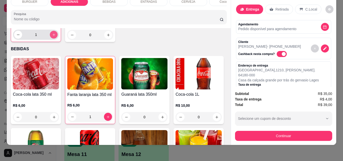
click at [56, 37] on icon "increase-product-quantity" at bounding box center [54, 35] width 4 height 4
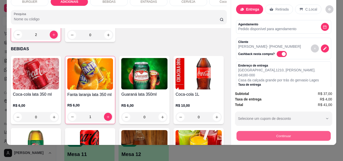
click at [267, 131] on button "Continuar" at bounding box center [283, 136] width 94 height 10
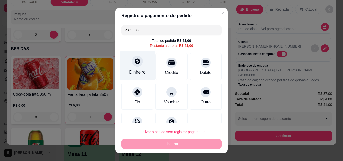
click at [135, 68] on div "Dinheiro" at bounding box center [137, 65] width 35 height 29
click at [130, 68] on div "Dinheiro" at bounding box center [137, 65] width 35 height 29
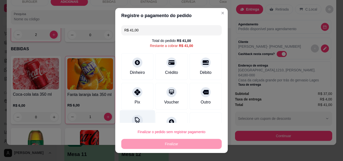
click at [137, 115] on div at bounding box center [137, 120] width 11 height 11
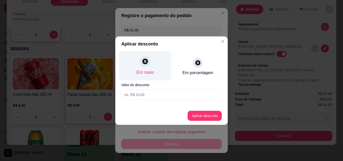
click at [156, 69] on div "Em reais" at bounding box center [145, 65] width 52 height 29
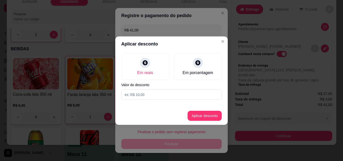
click at [136, 92] on input at bounding box center [171, 95] width 100 height 10
click at [202, 117] on button "Aplicar desconto" at bounding box center [204, 116] width 33 height 10
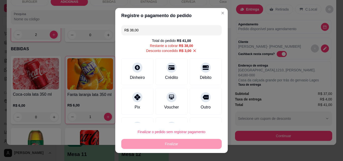
scroll to position [23, 0]
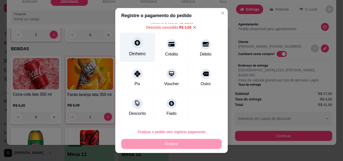
click at [139, 54] on div "Dinheiro" at bounding box center [137, 53] width 17 height 7
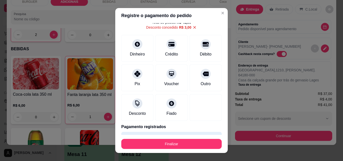
scroll to position [32, 0]
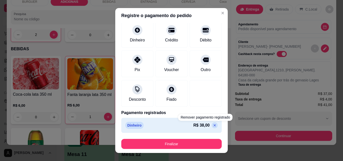
click at [213, 123] on icon at bounding box center [215, 125] width 4 height 4
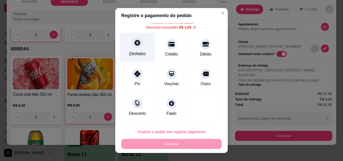
click at [141, 45] on div "Dinheiro" at bounding box center [137, 47] width 35 height 29
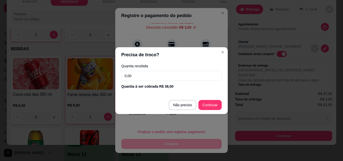
click at [140, 79] on input "0,00" at bounding box center [171, 76] width 100 height 10
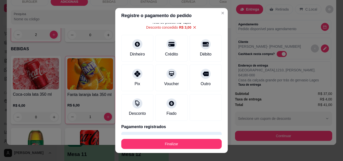
scroll to position [32, 0]
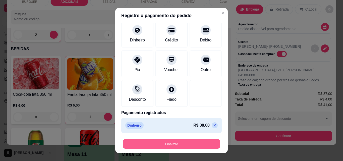
click at [182, 145] on button "Finalizar" at bounding box center [171, 144] width 97 height 10
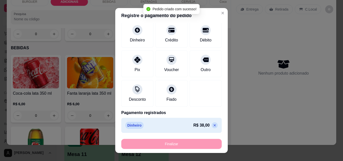
scroll to position [383, 0]
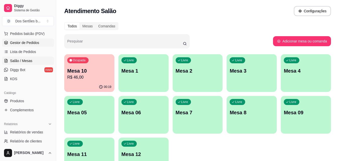
click at [23, 41] on span "Gestor de Pedidos" at bounding box center [24, 42] width 29 height 5
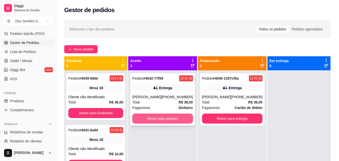
click at [161, 116] on button "Mover para preparo" at bounding box center [162, 118] width 60 height 10
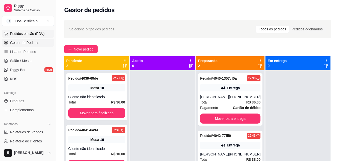
click at [17, 31] on span "Pedidos balcão (PDV)" at bounding box center [27, 33] width 35 height 5
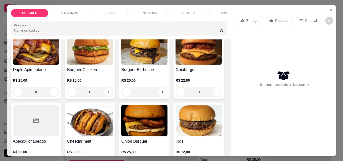
scroll to position [115, 0]
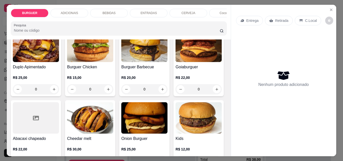
click at [215, 20] on icon "increase-product-quantity" at bounding box center [217, 18] width 4 height 4
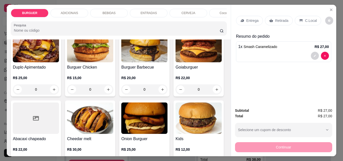
click at [275, 21] on p "Retirada" at bounding box center [281, 20] width 13 height 5
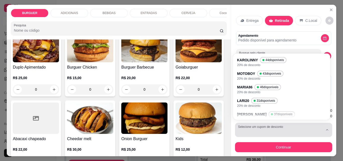
click at [255, 123] on button "Selecione um cupom de desconto" at bounding box center [283, 130] width 97 height 14
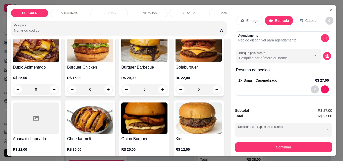
click at [245, 73] on p "MOTOBOY" at bounding box center [247, 75] width 17 height 5
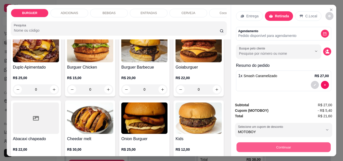
click at [256, 142] on button "Continuar" at bounding box center [283, 147] width 94 height 10
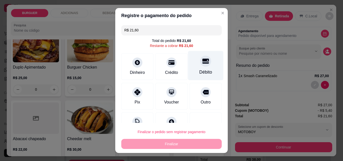
click at [199, 69] on div "Débito" at bounding box center [205, 72] width 13 height 7
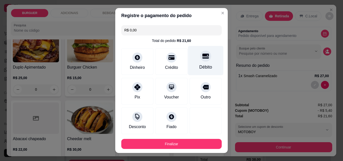
scroll to position [27, 0]
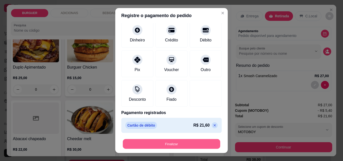
click at [176, 145] on button "Finalizar" at bounding box center [171, 144] width 97 height 10
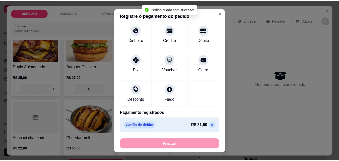
scroll to position [115, 0]
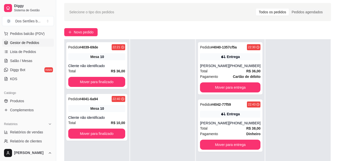
scroll to position [54, 0]
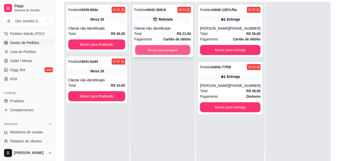
click at [171, 49] on button "Mover para preparo" at bounding box center [162, 50] width 55 height 10
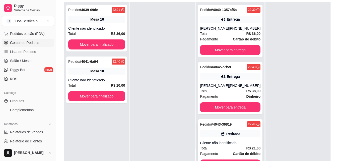
scroll to position [16, 0]
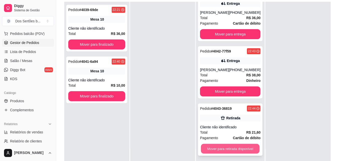
click at [236, 147] on button "Mover para retirada disponível" at bounding box center [230, 149] width 59 height 10
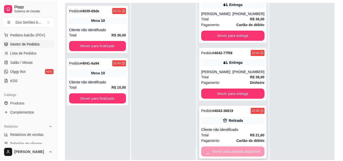
scroll to position [0, 0]
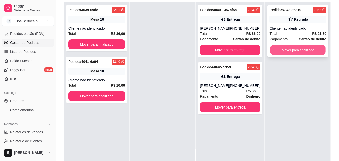
click at [291, 49] on button "Mover para finalizado" at bounding box center [298, 50] width 55 height 10
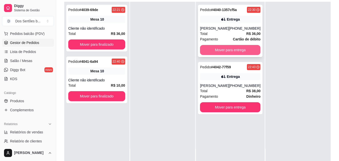
click at [211, 49] on button "Mover para entrega" at bounding box center [230, 50] width 60 height 10
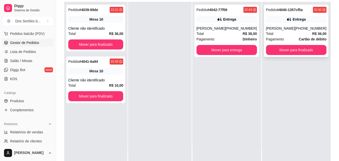
click at [272, 22] on div "Entrega" at bounding box center [296, 19] width 60 height 7
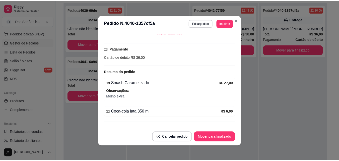
scroll to position [131, 0]
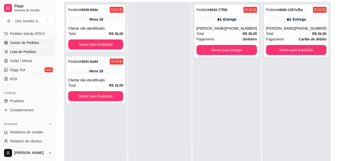
click at [20, 55] on link "Lista de Pedidos" at bounding box center [28, 52] width 52 height 8
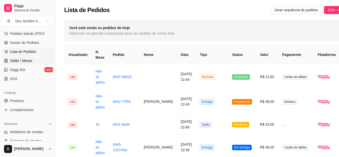
click at [11, 59] on span "Salão / Mesas" at bounding box center [21, 60] width 22 height 5
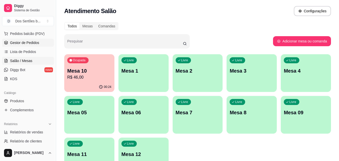
click at [36, 42] on span "Gestor de Pedidos" at bounding box center [24, 42] width 29 height 5
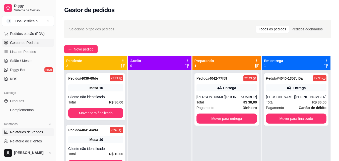
click at [34, 131] on span "Relatórios de vendas" at bounding box center [26, 131] width 33 height 5
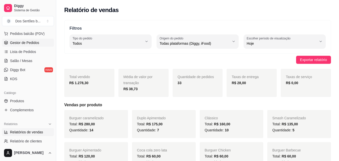
click at [24, 42] on span "Gestor de Pedidos" at bounding box center [24, 42] width 29 height 5
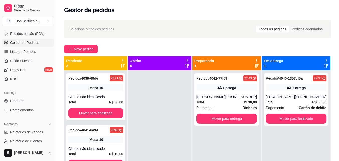
scroll to position [77, 0]
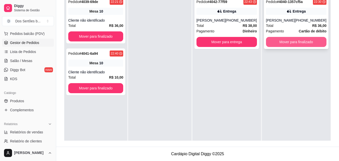
click at [276, 40] on button "Mover para finalizado" at bounding box center [296, 42] width 60 height 10
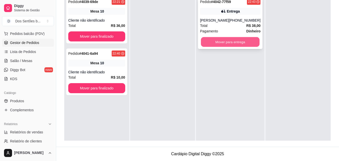
click at [216, 42] on button "Mover para entrega" at bounding box center [230, 42] width 59 height 10
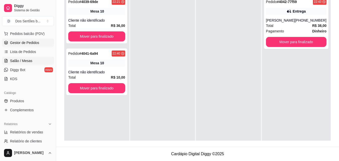
click at [25, 59] on span "Salão / Mesas" at bounding box center [21, 60] width 22 height 5
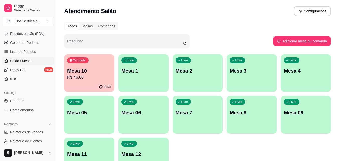
click at [100, 76] on p "R$ 46,00" at bounding box center [89, 77] width 44 height 6
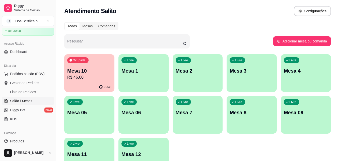
scroll to position [13, 0]
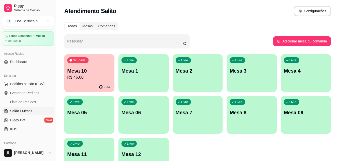
click at [52, 31] on div "Loja aberta Plano Essencial + Mesas até 30/08" at bounding box center [28, 30] width 56 height 31
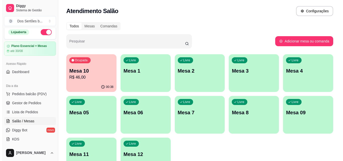
scroll to position [0, 0]
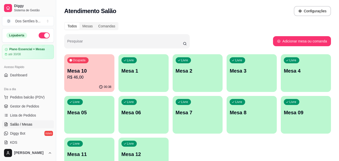
click at [40, 35] on button "button" at bounding box center [44, 35] width 11 height 6
click at [107, 75] on p "R$ 46,00" at bounding box center [89, 77] width 43 height 6
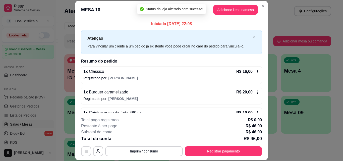
scroll to position [14, 0]
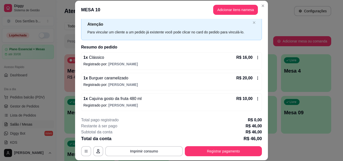
click at [255, 57] on icon at bounding box center [257, 57] width 4 height 4
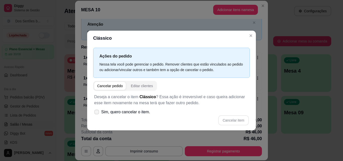
click at [99, 113] on span at bounding box center [96, 111] width 5 height 5
click at [97, 113] on input "Sim, quero cancelar o item." at bounding box center [95, 114] width 3 height 3
click at [229, 117] on button "Cancelar item" at bounding box center [233, 120] width 31 height 10
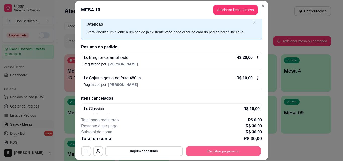
click at [206, 152] on button "Registrar pagamento" at bounding box center [223, 151] width 75 height 10
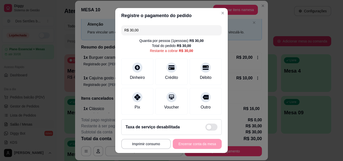
click at [143, 33] on input "R$ 30,00" at bounding box center [171, 30] width 94 height 10
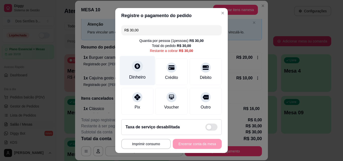
click at [135, 64] on icon at bounding box center [138, 66] width 6 height 6
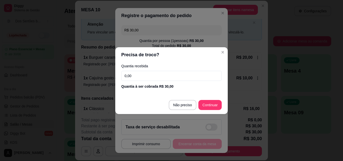
click at [136, 73] on input "0,00" at bounding box center [171, 76] width 100 height 10
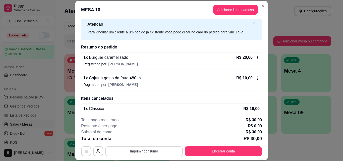
click at [151, 150] on button "Imprimir consumo" at bounding box center [144, 151] width 78 height 10
click at [142, 139] on button "Impressora" at bounding box center [143, 140] width 36 height 8
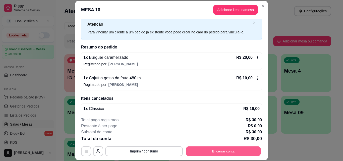
click at [207, 150] on button "Encerrar conta" at bounding box center [223, 151] width 75 height 10
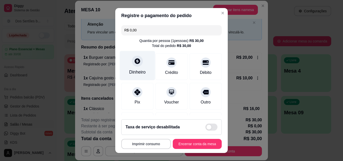
click at [130, 68] on div "Dinheiro" at bounding box center [137, 65] width 35 height 29
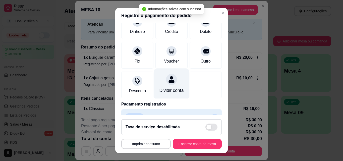
scroll to position [77, 0]
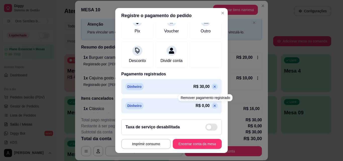
click at [213, 105] on icon at bounding box center [215, 106] width 4 height 4
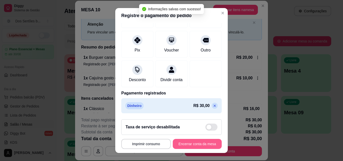
scroll to position [58, 0]
click at [197, 143] on button "Encerrar conta da mesa" at bounding box center [196, 144] width 47 height 10
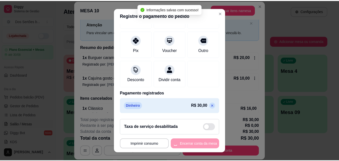
scroll to position [0, 0]
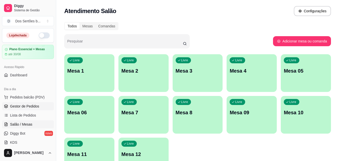
click at [25, 106] on span "Gestor de Pedidos" at bounding box center [24, 106] width 29 height 5
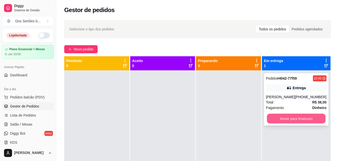
click at [288, 115] on button "Mover para finalizado" at bounding box center [296, 119] width 59 height 10
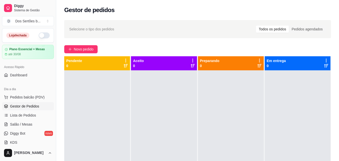
click at [51, 141] on div "Dia a dia Pedidos balcão (PDV) Gestor de Pedidos Lista de Pedidos Salão / Mesas…" at bounding box center [28, 115] width 56 height 65
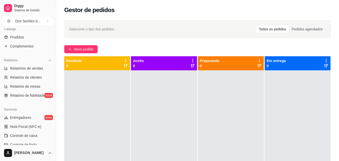
scroll to position [137, 0]
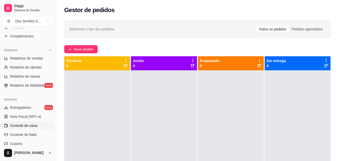
click at [32, 128] on link "Controle de caixa" at bounding box center [28, 125] width 52 height 8
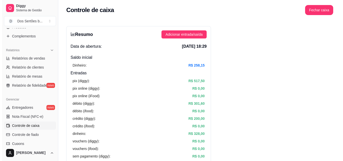
scroll to position [3, 0]
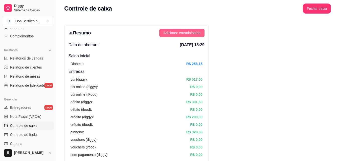
click at [179, 31] on span "Adicionar entrada/saída" at bounding box center [181, 33] width 37 height 6
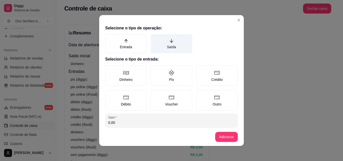
click at [171, 41] on label "Saída" at bounding box center [171, 43] width 41 height 19
click at [154, 38] on button "Saída" at bounding box center [152, 36] width 4 height 4
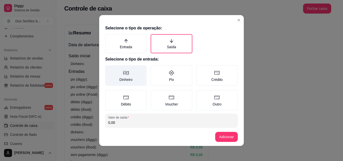
click at [116, 72] on label "Dinheiro" at bounding box center [125, 75] width 41 height 21
click at [109, 69] on button "Dinheiro" at bounding box center [107, 67] width 4 height 4
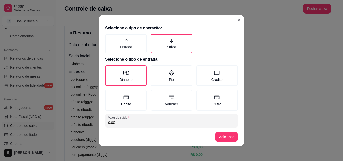
click at [116, 121] on input "0,00" at bounding box center [171, 122] width 126 height 5
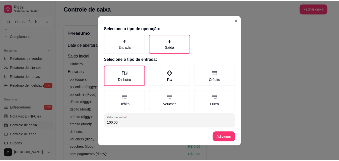
scroll to position [20, 0]
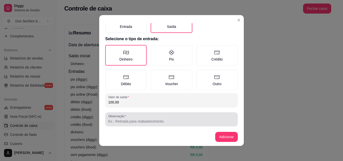
type input "100,00"
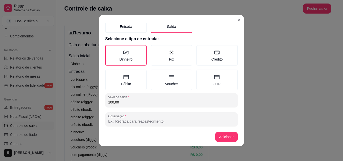
click at [135, 120] on input "Observação" at bounding box center [171, 121] width 126 height 5
type input "entregador"
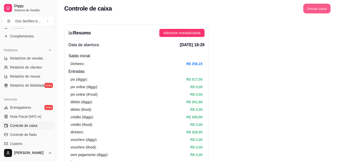
click at [313, 7] on button "Fechar caixa" at bounding box center [316, 9] width 27 height 10
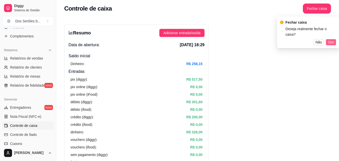
click at [332, 39] on span "Sim" at bounding box center [331, 42] width 6 height 6
